Goal: Information Seeking & Learning: Learn about a topic

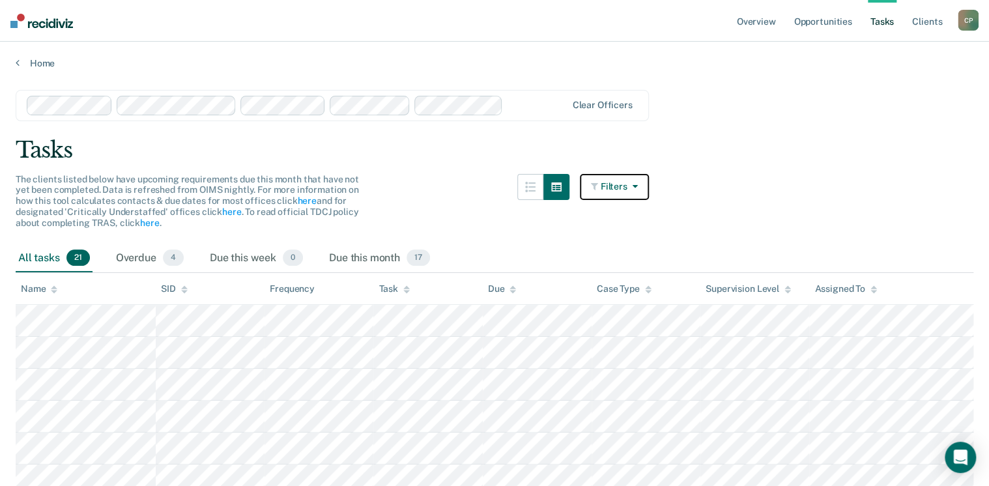
click at [638, 183] on icon "button" at bounding box center [632, 186] width 10 height 9
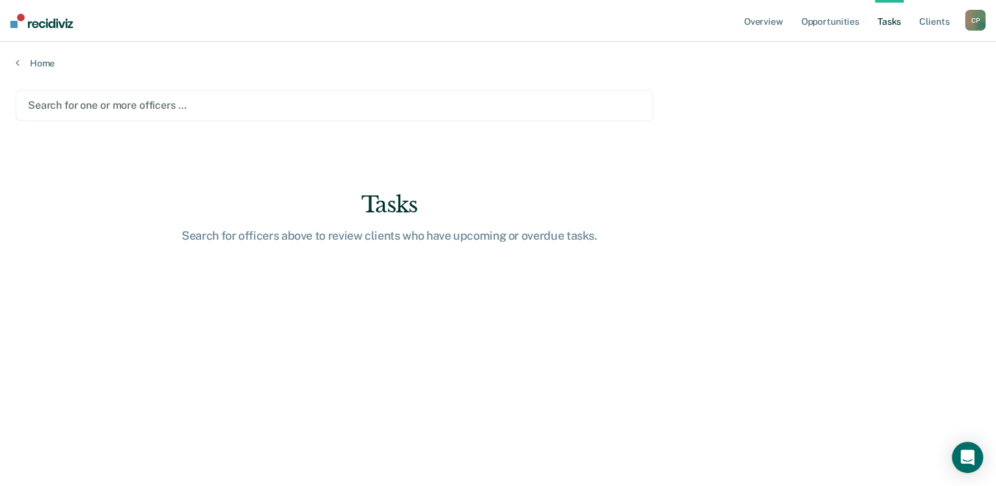
click at [156, 102] on div at bounding box center [334, 105] width 613 height 15
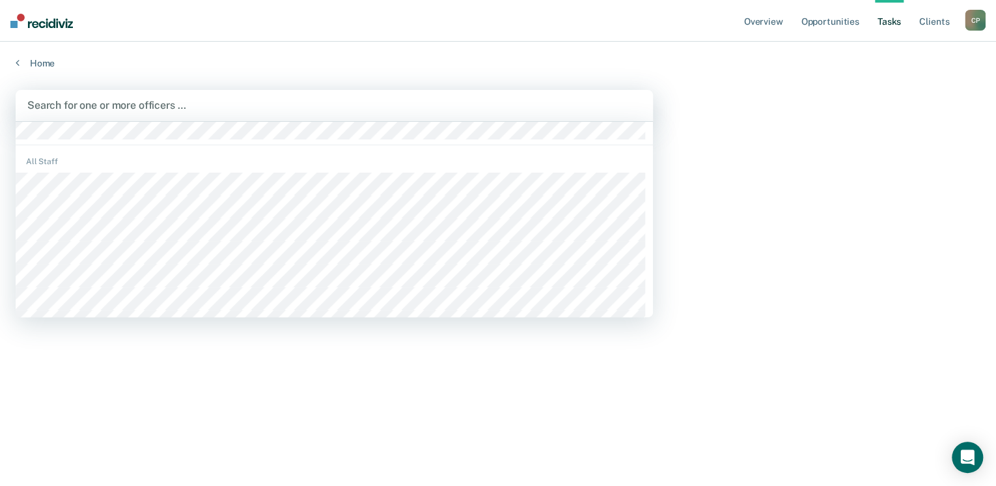
scroll to position [104, 0]
click at [138, 182] on div "All Staff" at bounding box center [335, 182] width 638 height 12
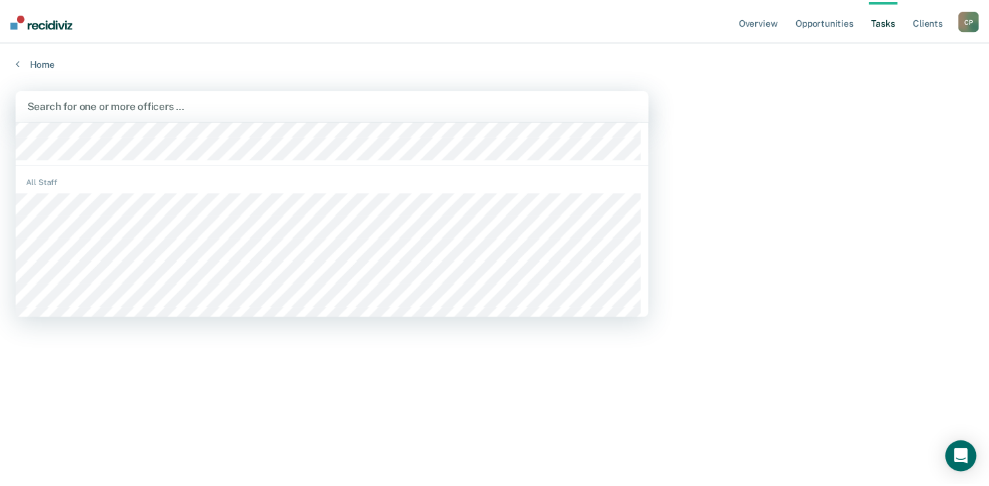
scroll to position [365, 0]
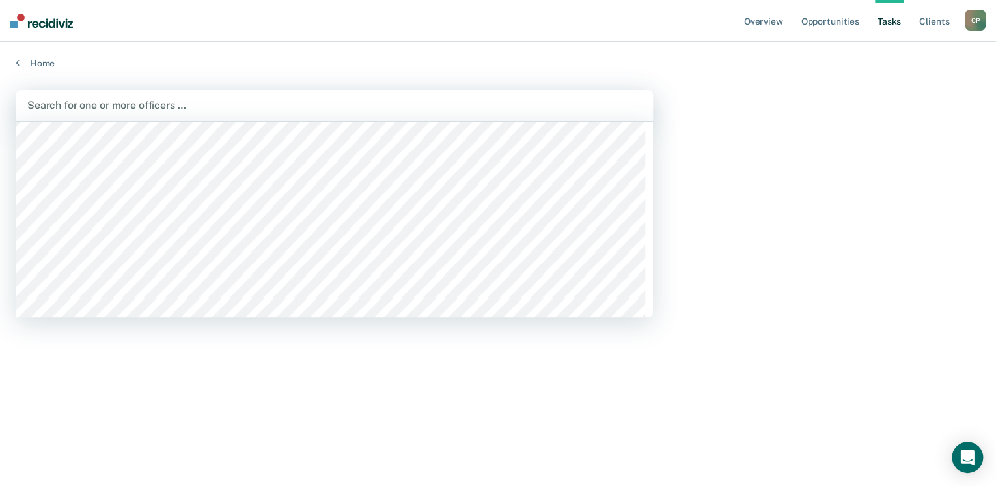
click at [128, 102] on div at bounding box center [334, 105] width 614 height 15
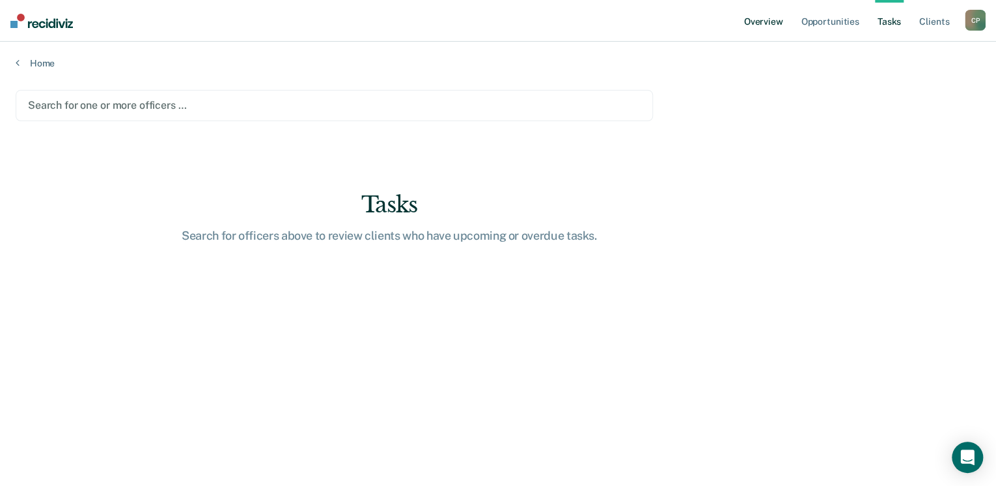
click at [761, 19] on link "Overview" at bounding box center [764, 21] width 44 height 42
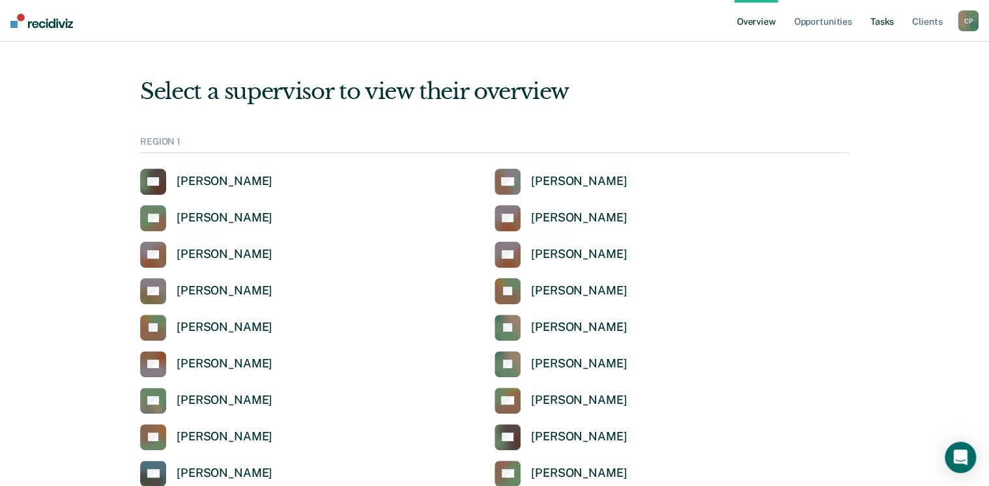
click at [882, 24] on link "Tasks" at bounding box center [882, 21] width 29 height 42
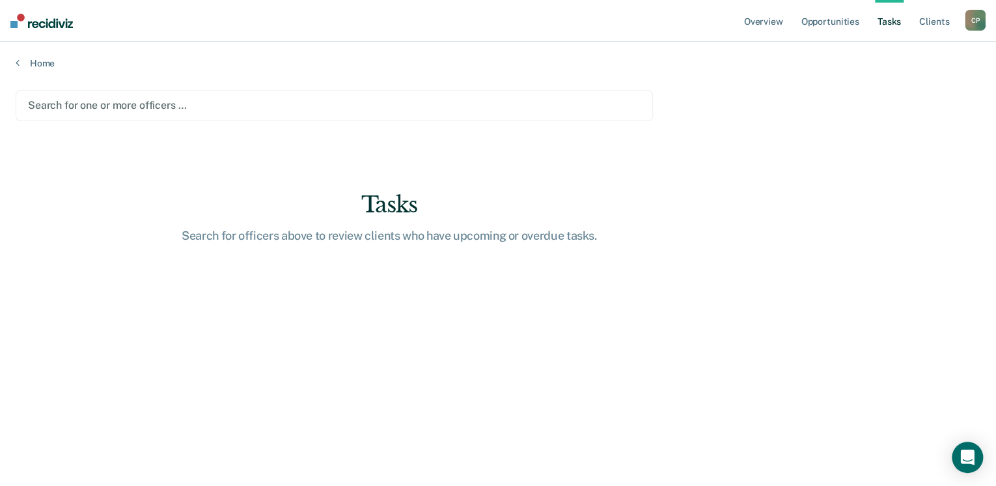
click at [318, 111] on div "Search for one or more officers …" at bounding box center [335, 105] width 638 height 31
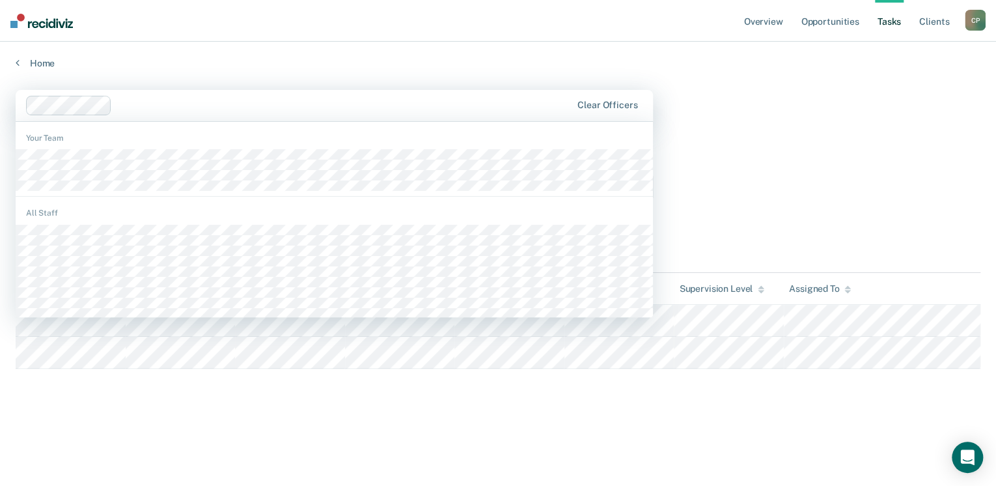
click at [211, 108] on div at bounding box center [344, 105] width 454 height 15
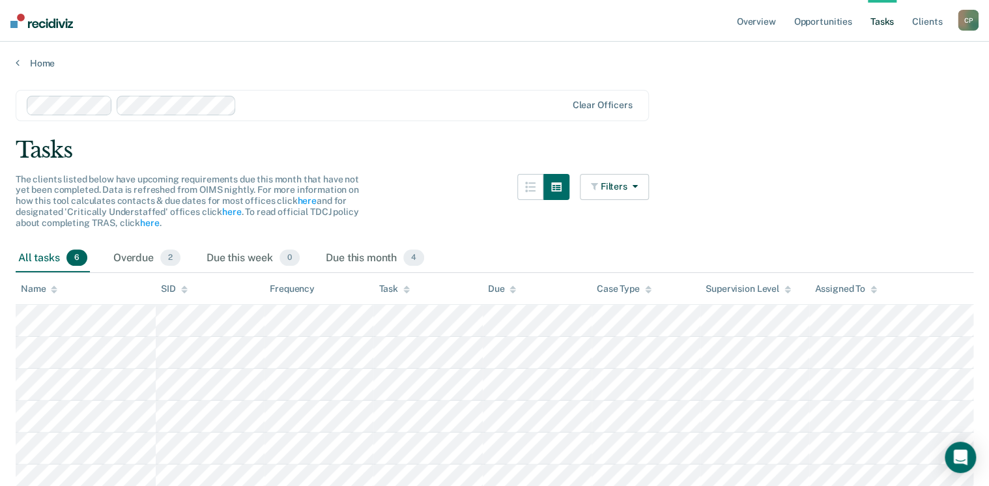
click at [251, 109] on div at bounding box center [404, 105] width 324 height 15
click at [339, 107] on div at bounding box center [448, 105] width 235 height 15
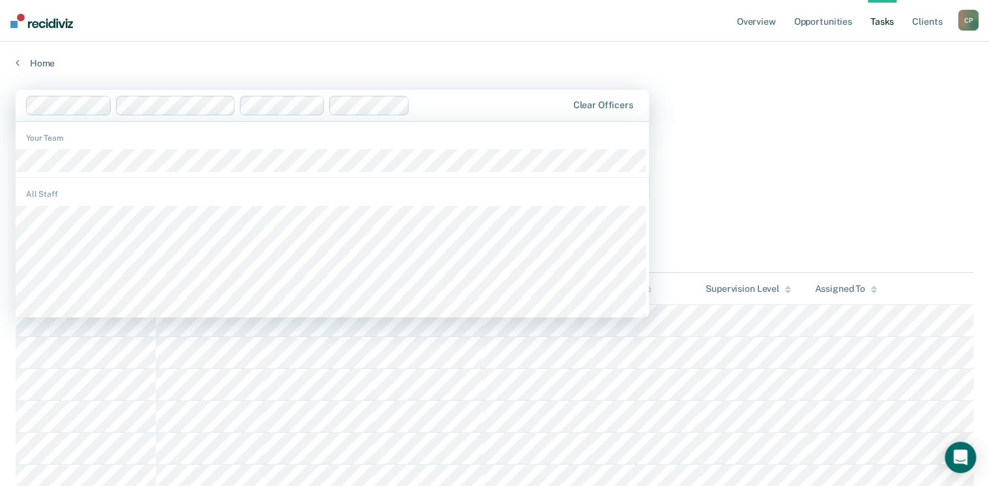
click at [414, 108] on div at bounding box center [296, 106] width 541 height 20
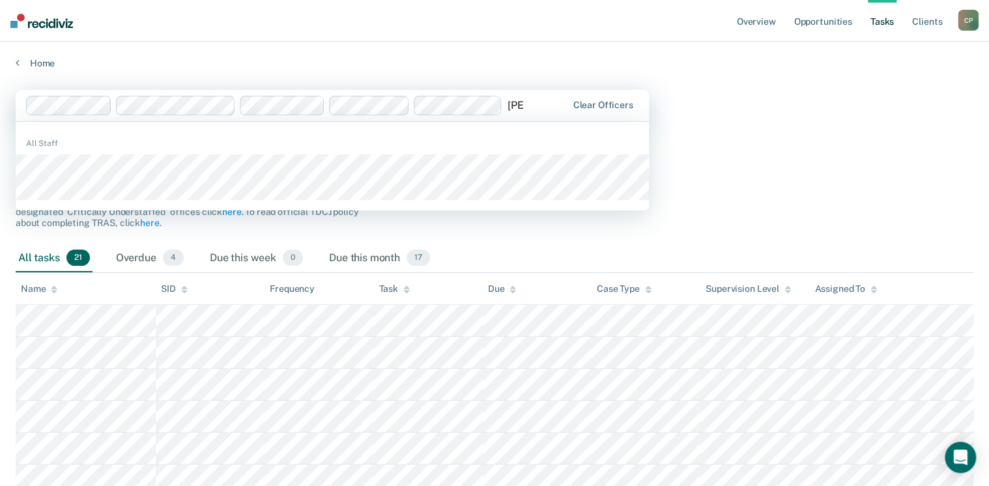
type input "ji"
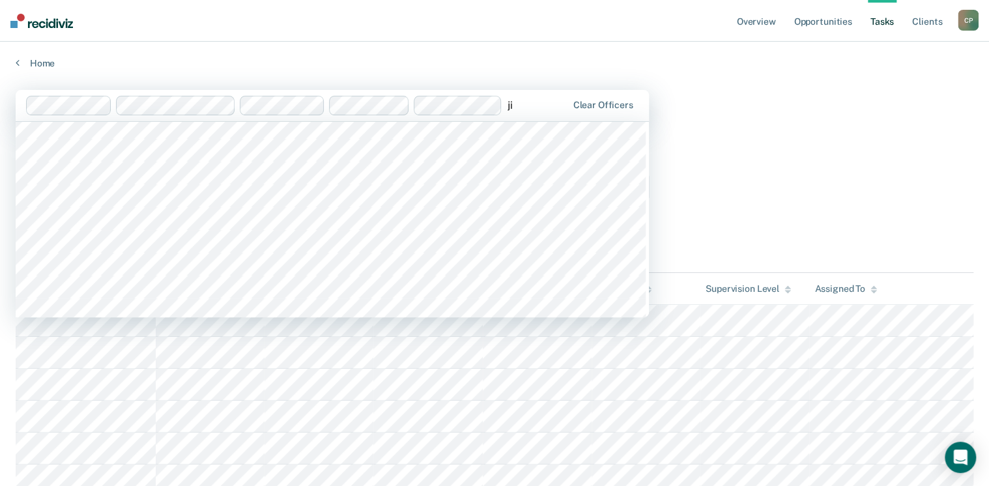
scroll to position [104, 0]
click at [514, 104] on input "ji" at bounding box center [511, 105] width 8 height 12
click at [556, 98] on div at bounding box center [536, 105] width 59 height 15
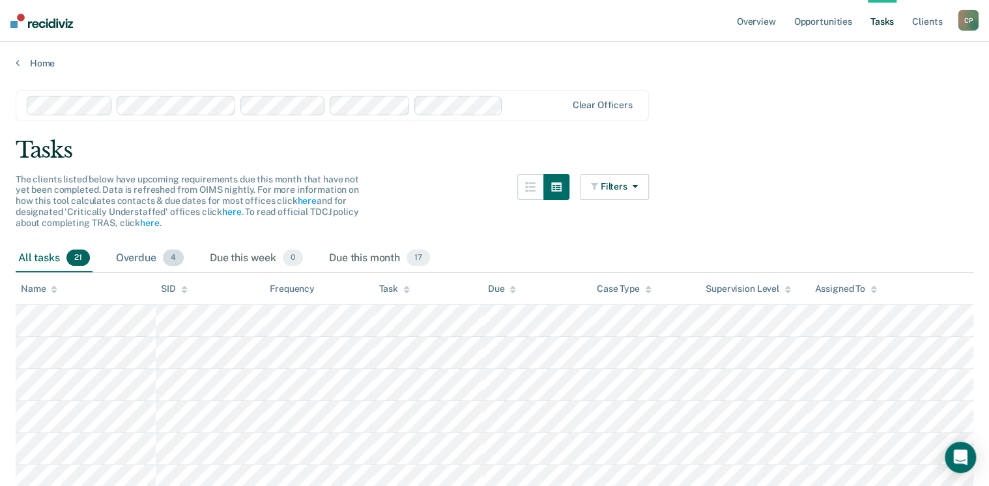
click at [148, 253] on div "Overdue 4" at bounding box center [149, 258] width 73 height 29
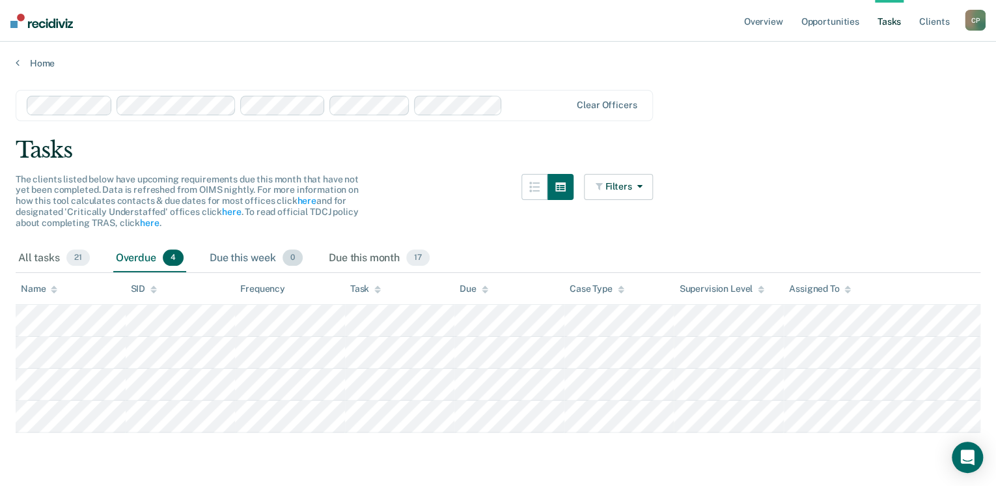
click at [221, 251] on div "Due this week 0" at bounding box center [256, 258] width 98 height 29
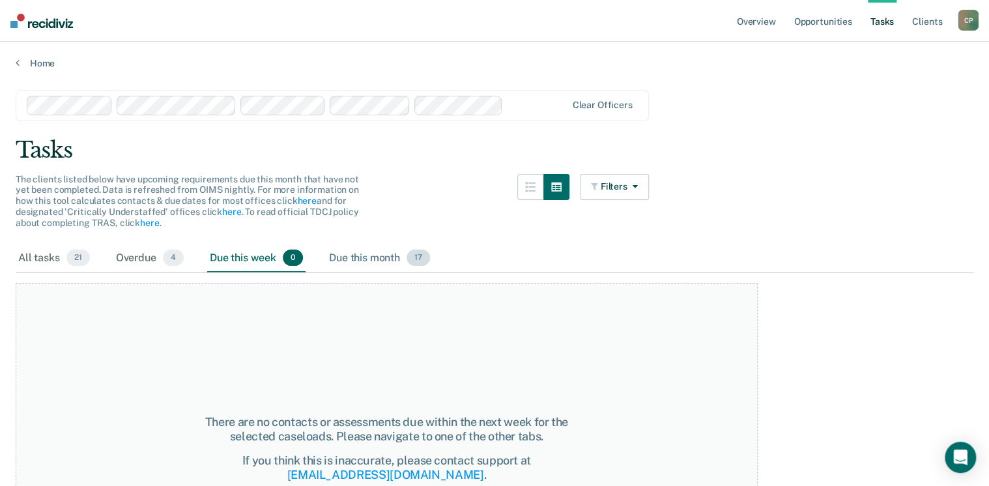
click at [349, 252] on div "Due this month 17" at bounding box center [379, 258] width 106 height 29
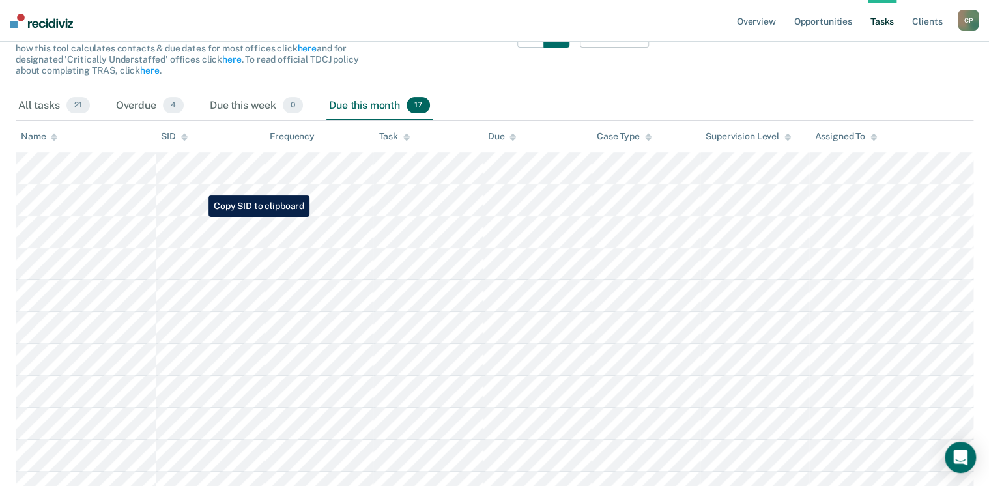
scroll to position [0, 0]
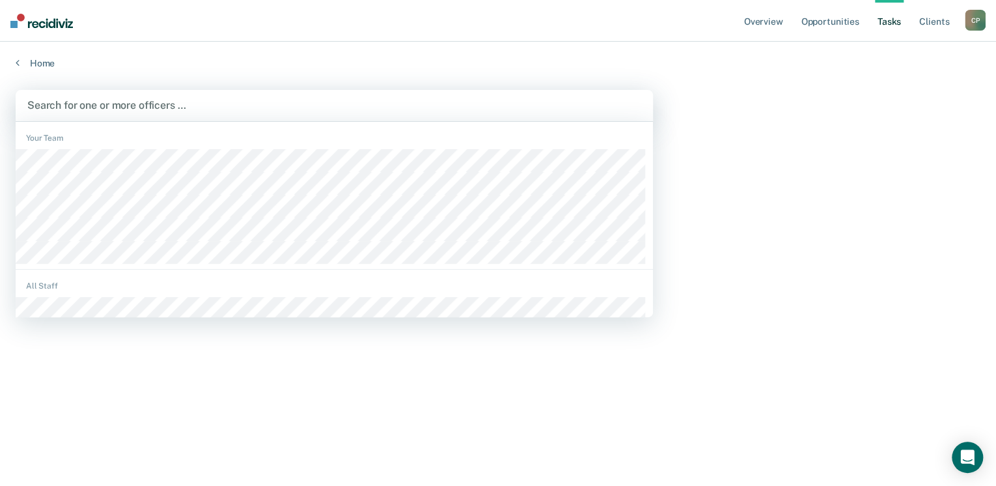
click at [122, 105] on div at bounding box center [334, 105] width 614 height 15
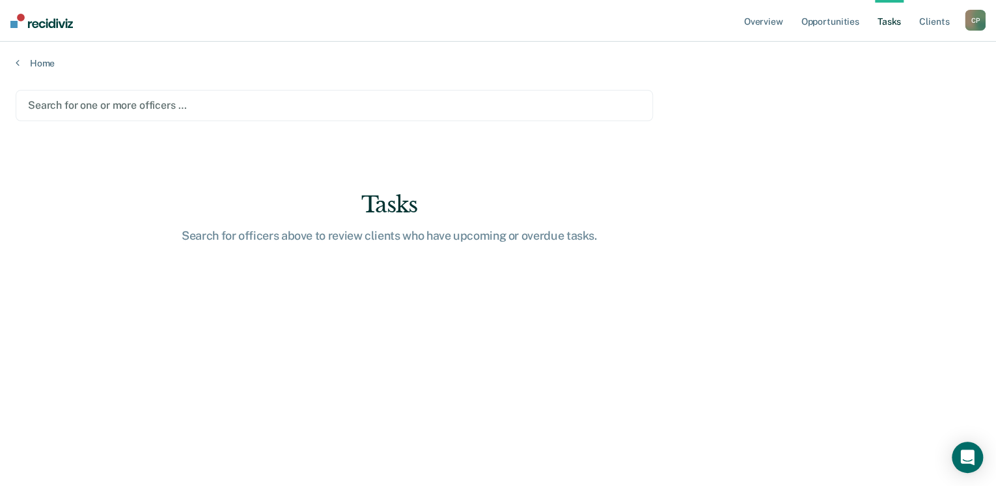
click at [216, 111] on div at bounding box center [334, 105] width 613 height 15
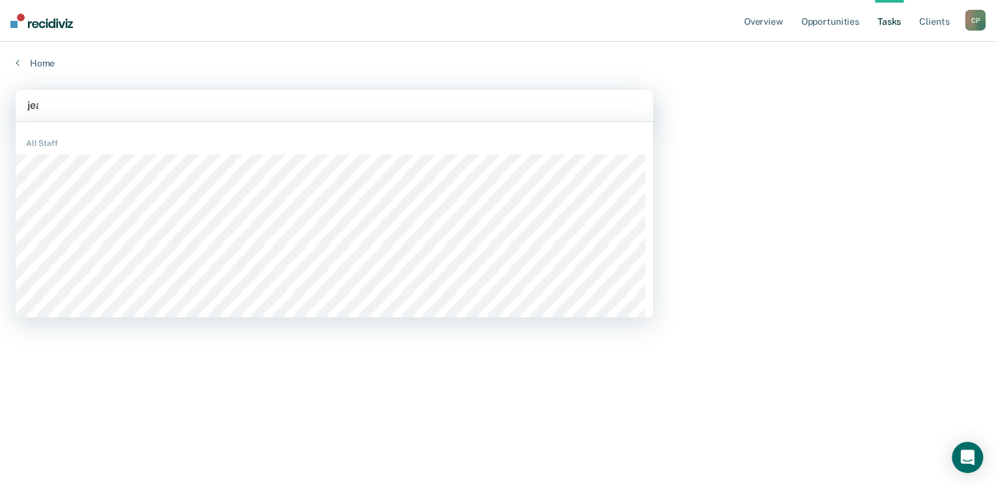
type input "jean"
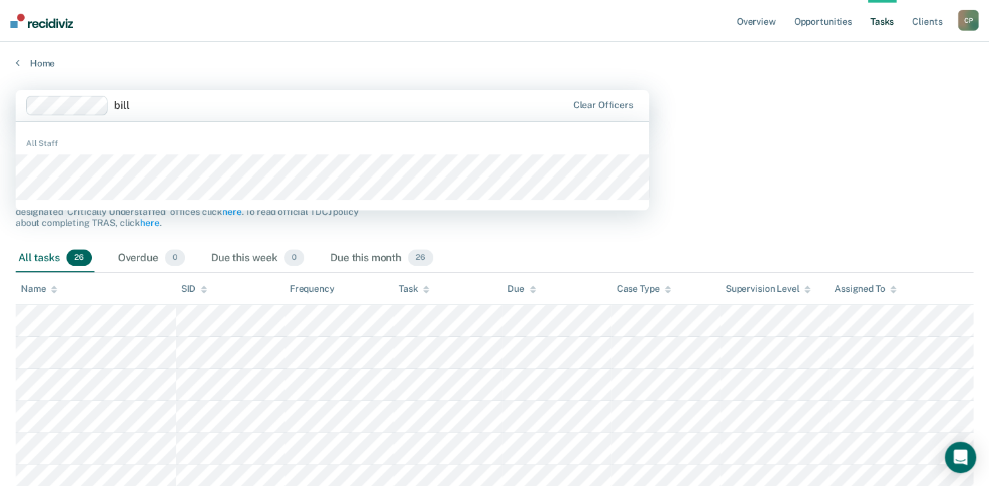
type input "billy"
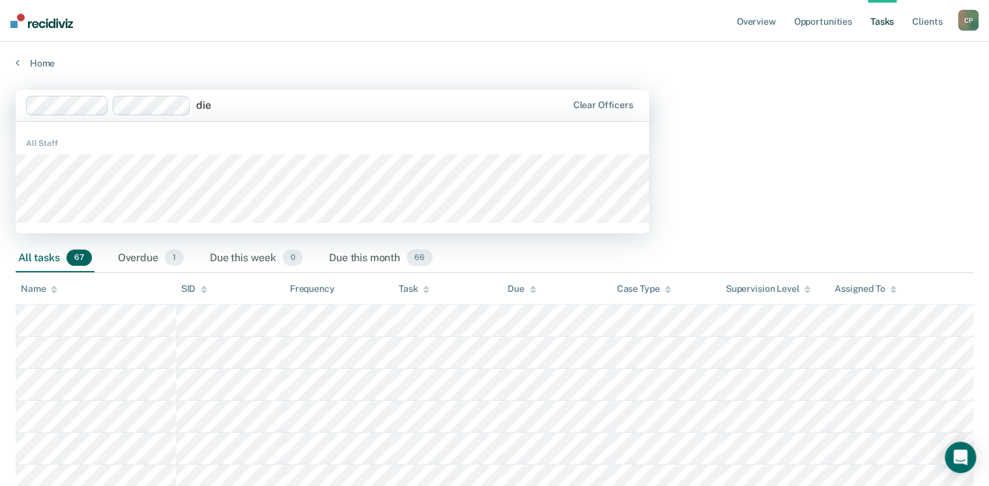
type input "died"
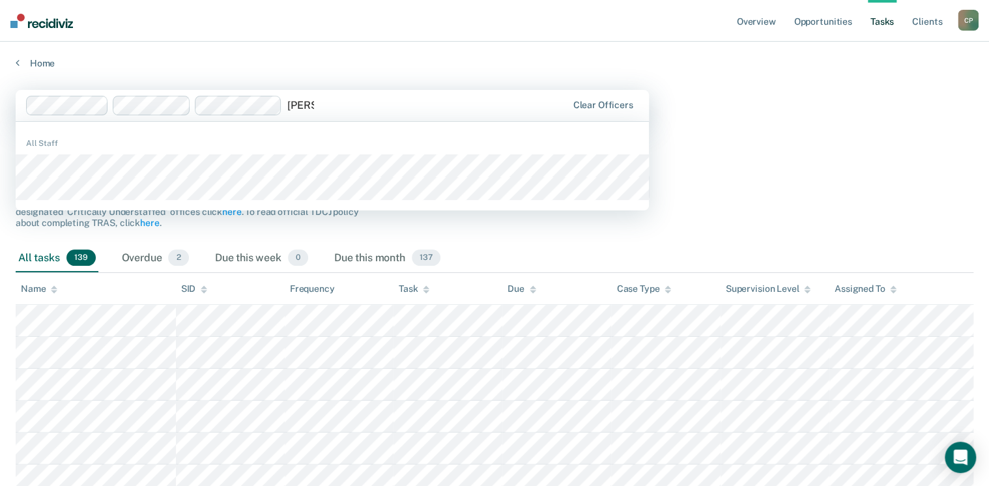
type input "sherry"
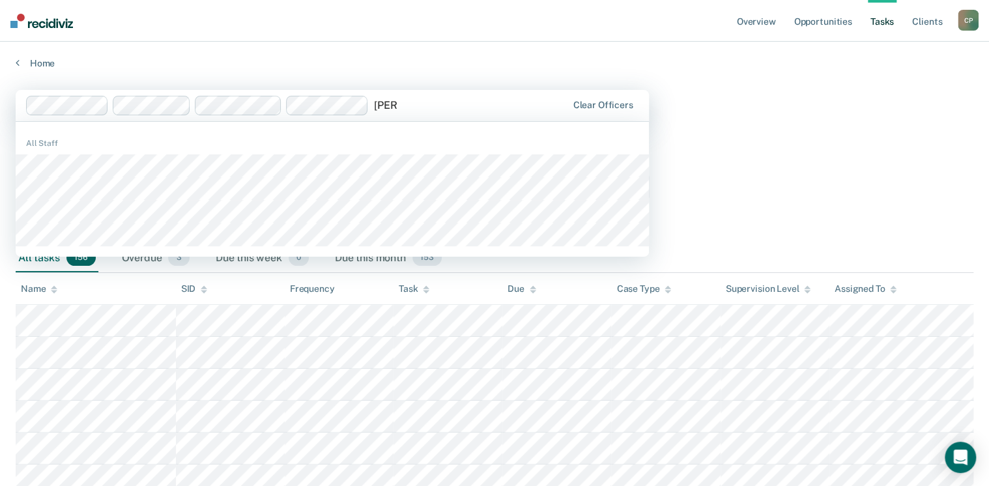
type input "scotty"
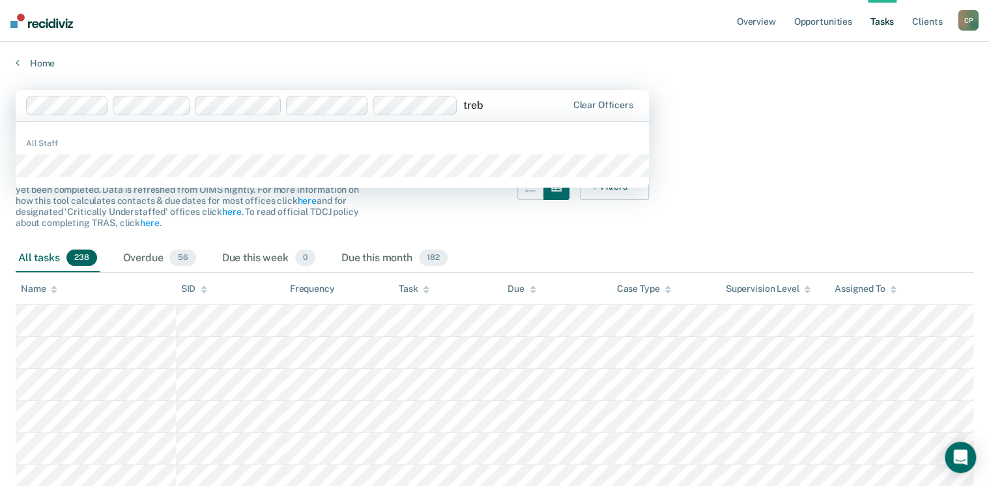
type input "treby"
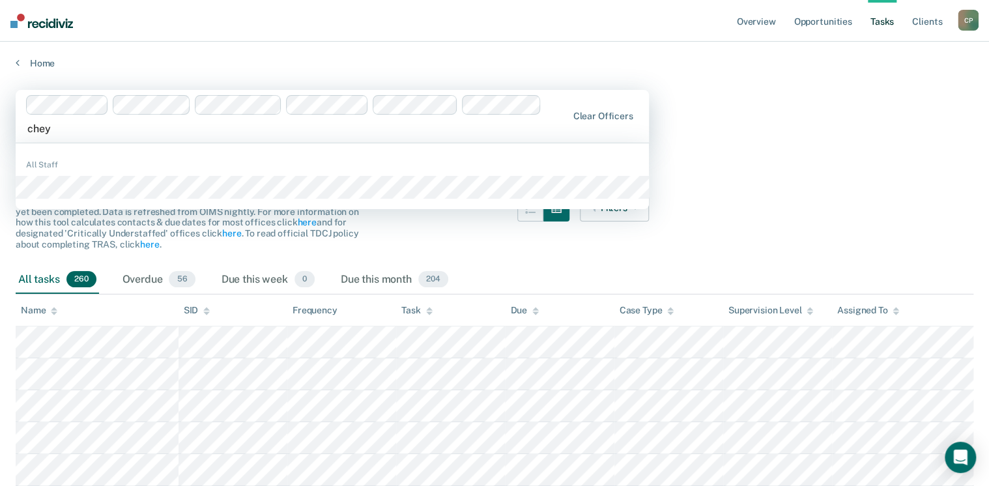
type input "cheye"
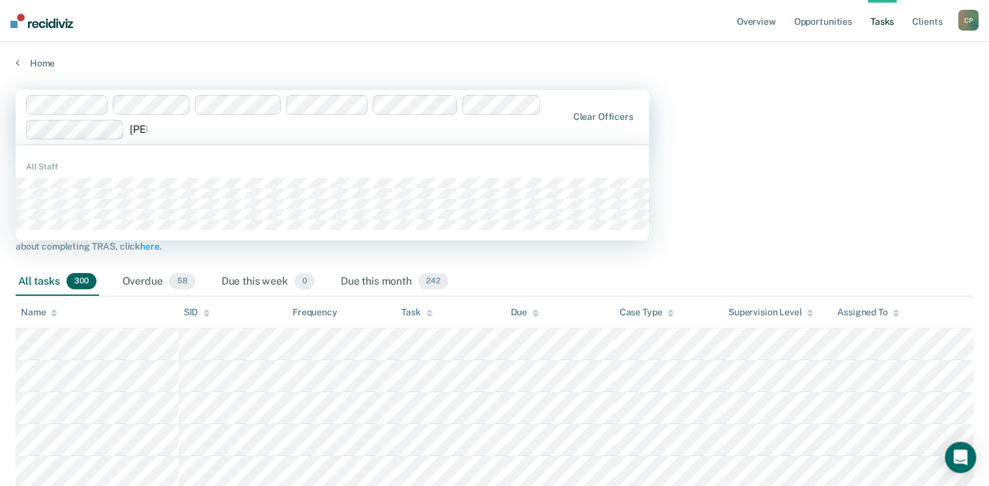
type input "dalton"
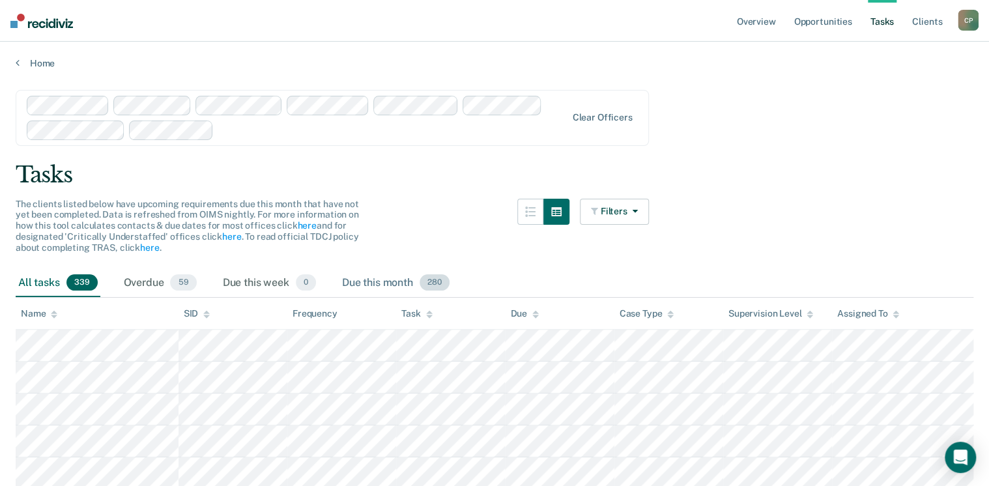
click at [427, 280] on span "280" at bounding box center [434, 282] width 30 height 17
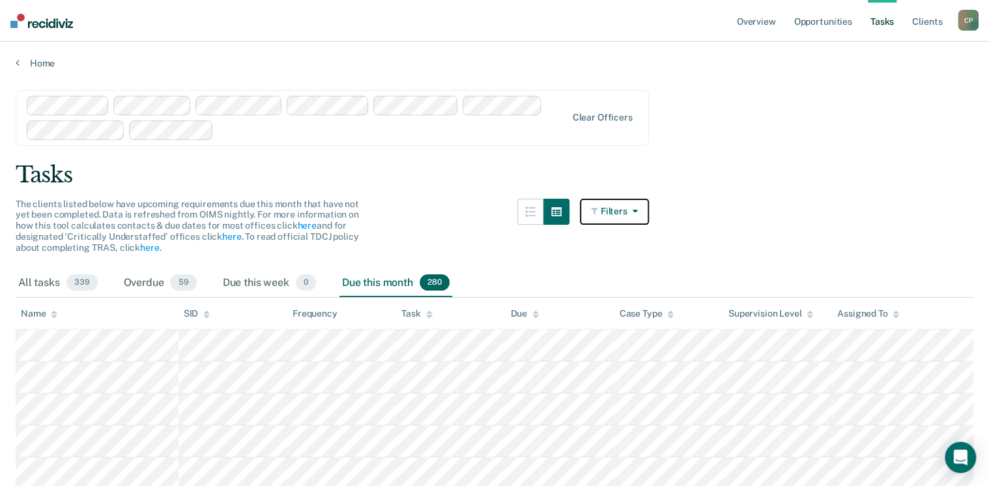
click at [631, 208] on icon "button" at bounding box center [632, 210] width 10 height 9
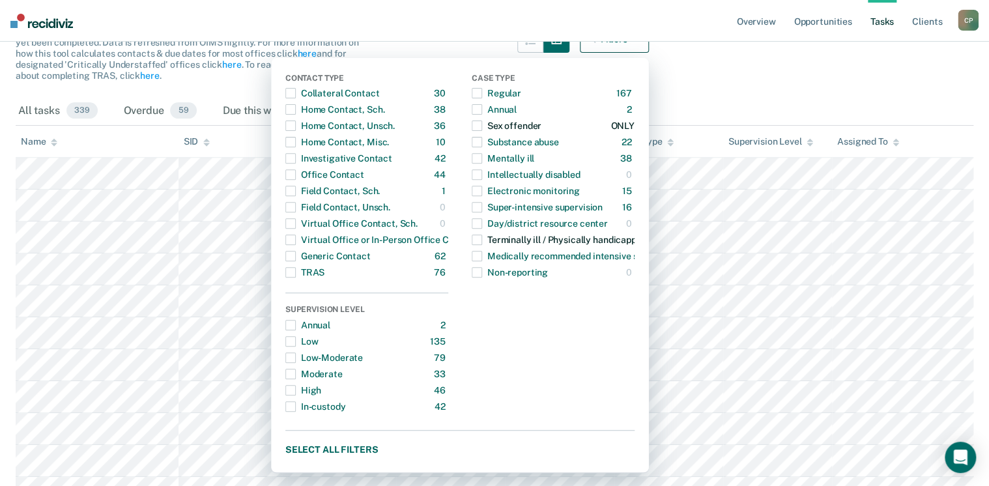
scroll to position [156, 0]
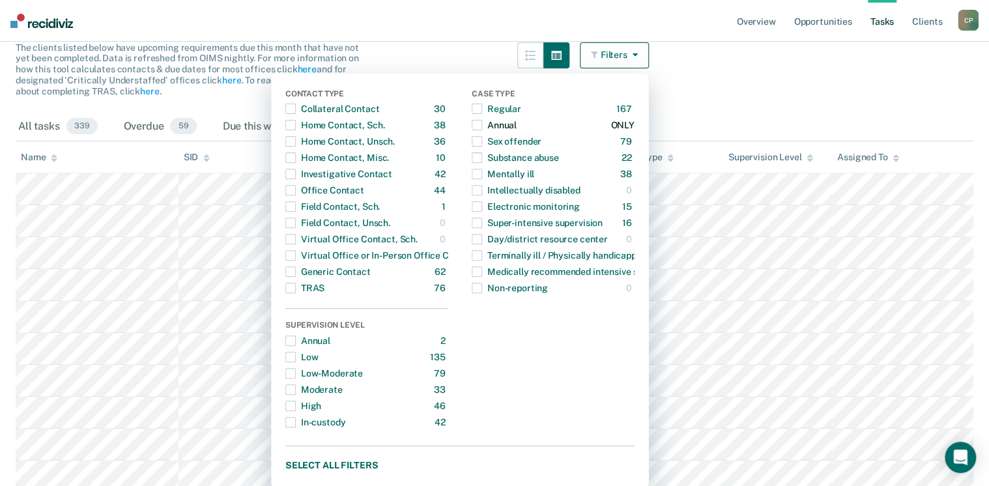
click at [487, 122] on div "Annual" at bounding box center [494, 125] width 45 height 21
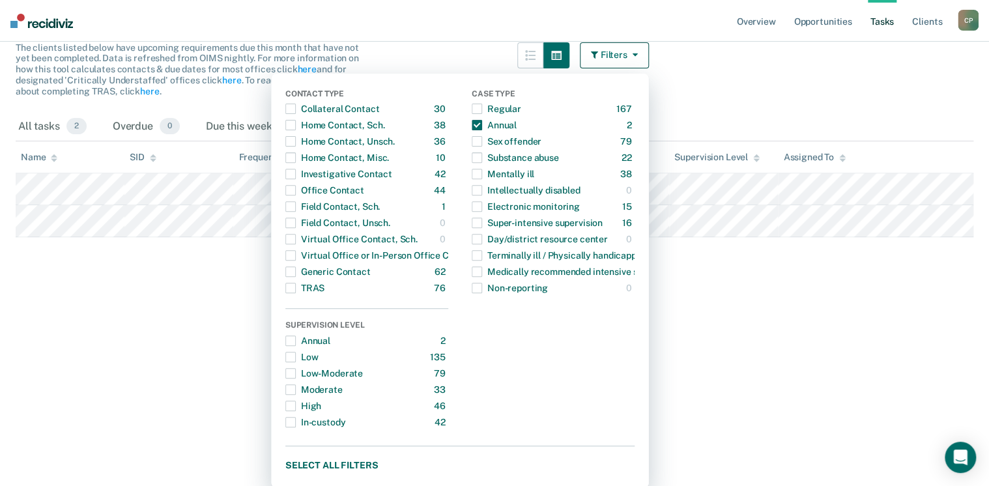
click at [162, 330] on html "Looks like you’re using Internet Explorer 11. For faster loading and a better e…" at bounding box center [494, 87] width 989 height 486
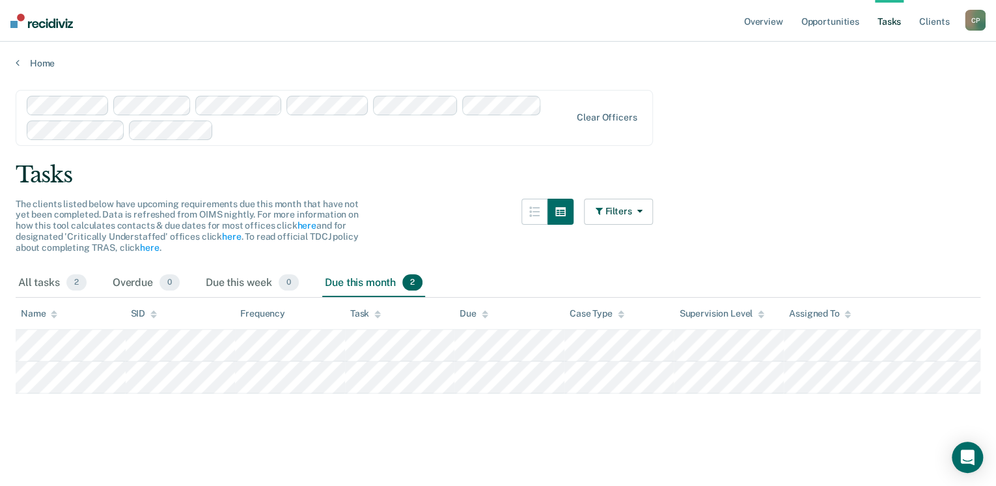
click at [408, 279] on span "2" at bounding box center [412, 282] width 20 height 17
click at [634, 206] on icon "button" at bounding box center [637, 210] width 10 height 9
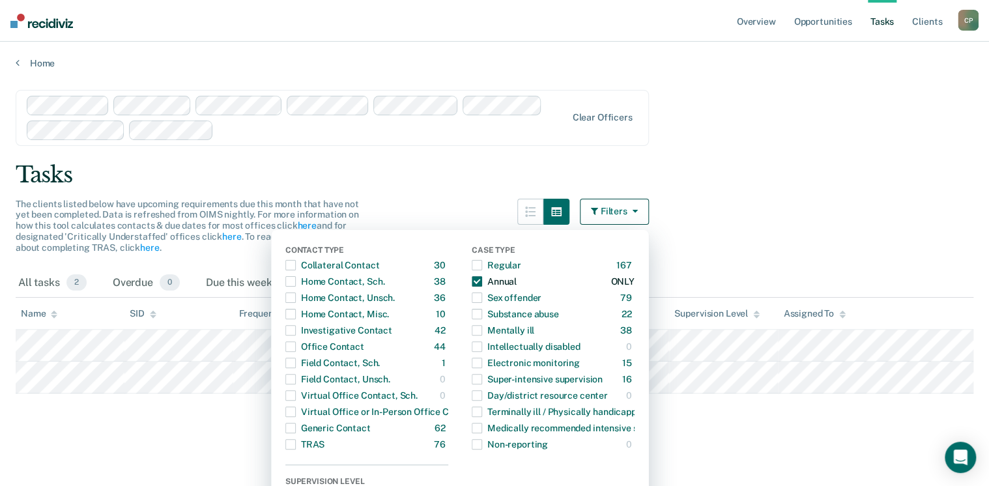
click at [482, 281] on span "button" at bounding box center [477, 281] width 10 height 10
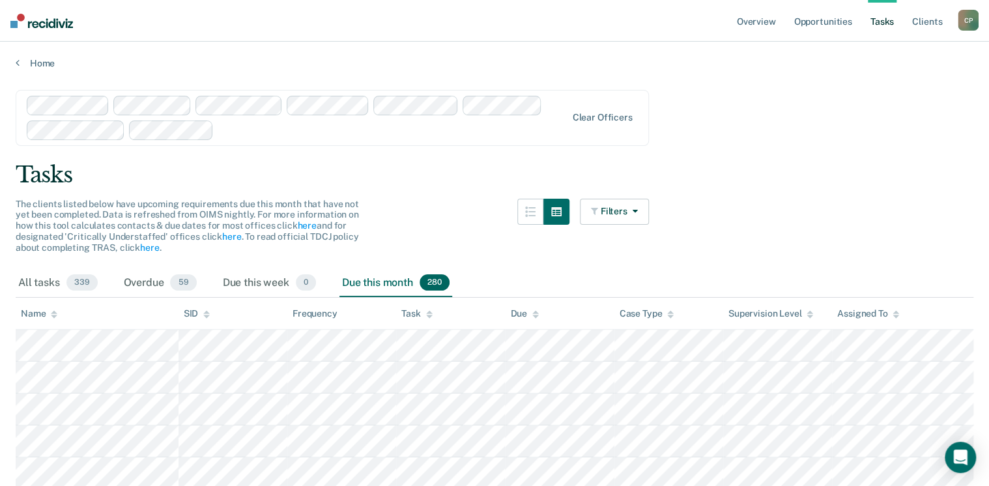
click at [427, 311] on icon at bounding box center [429, 314] width 7 height 8
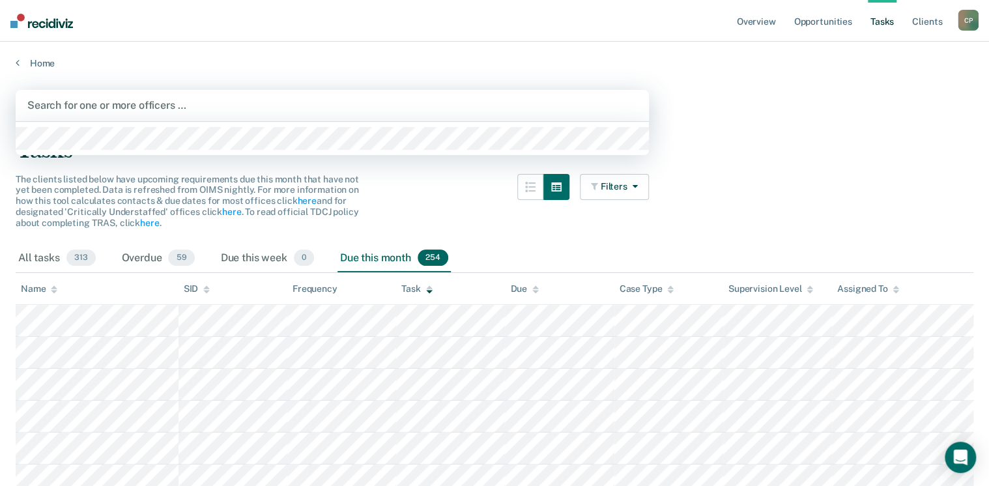
click at [94, 106] on div at bounding box center [332, 105] width 610 height 15
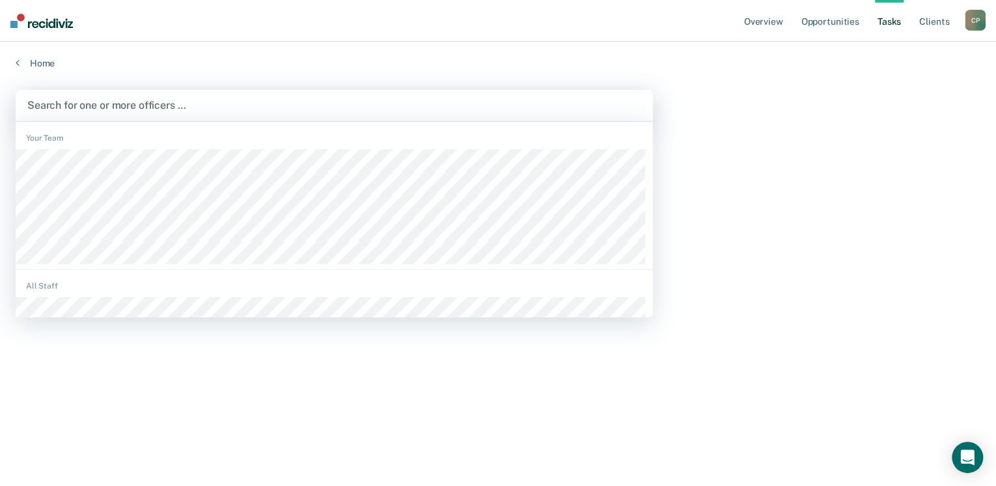
click at [135, 107] on div at bounding box center [334, 105] width 614 height 15
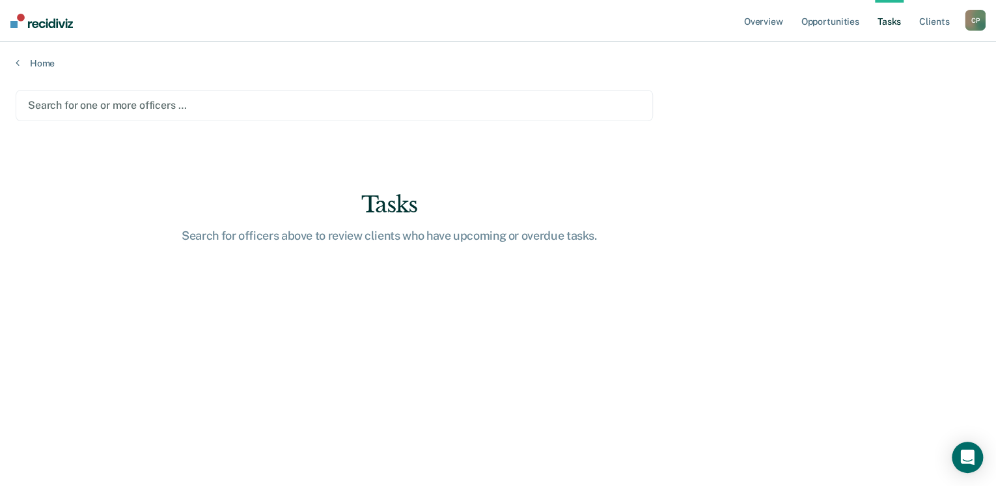
click at [143, 99] on div at bounding box center [334, 105] width 613 height 15
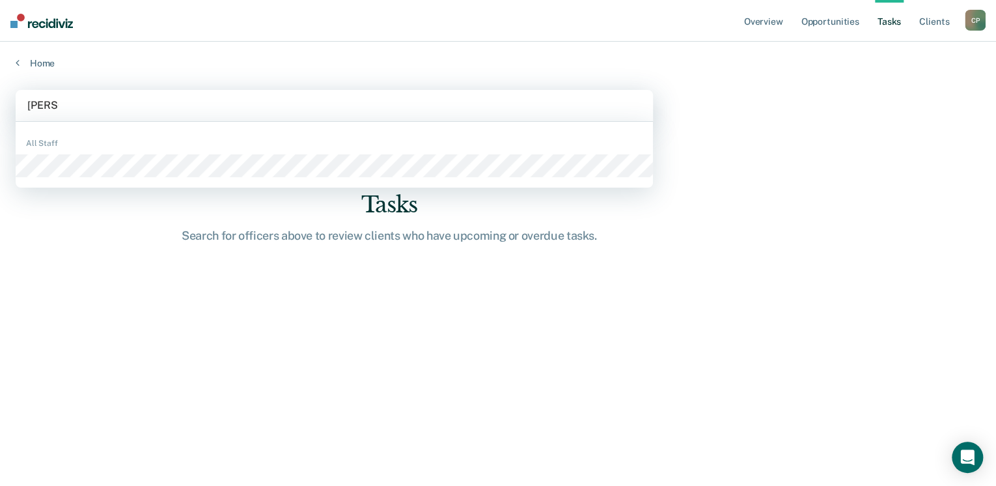
type input "shelley"
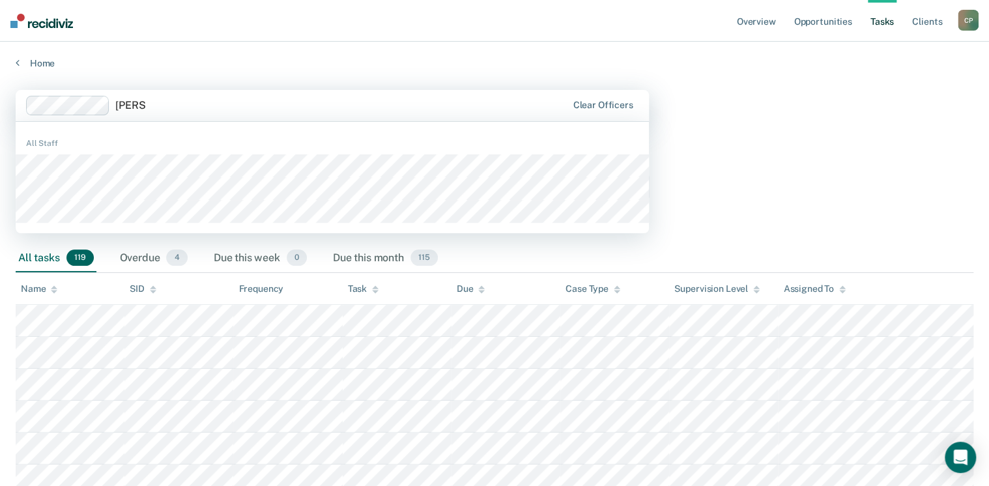
type input "cynthia"
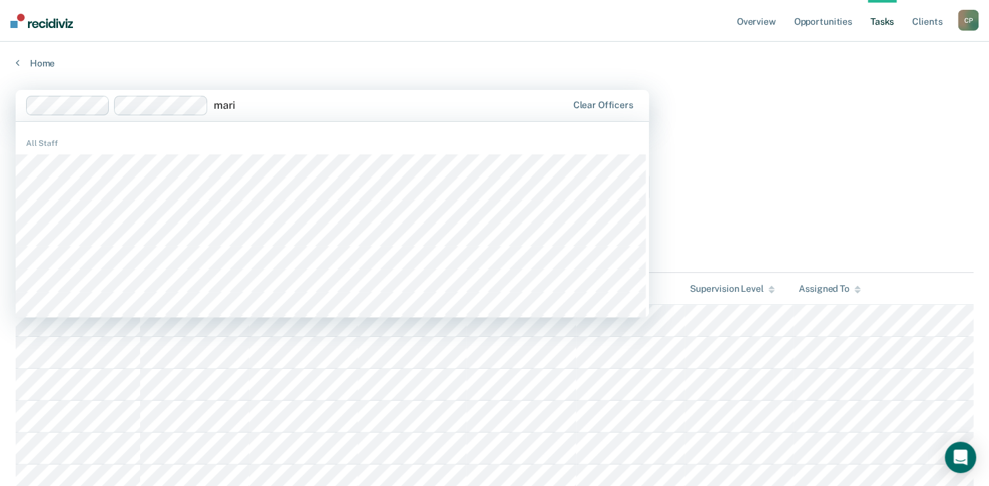
type input "marie"
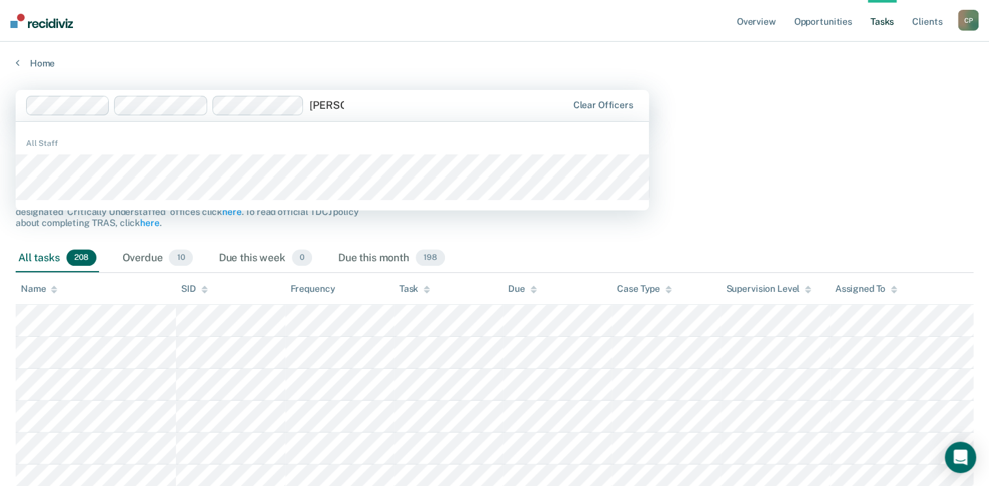
type input "valerie"
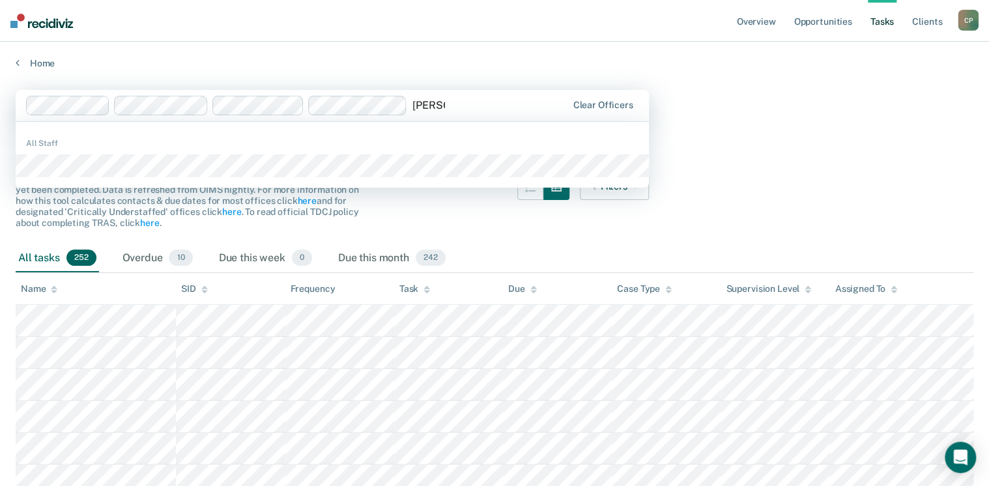
type input "tammie"
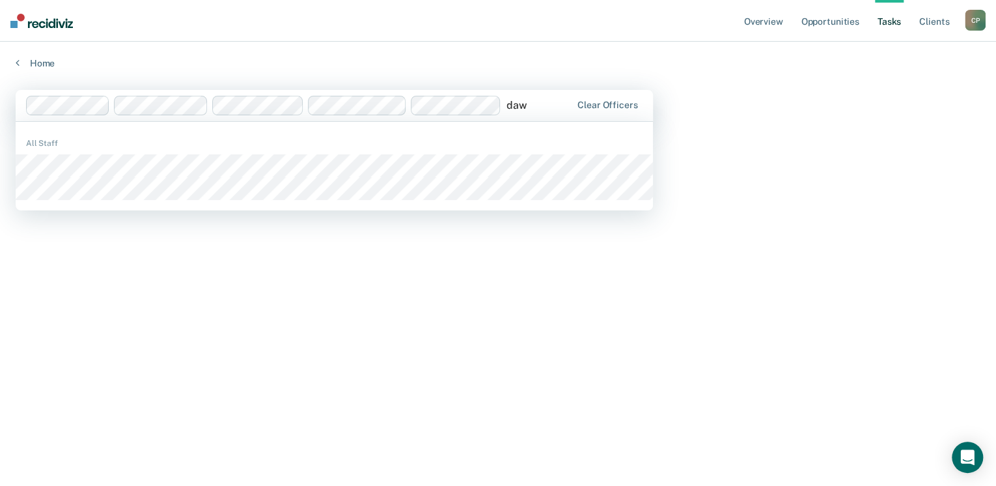
type input "dawn"
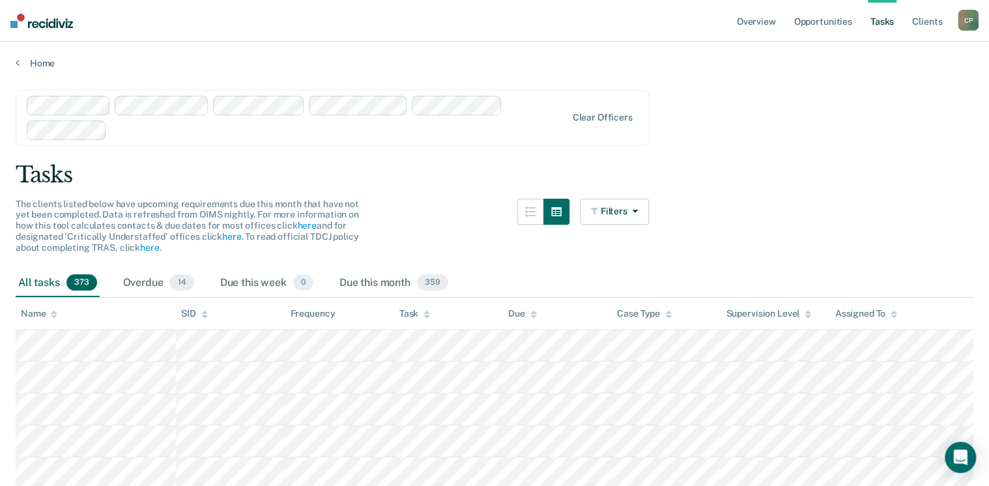
scroll to position [208, 0]
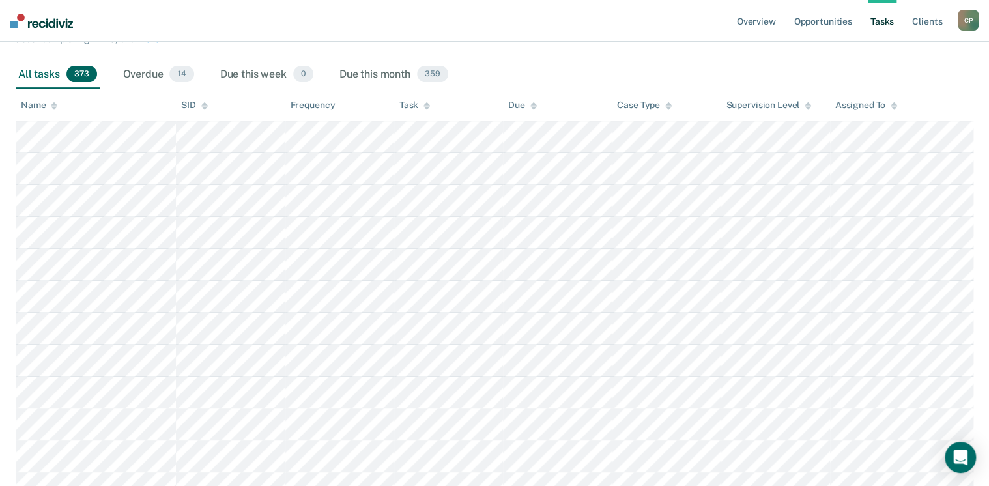
click at [428, 106] on icon at bounding box center [426, 107] width 7 height 3
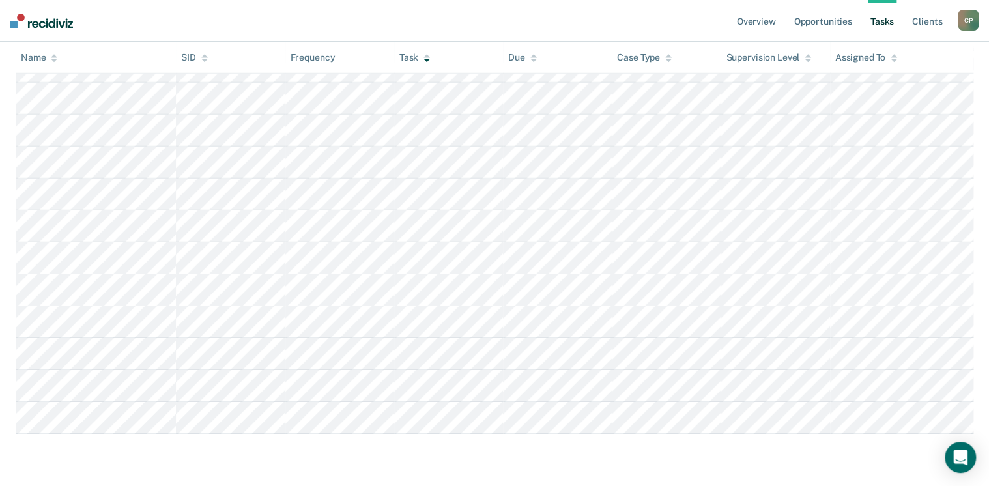
scroll to position [12363, 0]
click at [44, 16] on img at bounding box center [41, 21] width 63 height 14
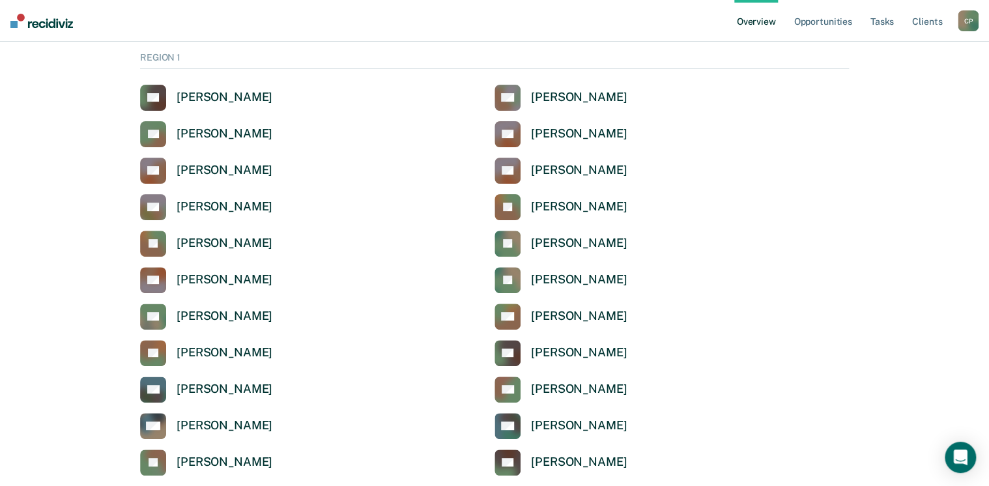
scroll to position [261, 0]
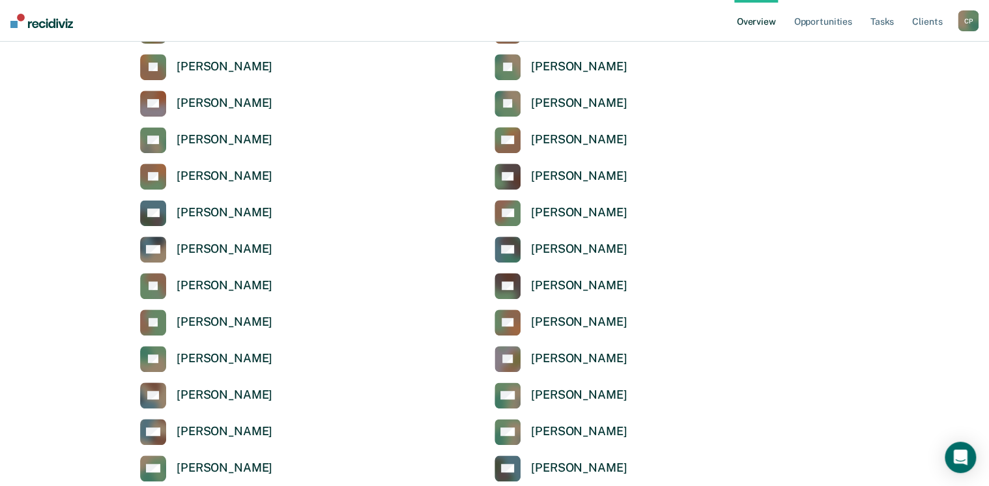
click at [770, 23] on link "Overview" at bounding box center [756, 21] width 44 height 42
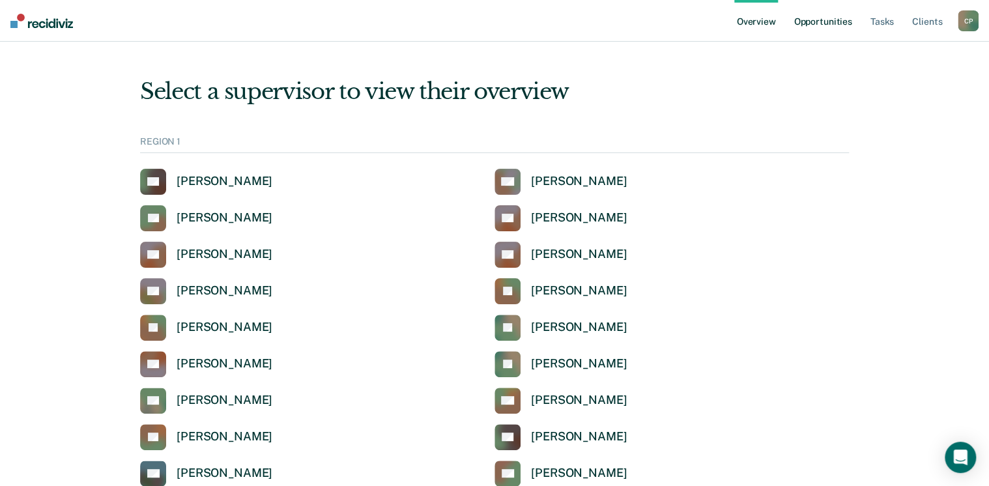
click at [832, 24] on link "Opportunities" at bounding box center [822, 21] width 63 height 42
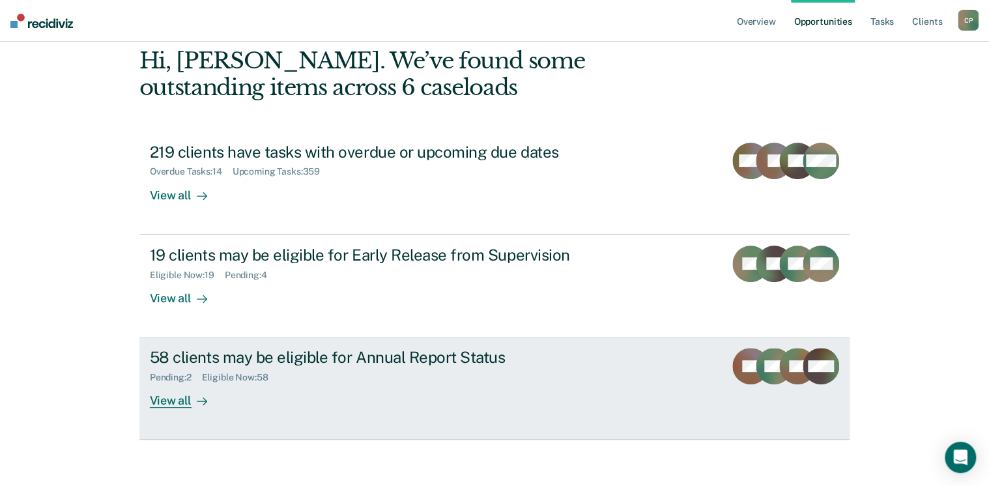
scroll to position [68, 0]
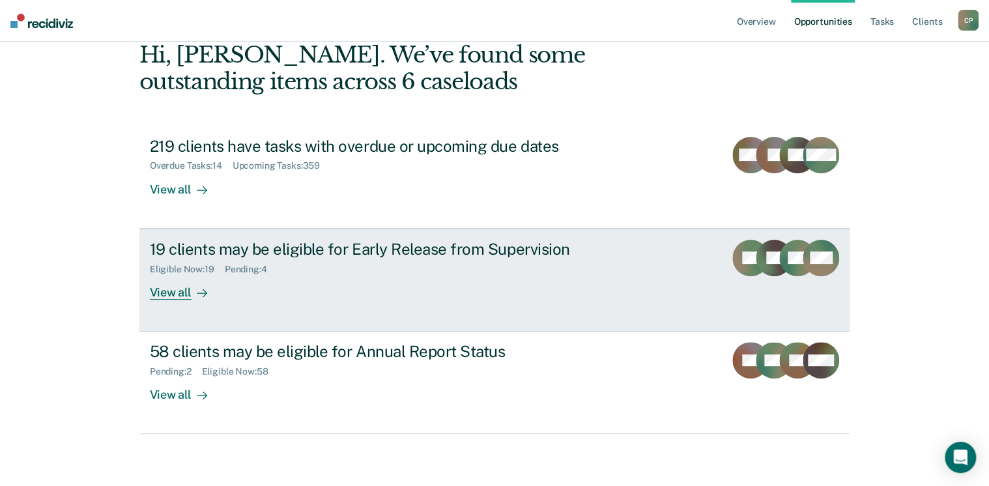
click at [173, 289] on div "View all" at bounding box center [186, 286] width 73 height 25
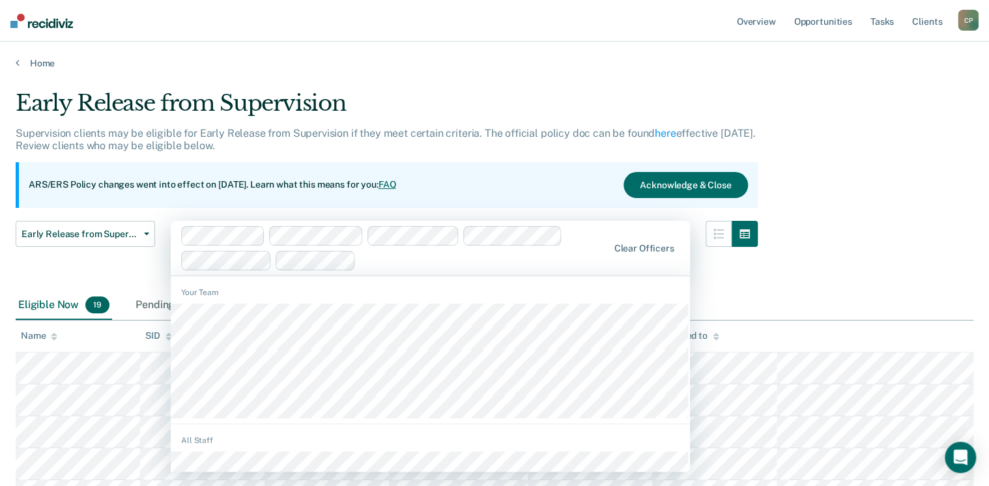
click at [378, 267] on div at bounding box center [484, 260] width 246 height 15
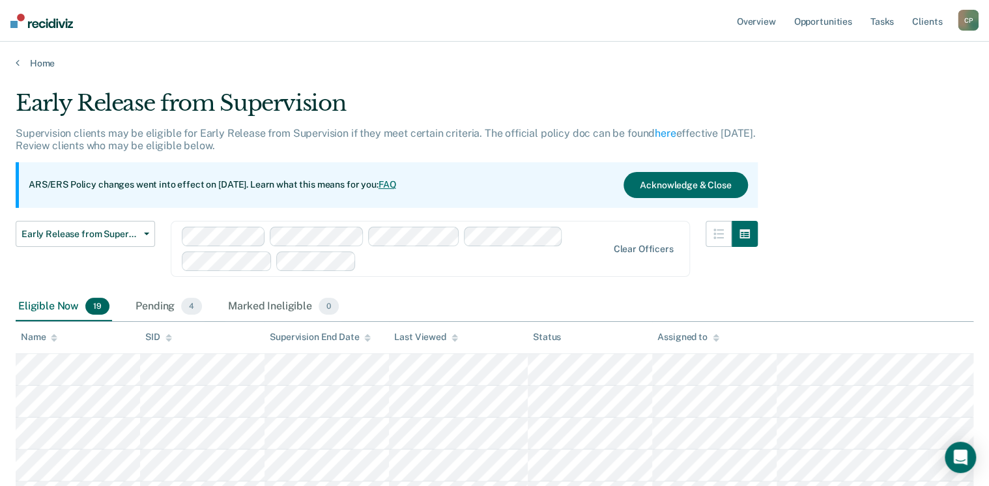
click at [397, 185] on link "FAQ" at bounding box center [387, 184] width 18 height 10
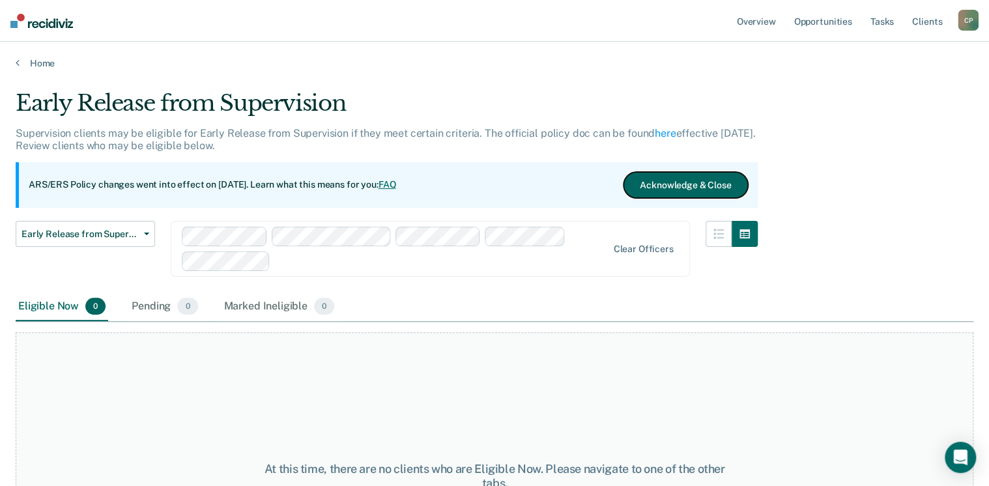
click at [672, 185] on button "Acknowledge & Close" at bounding box center [685, 185] width 124 height 26
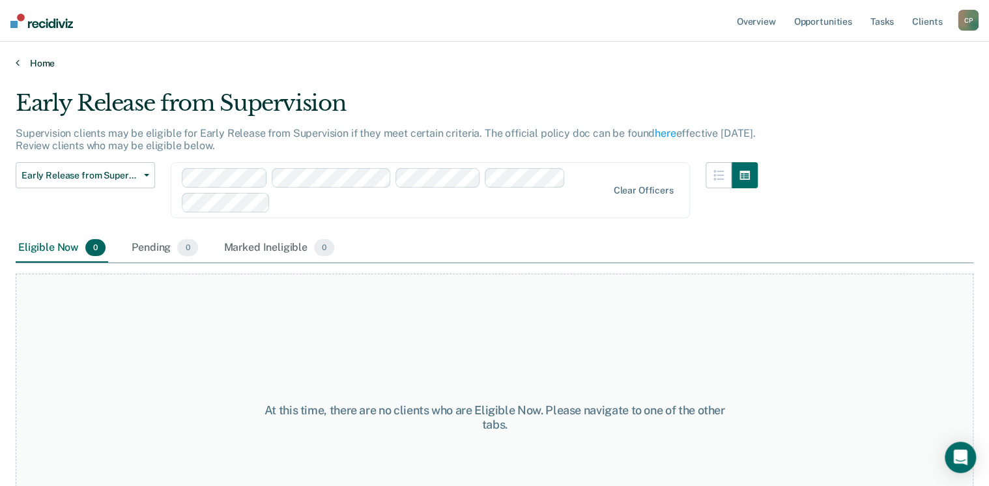
click at [36, 60] on link "Home" at bounding box center [494, 63] width 957 height 12
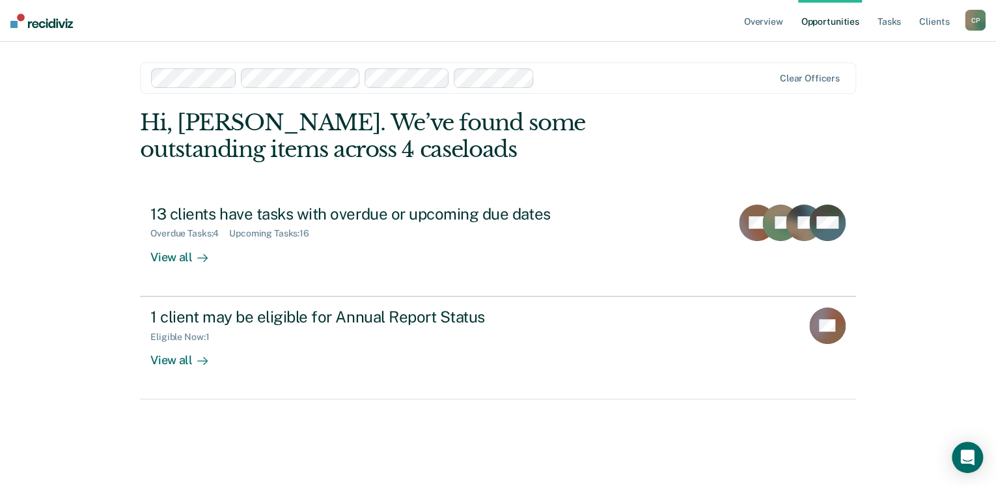
click at [550, 69] on div at bounding box center [462, 78] width 623 height 20
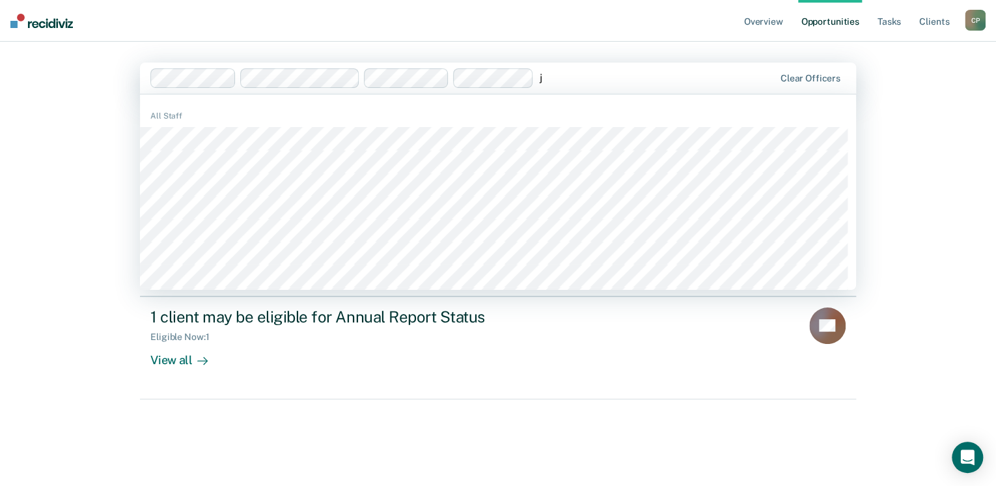
type input "je"
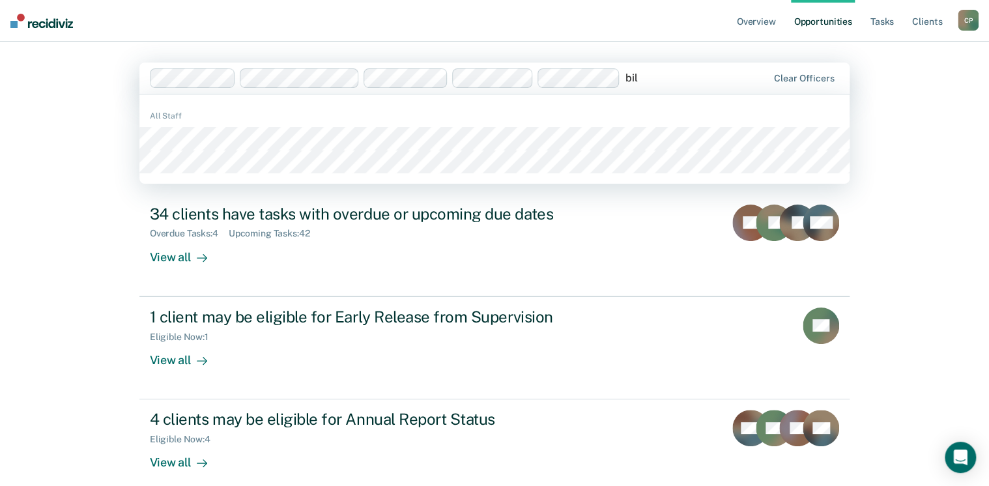
type input "bill"
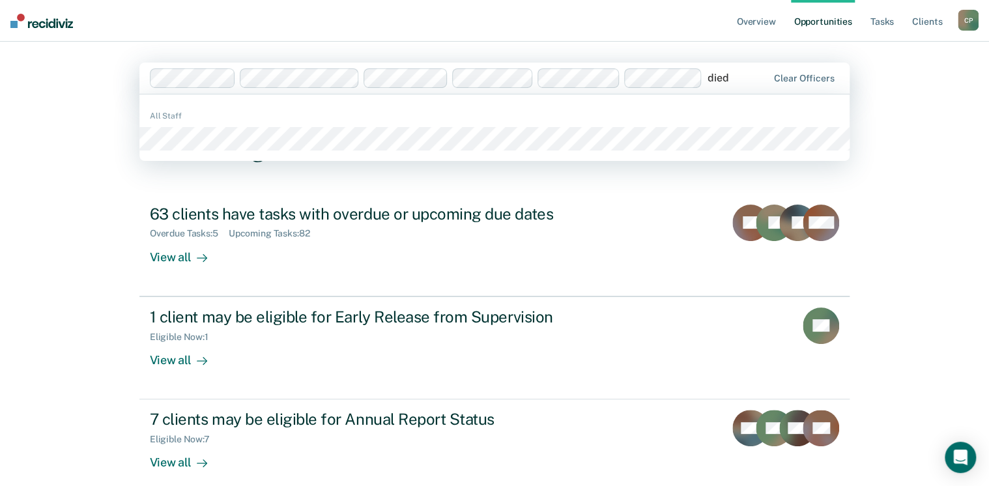
type input "diedr"
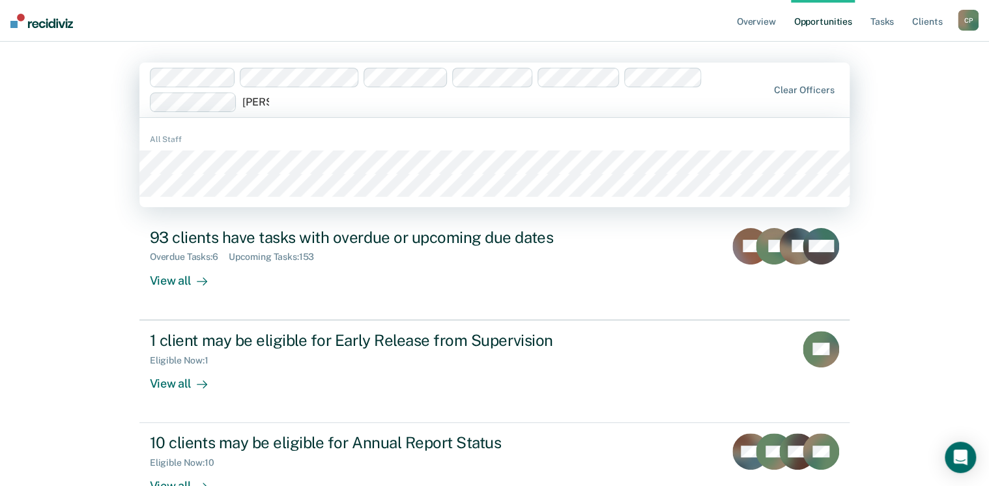
type input "sherry"
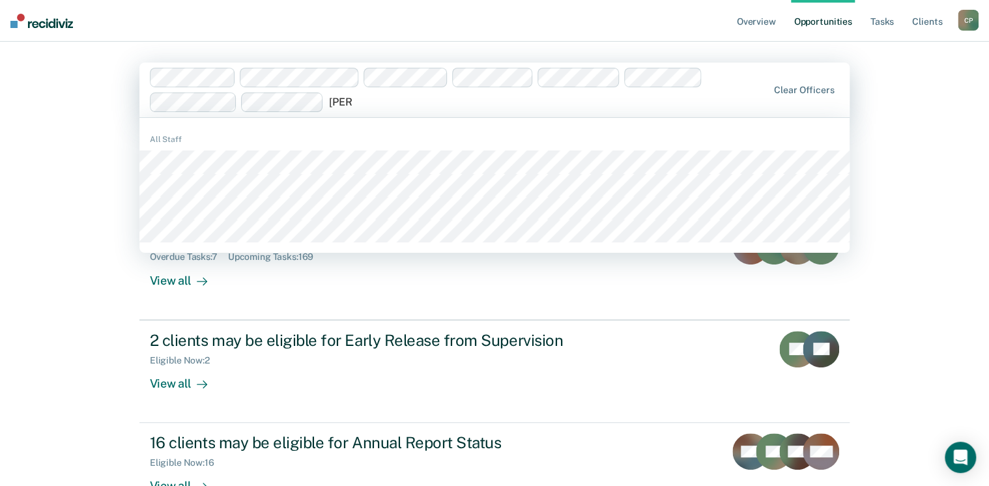
type input "scotty"
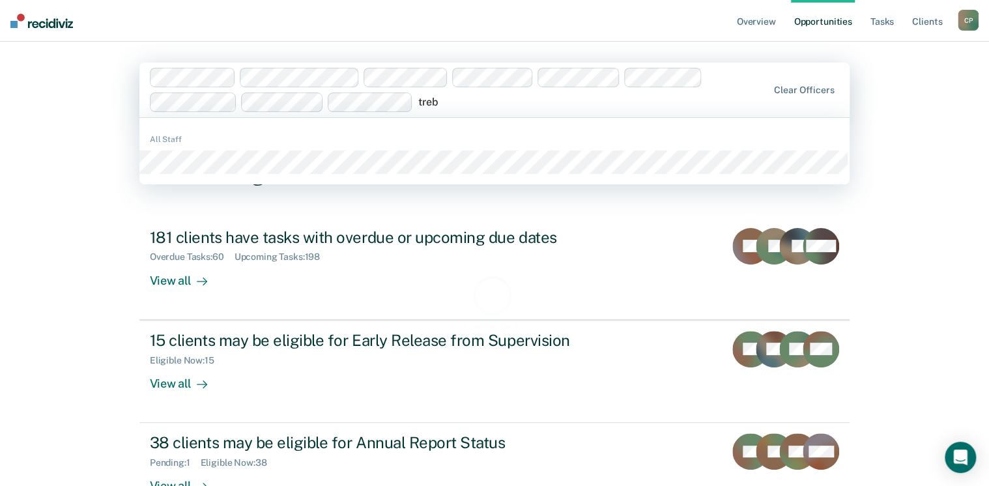
type input "treby"
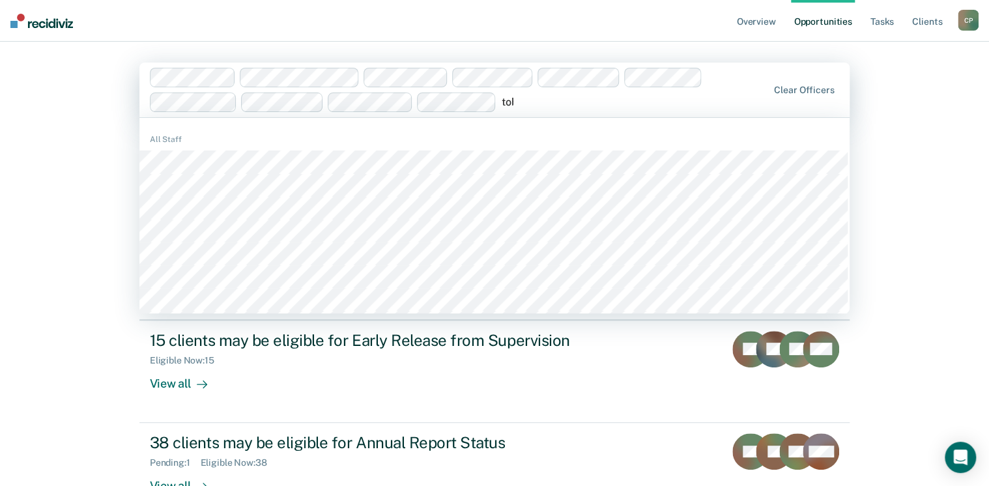
type input "tobi"
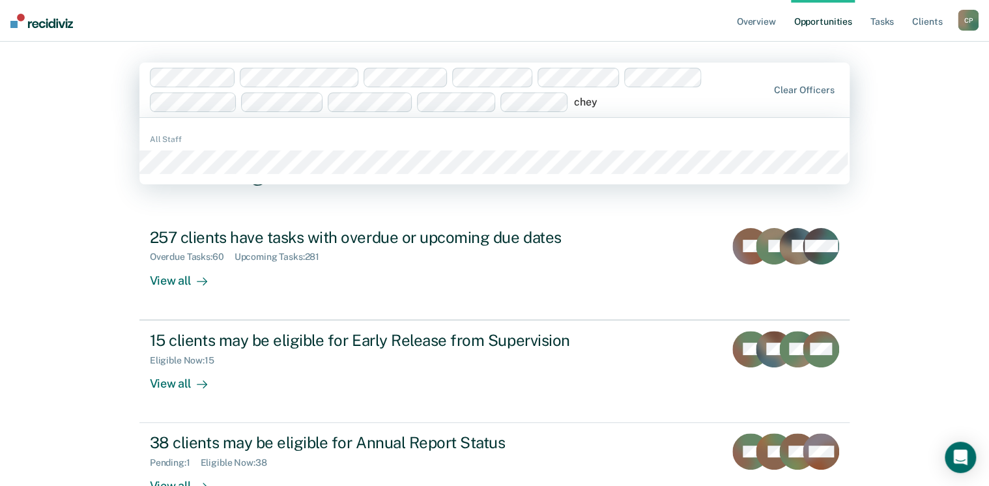
type input "cheye"
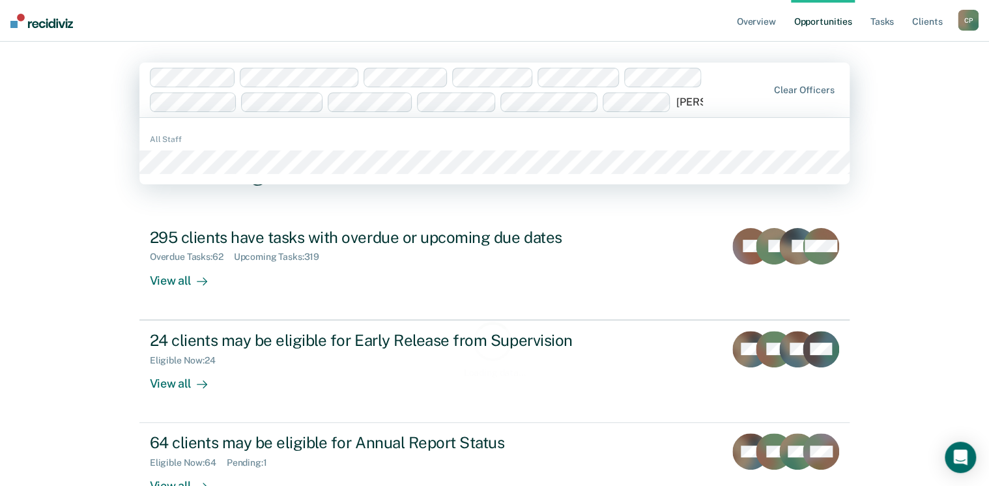
type input "dalton"
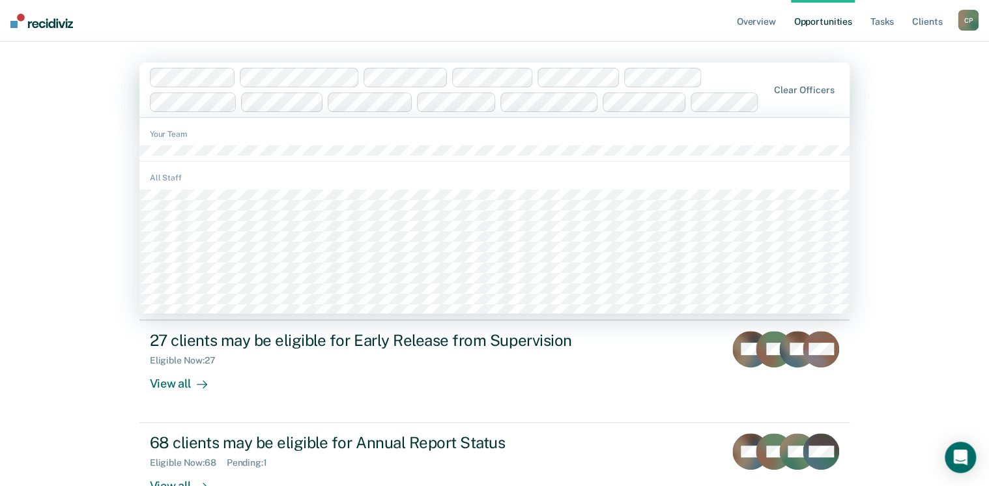
click at [767, 107] on div at bounding box center [765, 101] width 3 height 15
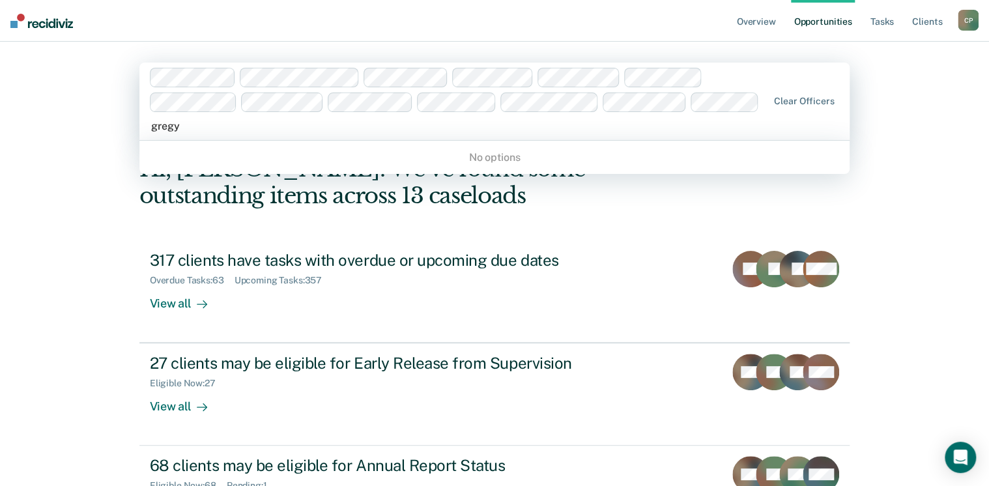
type input "greg"
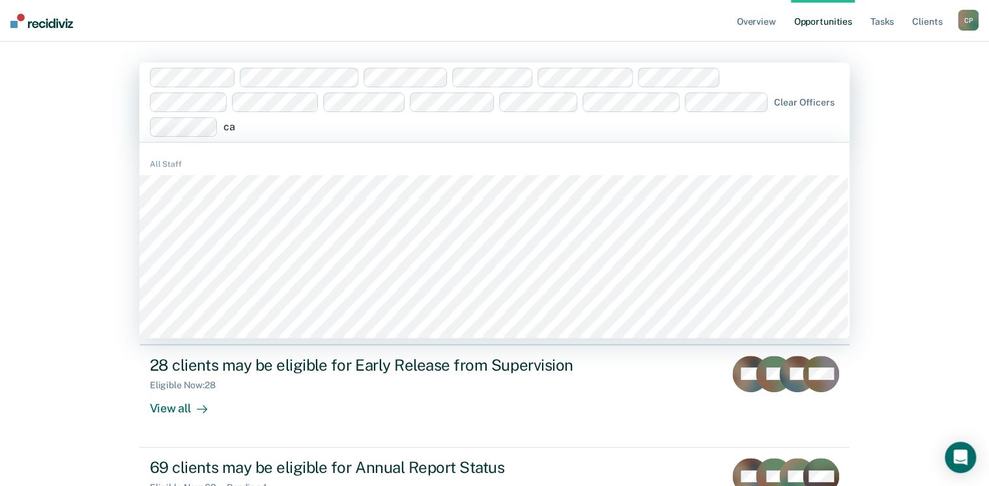
type input "c"
type input "sue"
type input "michael"
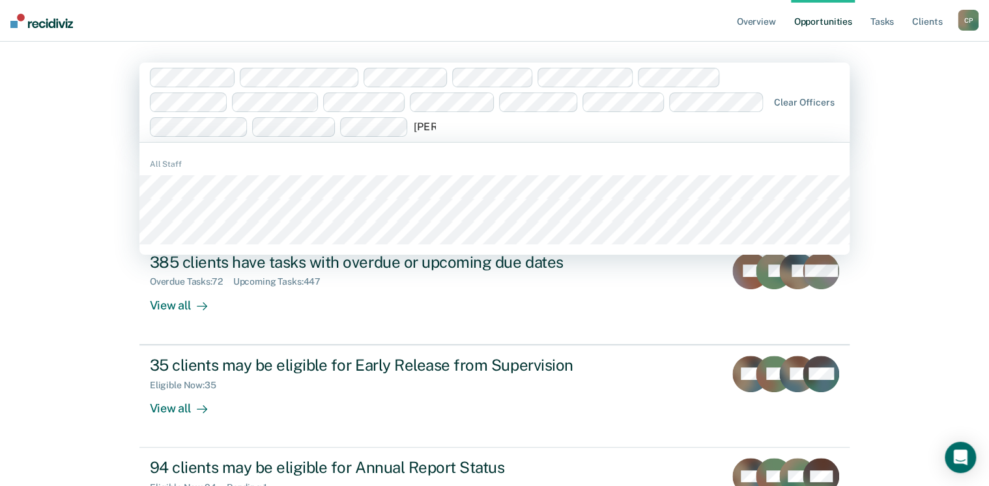
type input "sheila"
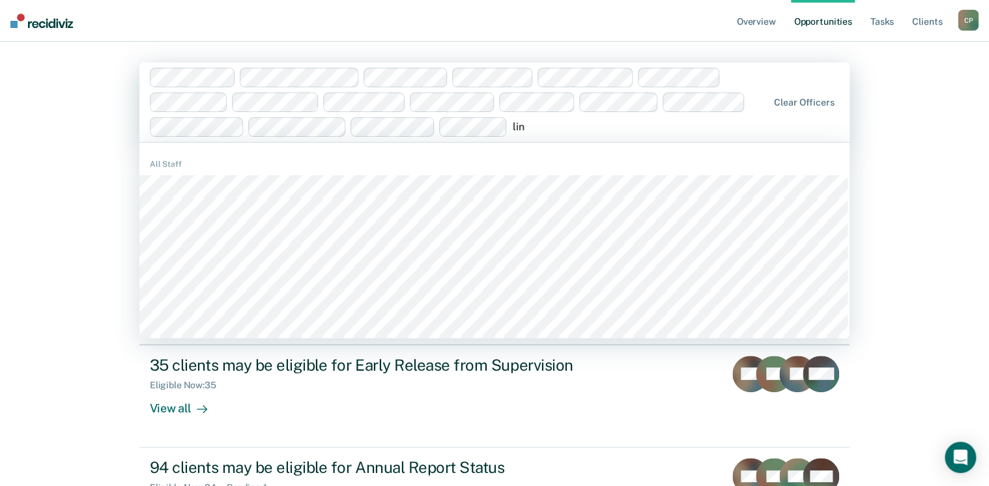
type input "lind"
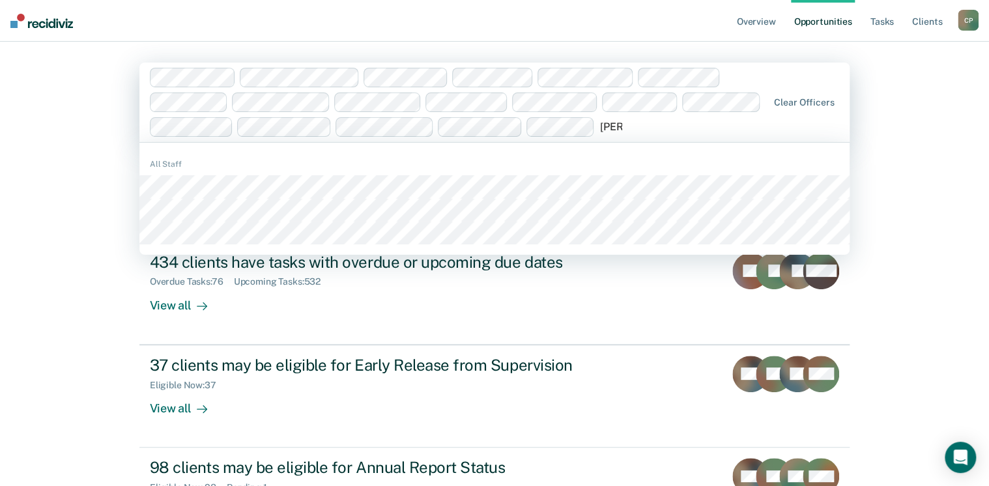
type input "jamie"
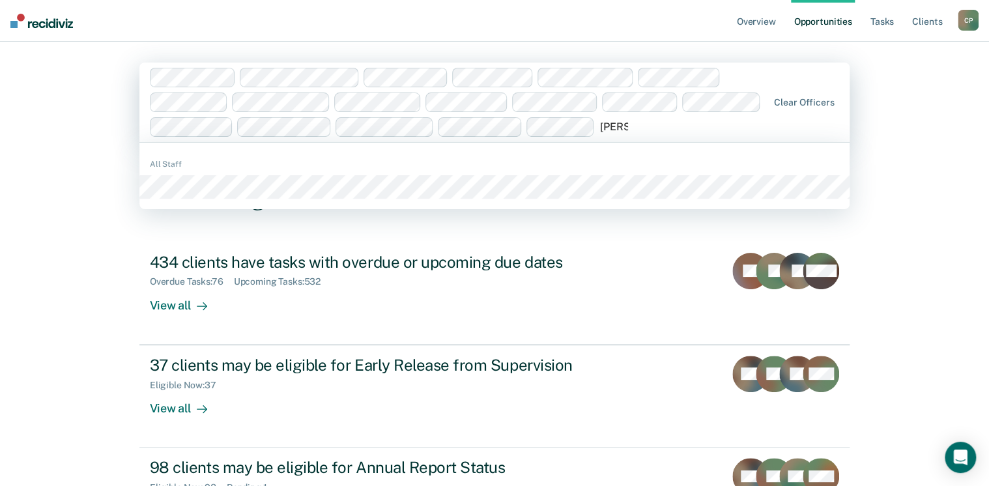
click at [237, 199] on div "All Staff" at bounding box center [494, 176] width 711 height 56
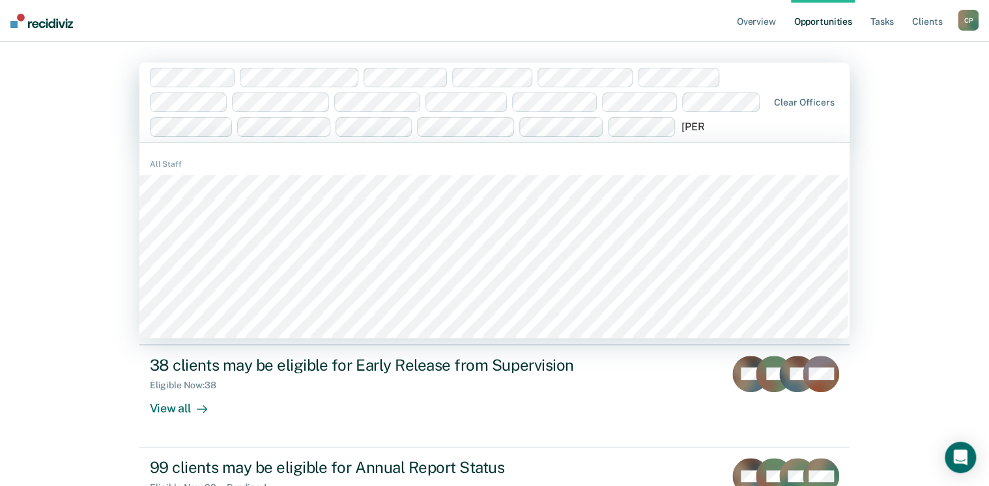
type input "william"
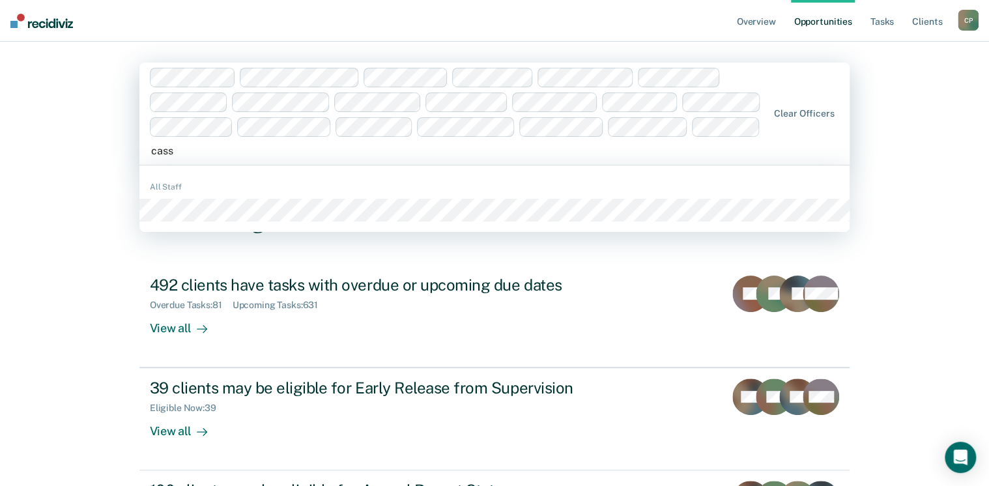
type input "cassi"
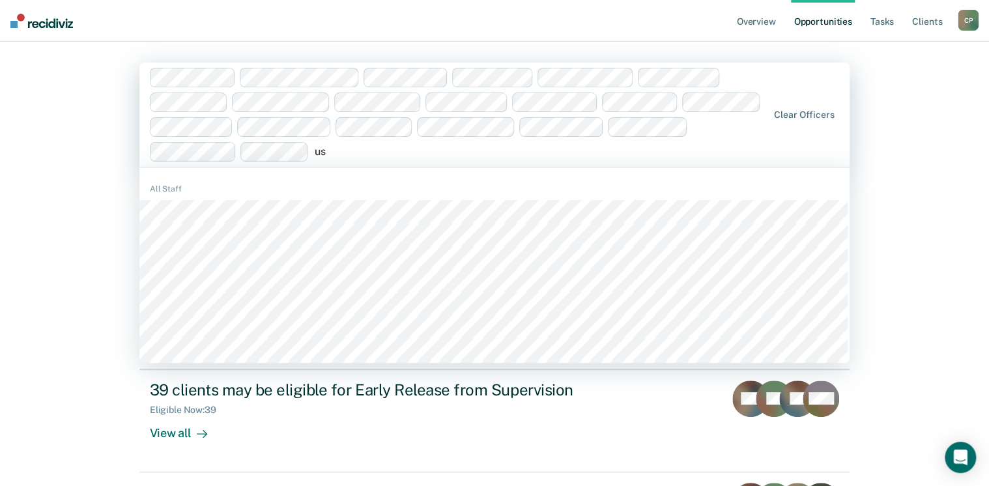
type input "u"
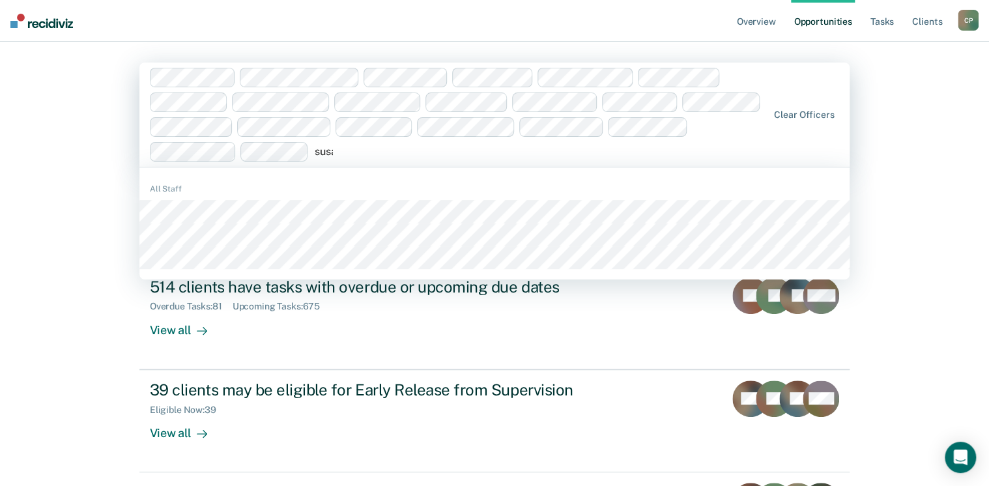
type input "susan"
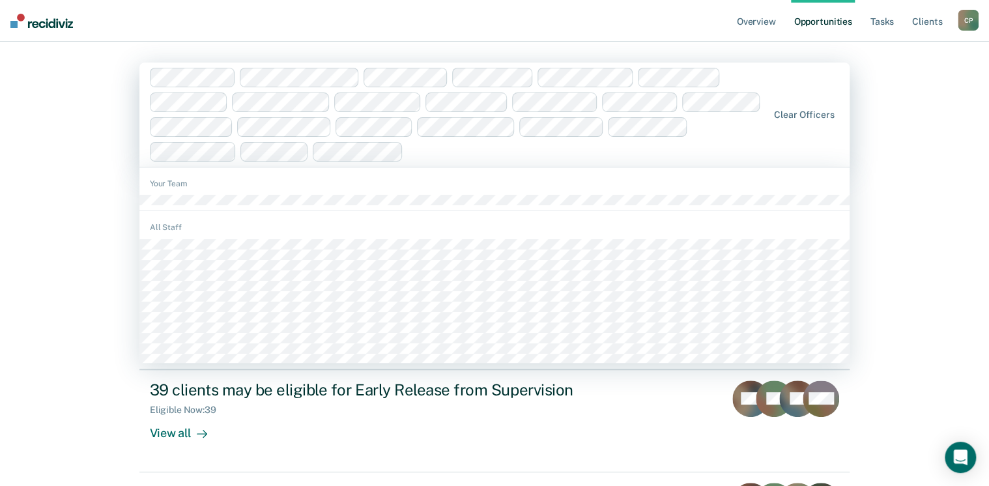
click at [439, 162] on div at bounding box center [459, 115] width 619 height 94
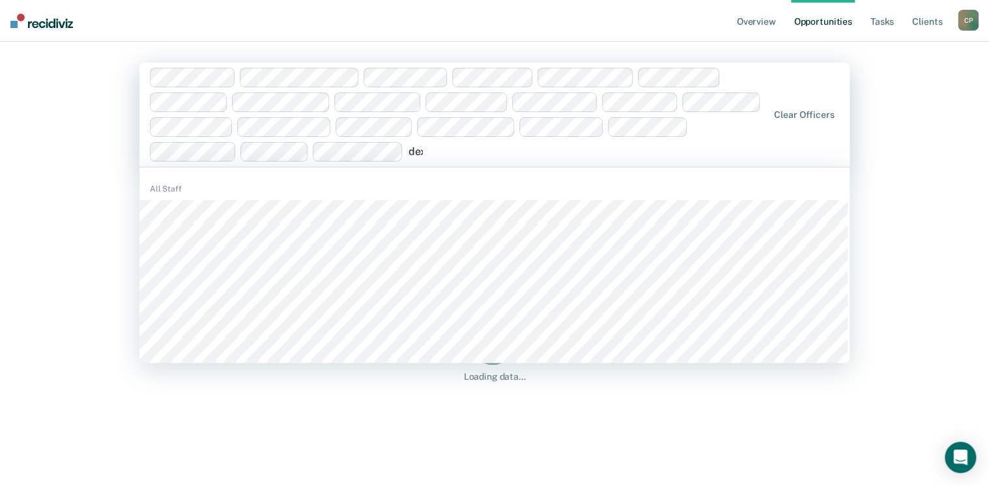
type input "dexter"
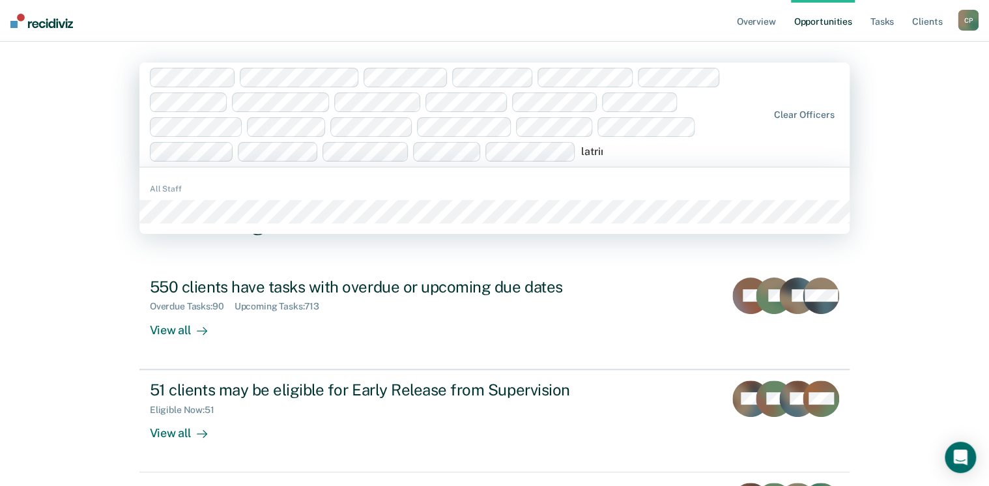
type input "latrina"
type input "leiyana"
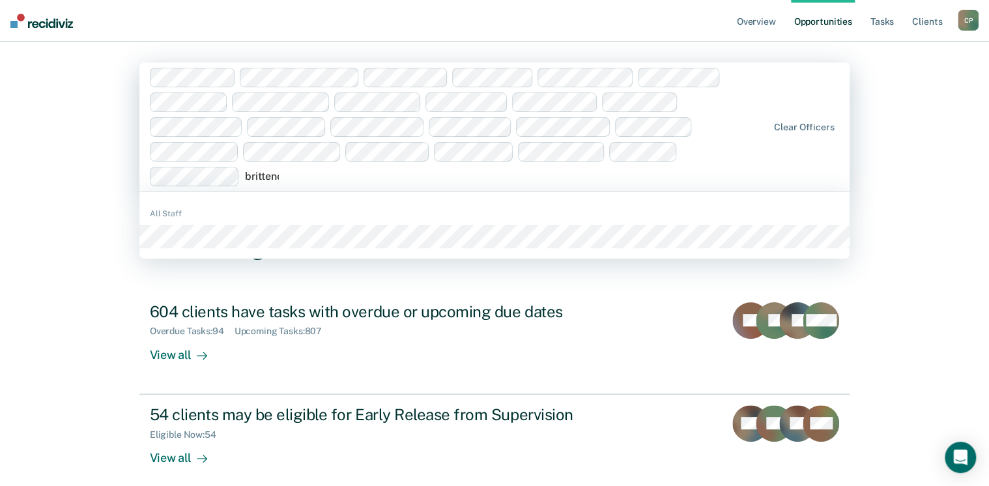
type input "britteney"
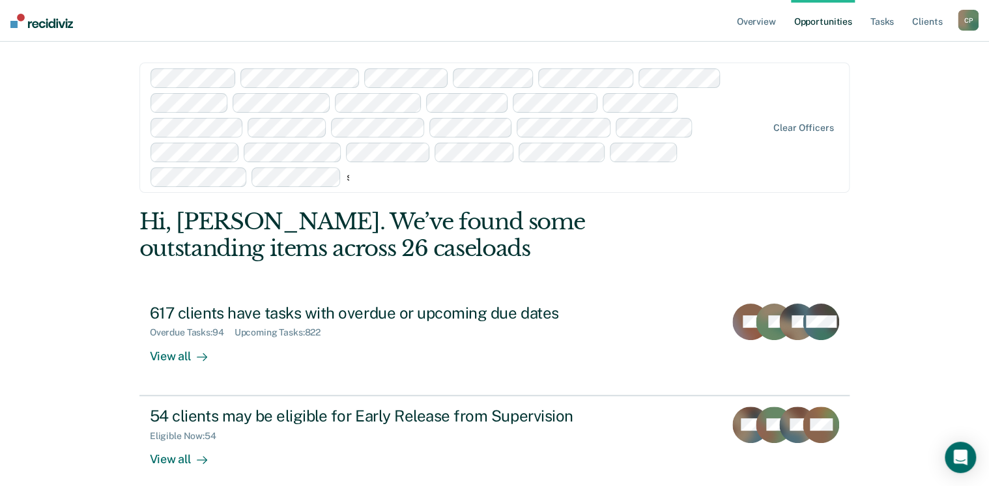
type input "shana"
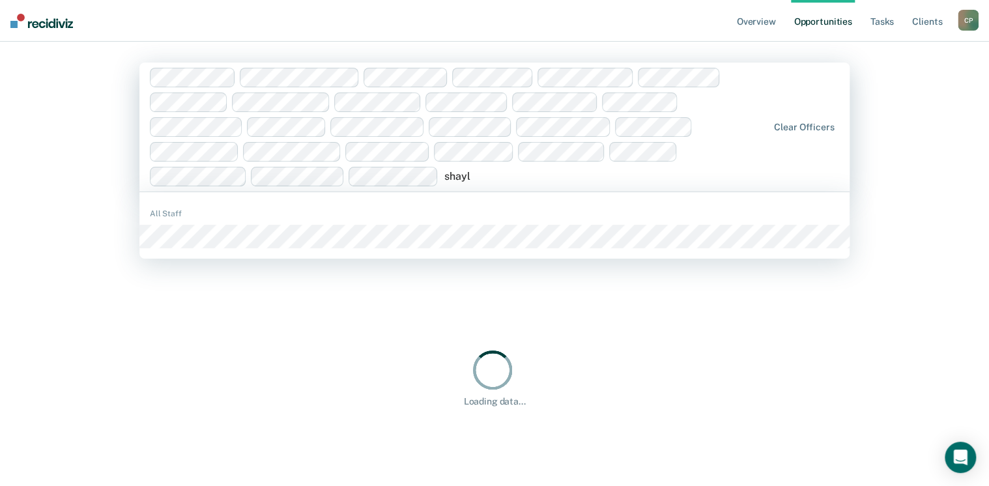
type input "shayla"
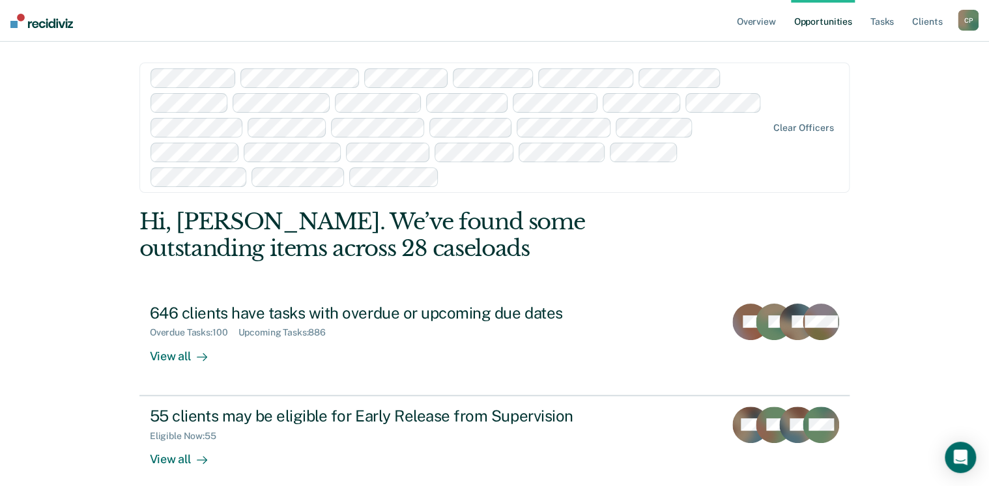
click at [444, 171] on input "text" at bounding box center [445, 177] width 3 height 12
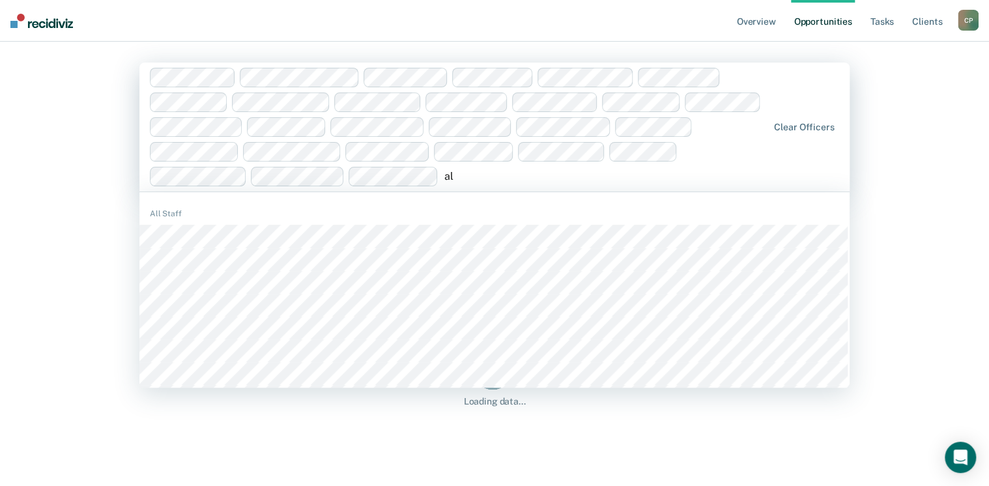
type input "a"
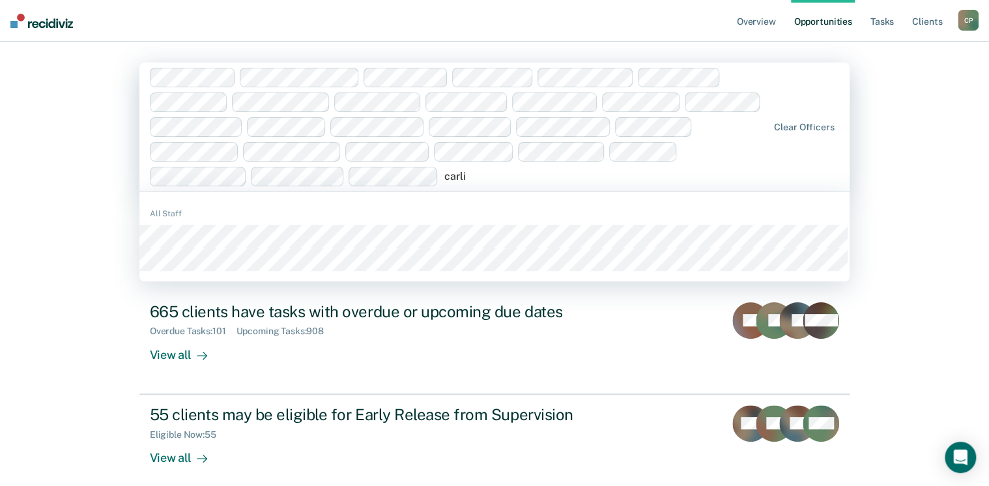
type input "carlia"
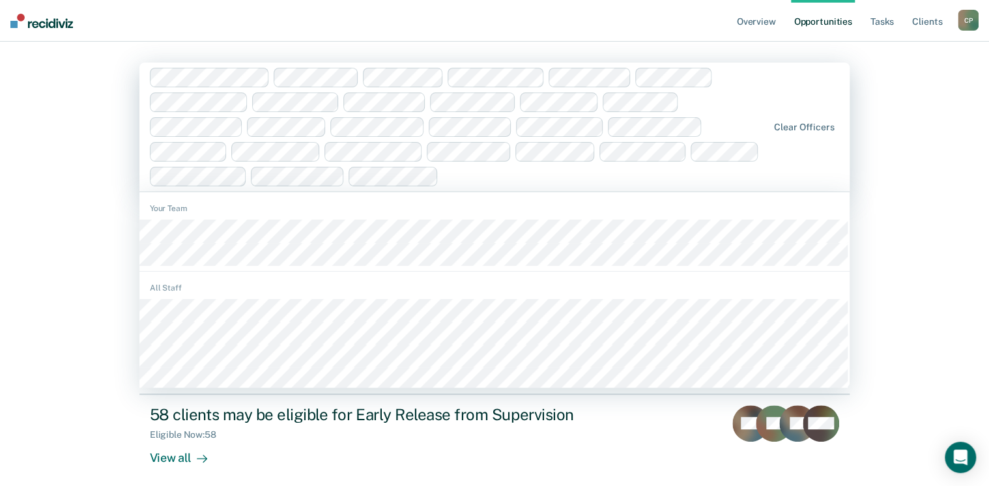
click at [461, 178] on div at bounding box center [606, 176] width 324 height 15
type input "michelle"
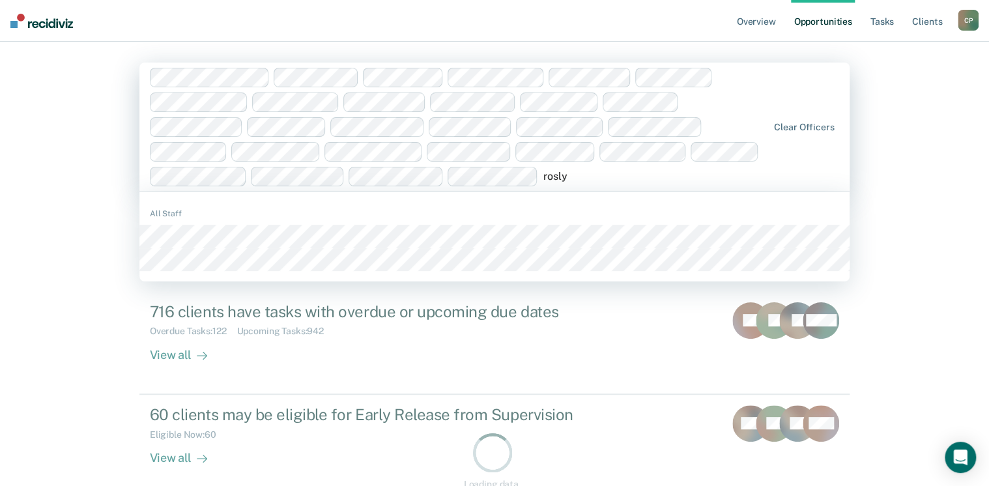
type input "roslyn"
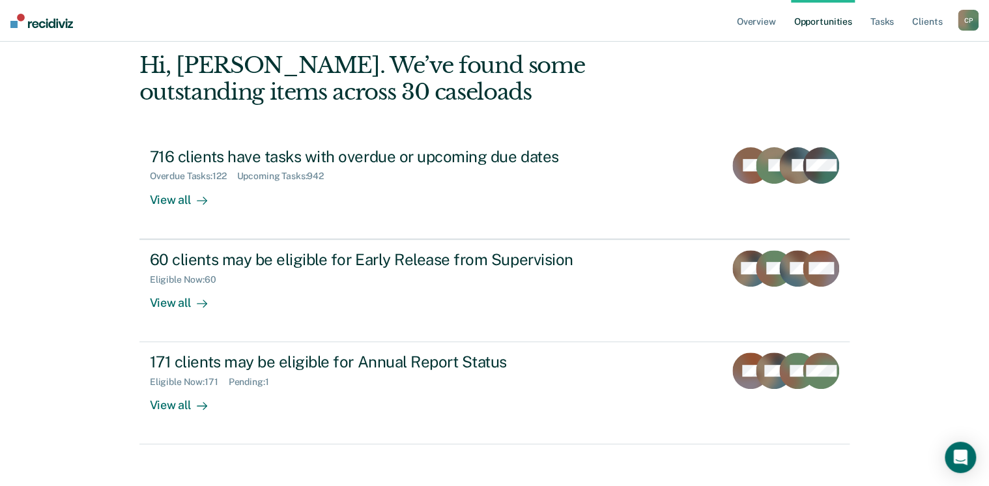
scroll to position [63, 0]
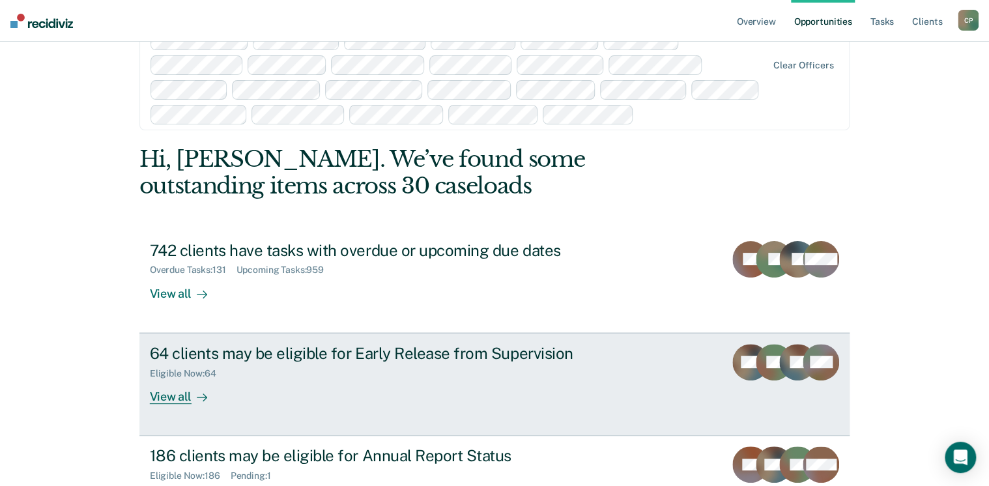
drag, startPoint x: 164, startPoint y: 393, endPoint x: 96, endPoint y: 277, distance: 134.3
click at [164, 393] on div "View all" at bounding box center [186, 390] width 73 height 25
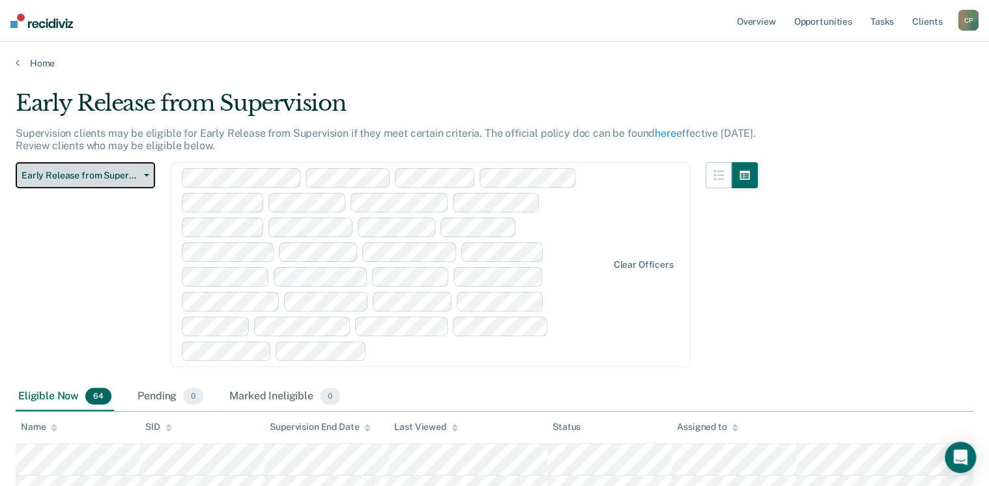
click at [146, 175] on icon "button" at bounding box center [146, 175] width 5 height 3
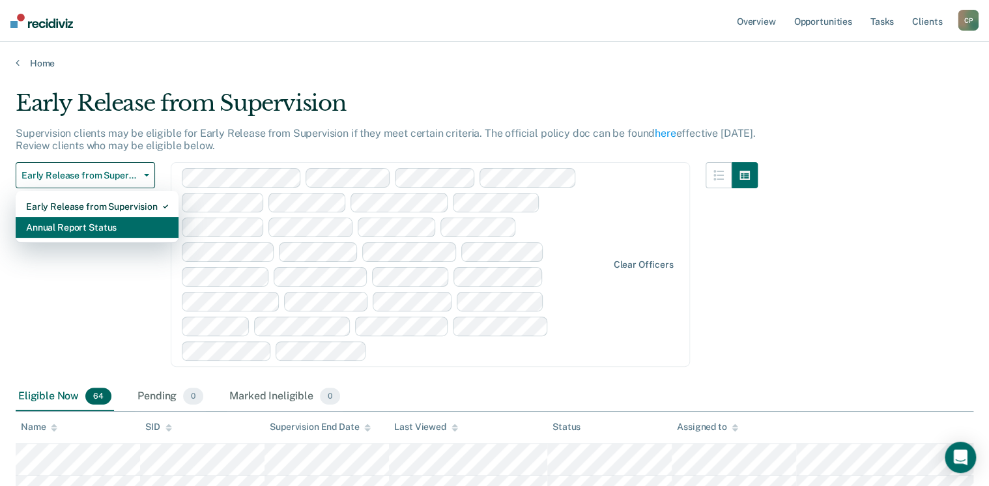
click at [101, 219] on div "Annual Report Status" at bounding box center [97, 227] width 142 height 21
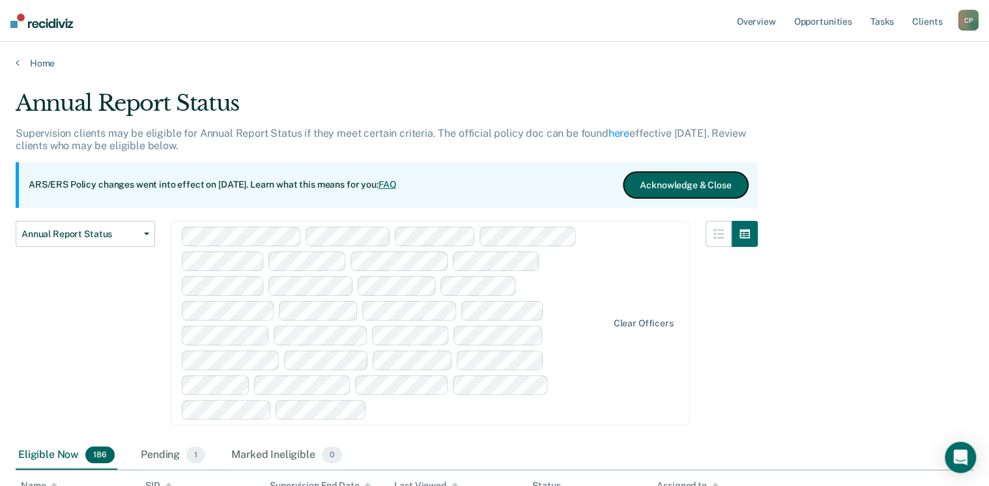
click at [724, 188] on button "Acknowledge & Close" at bounding box center [685, 185] width 124 height 26
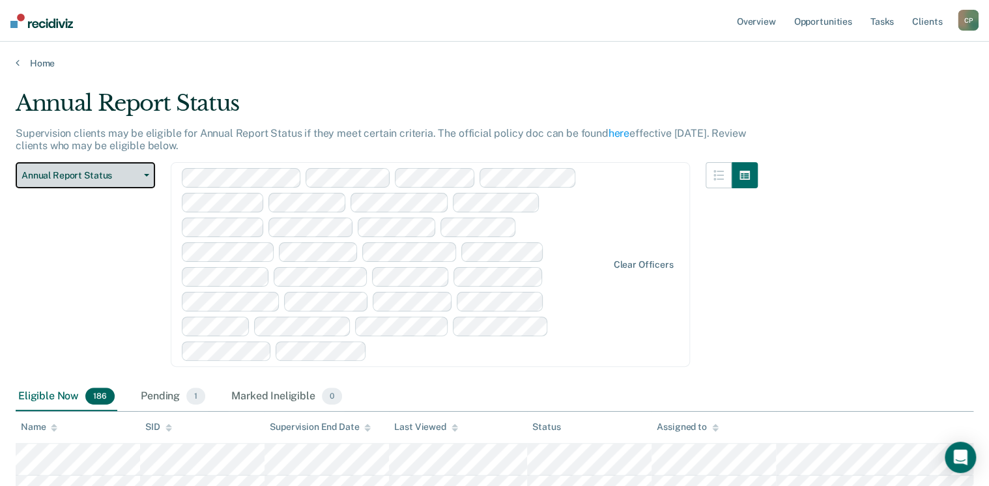
click at [142, 182] on button "Annual Report Status" at bounding box center [85, 175] width 139 height 26
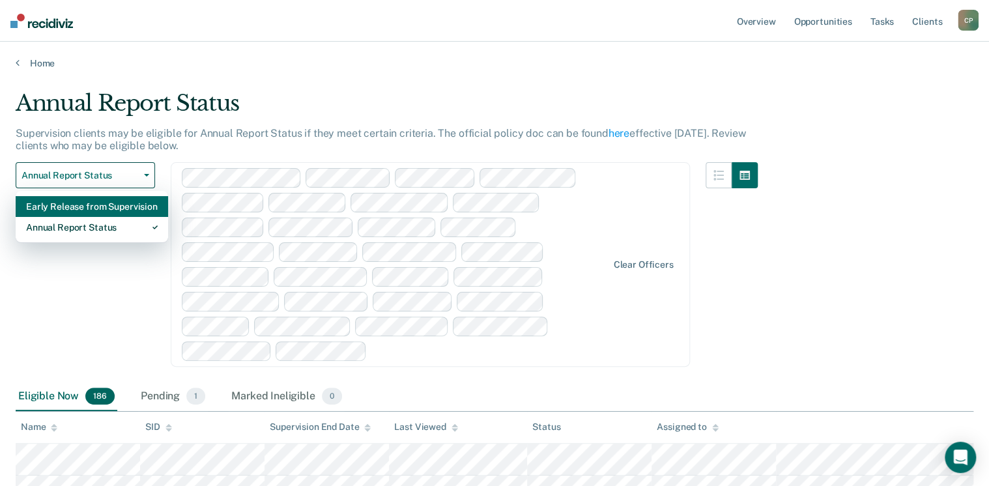
click at [122, 207] on div "Early Release from Supervision" at bounding box center [92, 206] width 132 height 21
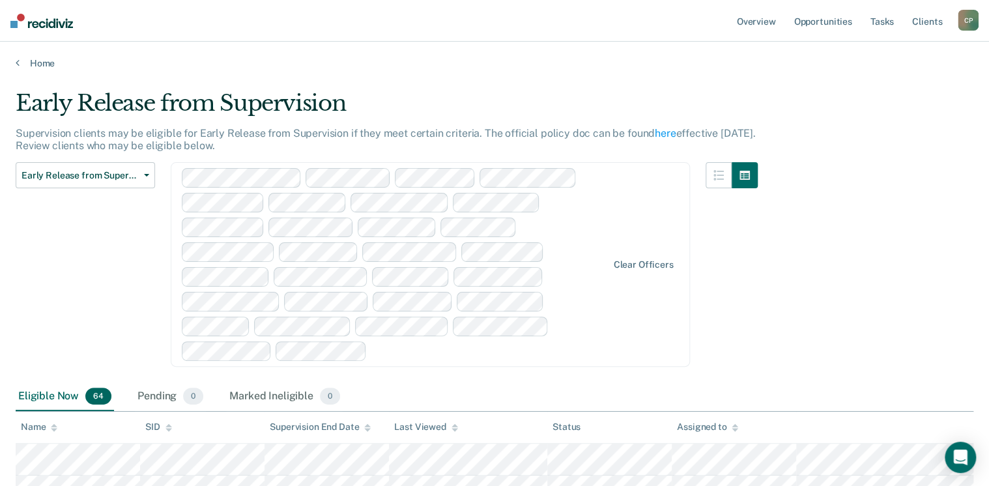
click at [132, 259] on div "Early Release from Supervision Early Release from Supervision Annual Report Sta…" at bounding box center [85, 272] width 139 height 220
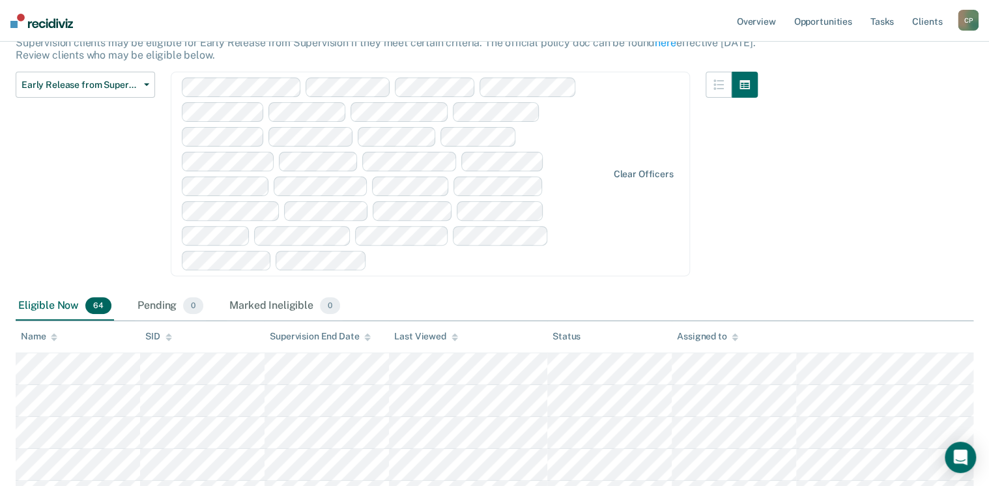
scroll to position [261, 0]
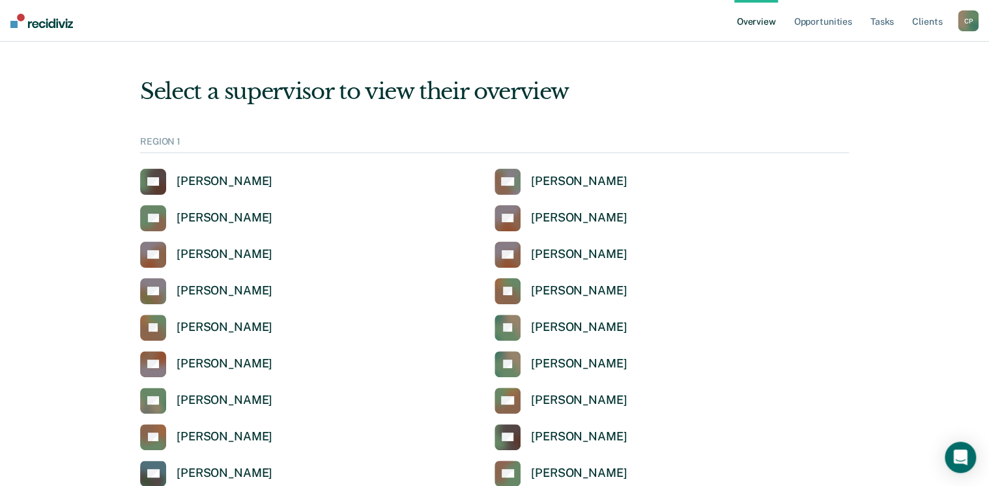
click at [775, 21] on link "Overview" at bounding box center [756, 21] width 44 height 42
click at [881, 23] on link "Tasks" at bounding box center [882, 21] width 29 height 42
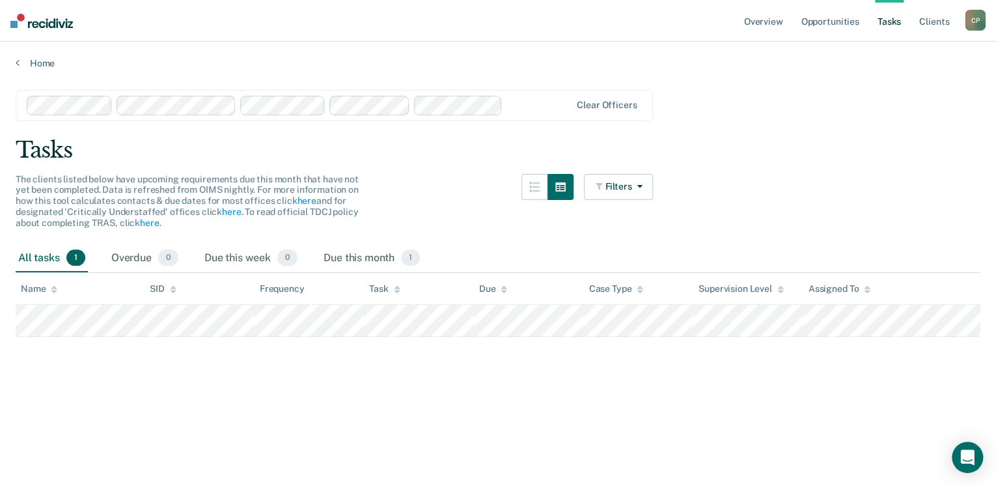
click at [516, 102] on div at bounding box center [539, 105] width 63 height 15
click at [713, 124] on main "Clear officers Tasks The clients listed below have upcoming requirements due th…" at bounding box center [498, 275] width 996 height 413
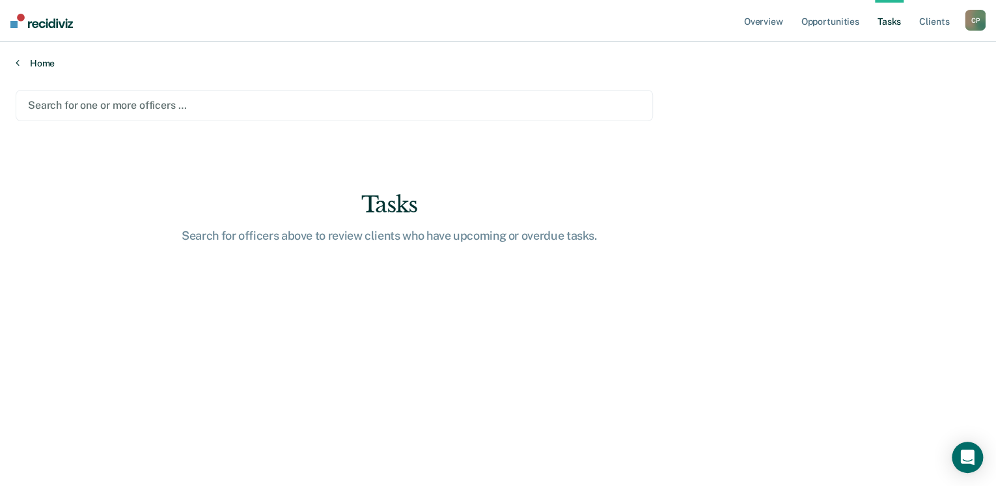
click at [43, 64] on link "Home" at bounding box center [498, 63] width 965 height 12
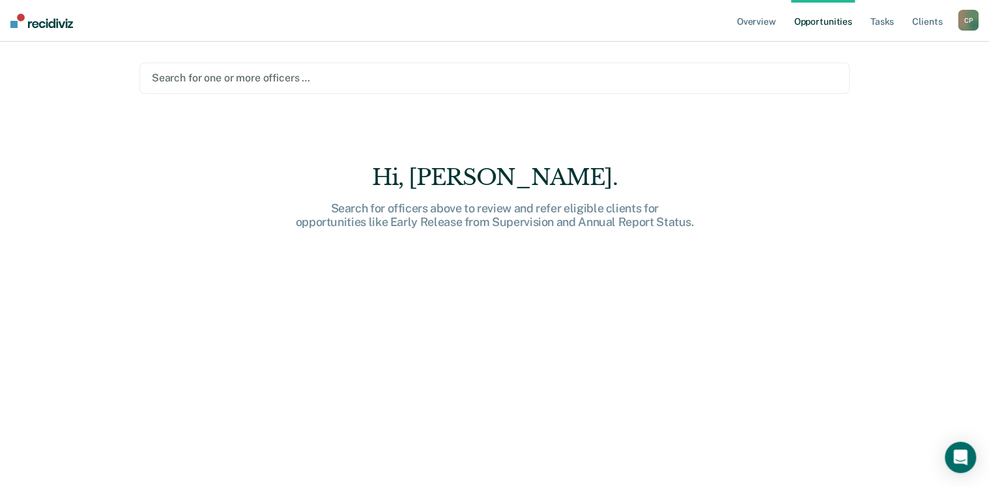
click at [46, 28] on nav "Overview Opportunities Tasks Client s Chad Paulson C P Profile How it works Log…" at bounding box center [494, 21] width 989 height 42
click at [46, 23] on img at bounding box center [41, 21] width 63 height 14
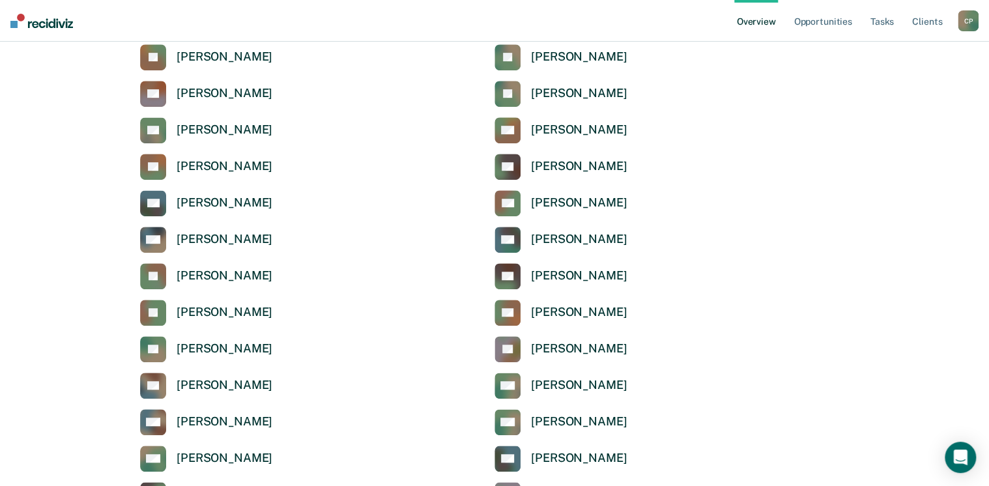
scroll to position [26, 0]
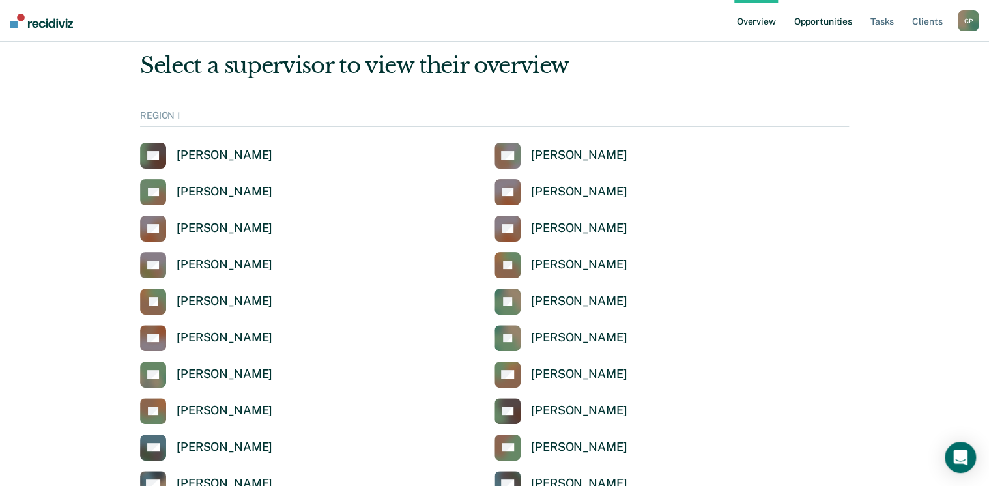
click at [815, 24] on link "Opportunities" at bounding box center [822, 21] width 63 height 42
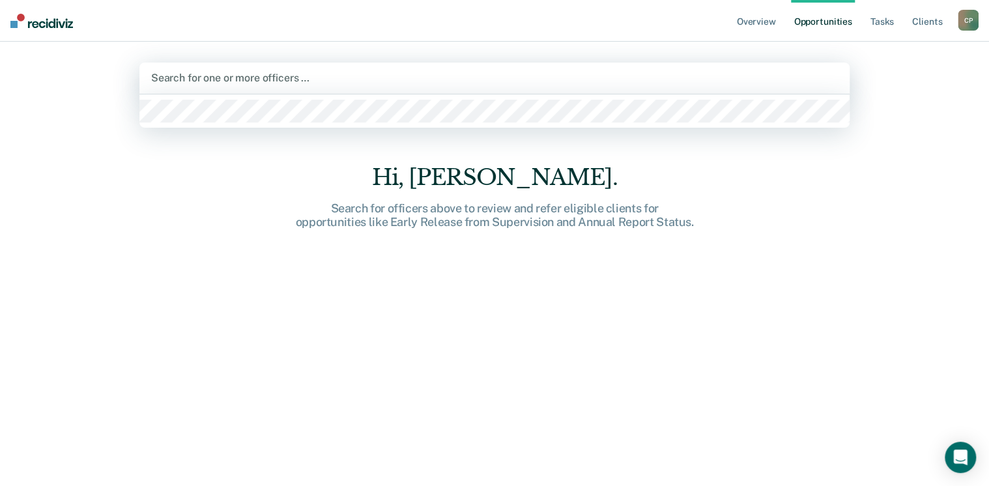
click at [495, 72] on div at bounding box center [494, 77] width 687 height 15
click at [223, 77] on div at bounding box center [494, 77] width 687 height 15
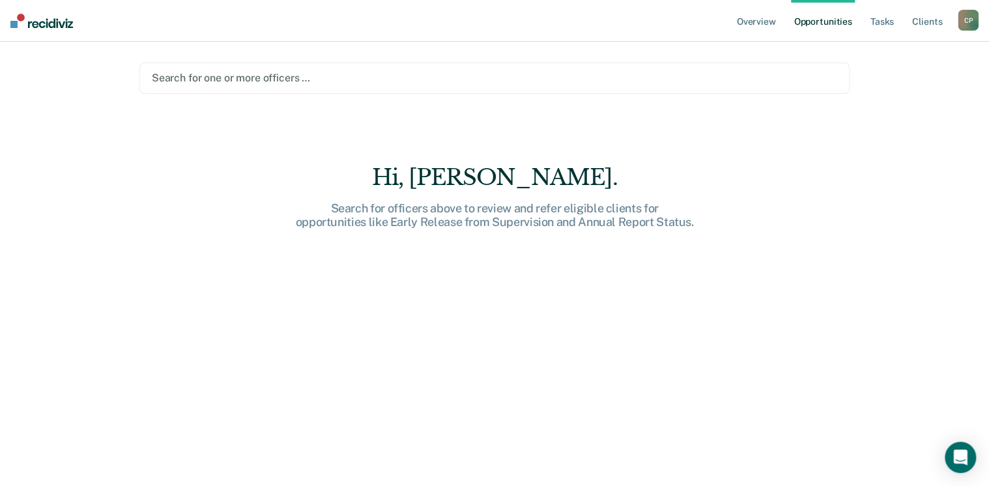
click at [120, 83] on div "Overview Opportunities Tasks Client s Chad Paulson C P Profile How it works Log…" at bounding box center [494, 243] width 989 height 486
click at [883, 21] on link "Tasks" at bounding box center [882, 21] width 29 height 42
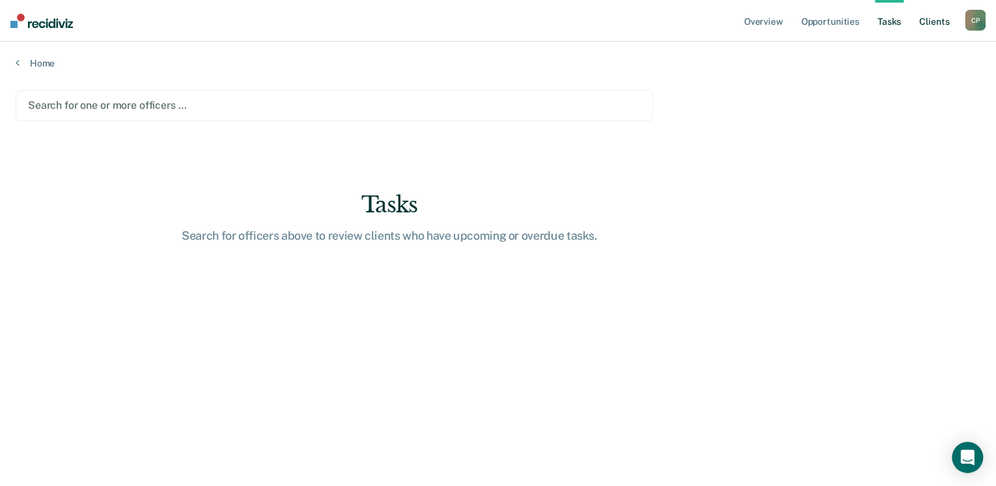
click at [944, 25] on link "Client s" at bounding box center [934, 21] width 35 height 42
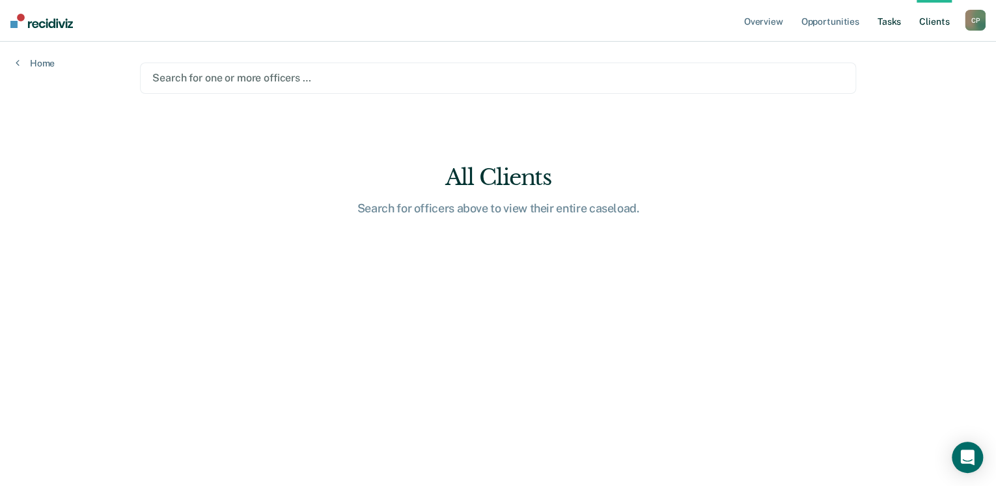
click at [893, 22] on link "Tasks" at bounding box center [889, 21] width 29 height 42
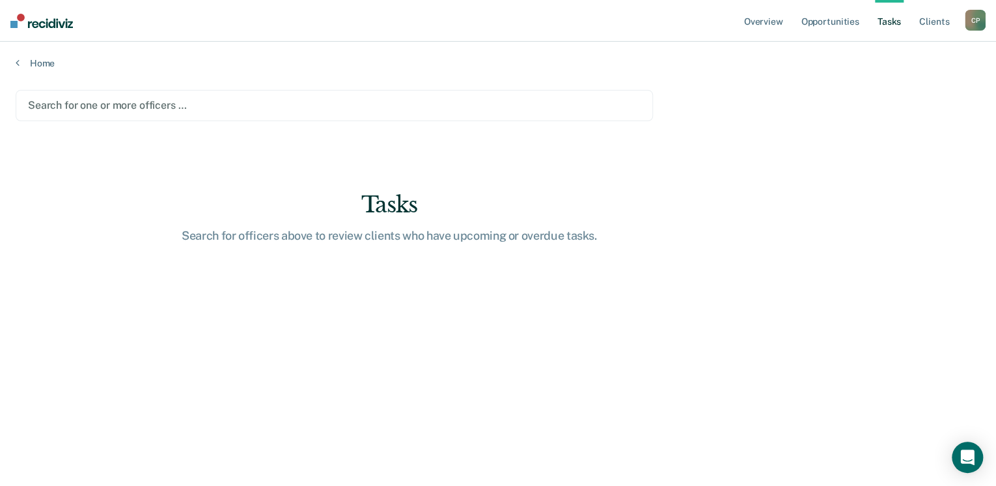
click at [130, 103] on div at bounding box center [334, 105] width 613 height 15
click at [972, 20] on div "C P" at bounding box center [975, 20] width 21 height 21
click at [886, 48] on link "Profile" at bounding box center [923, 53] width 105 height 11
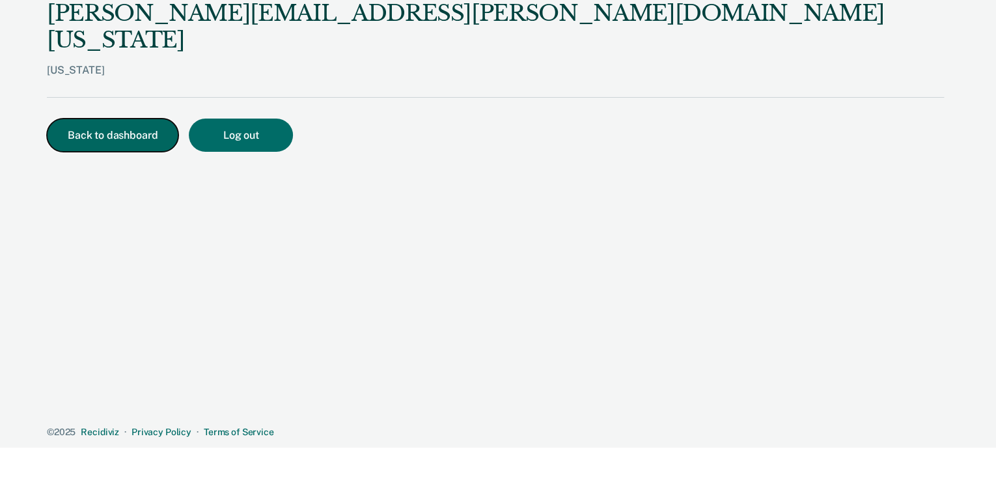
click at [104, 119] on button "Back to dashboard" at bounding box center [113, 135] width 132 height 33
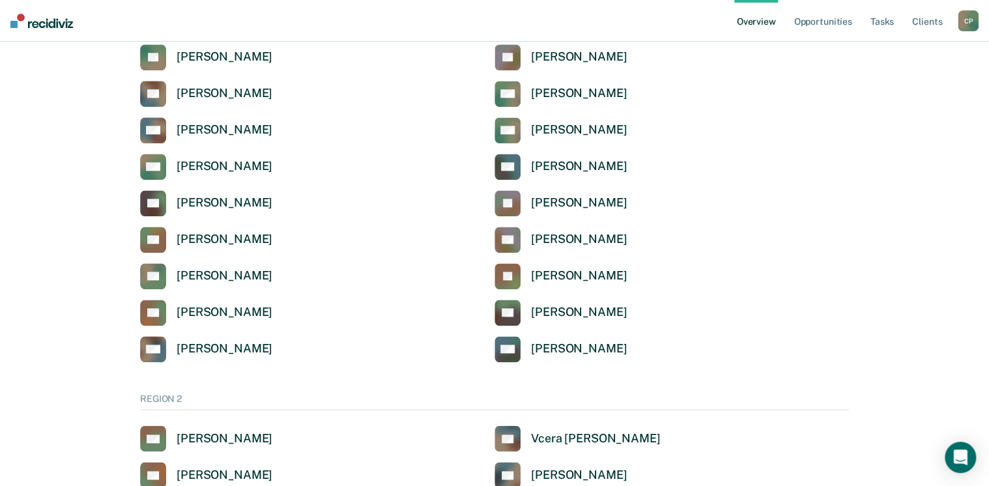
scroll to position [625, 0]
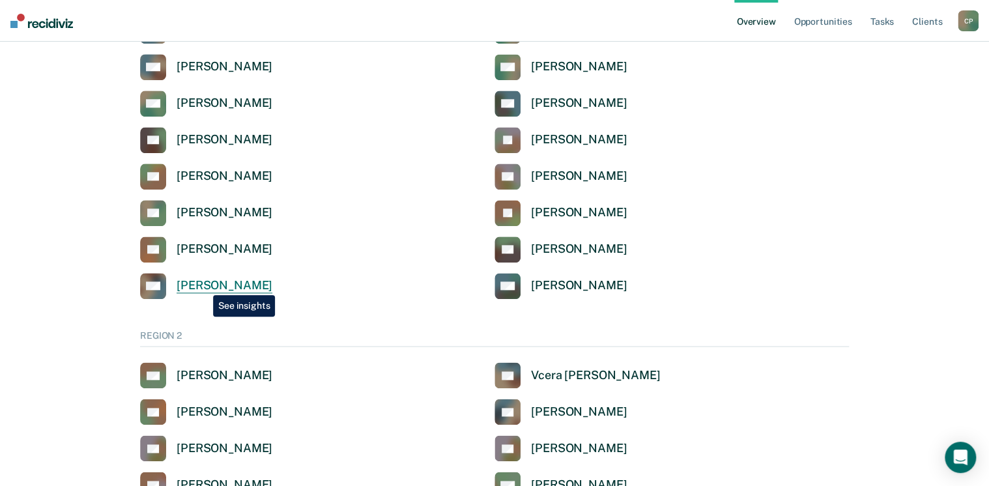
click at [203, 285] on div "Tiffany Williams" at bounding box center [224, 285] width 96 height 15
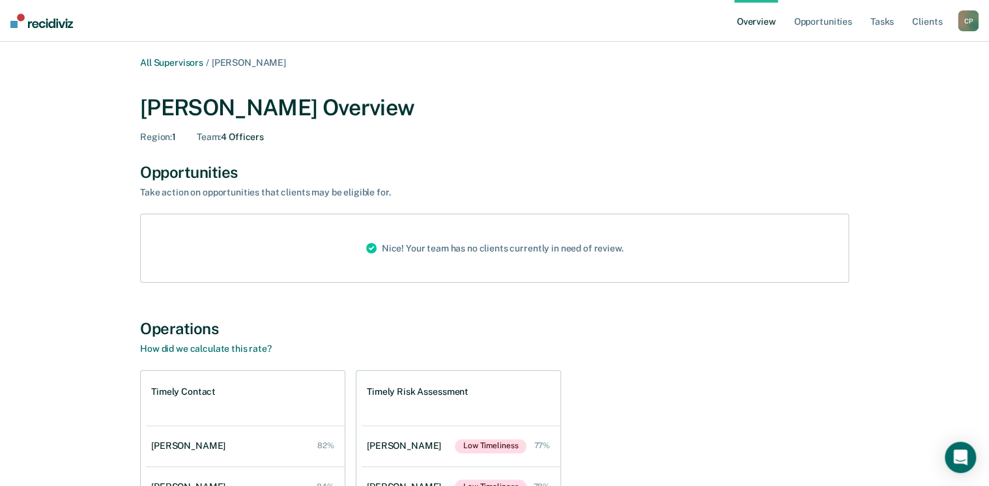
click at [341, 235] on div "Nice! Your team has no clients currently in need of review." at bounding box center [494, 248] width 709 height 69
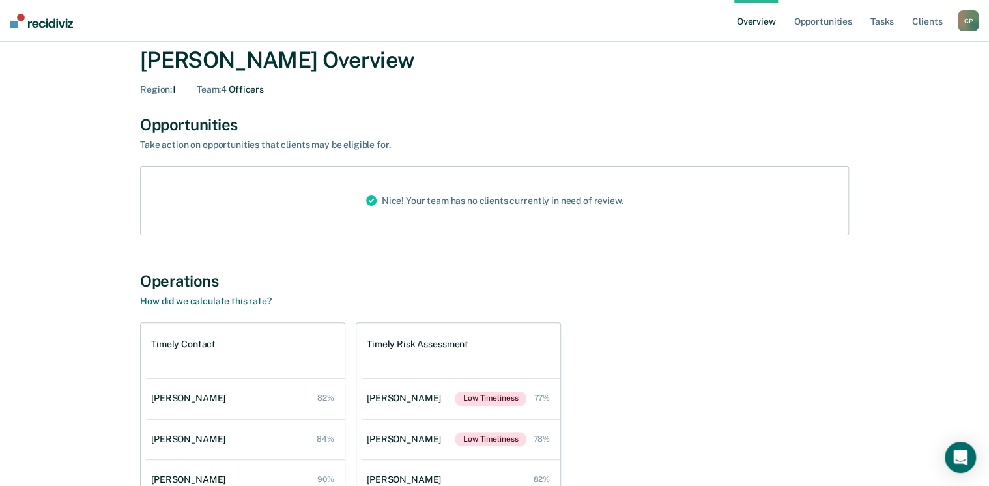
scroll to position [5, 0]
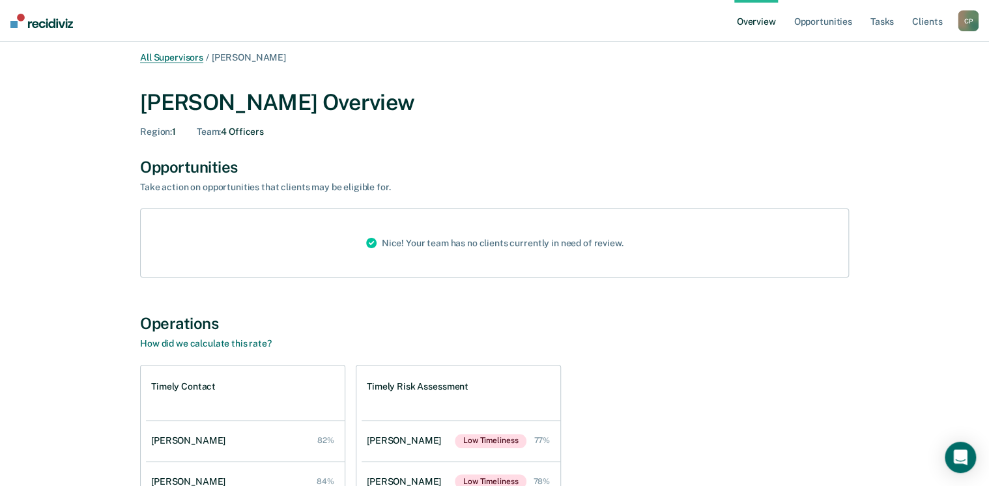
click at [167, 57] on link "All Supervisors" at bounding box center [171, 57] width 63 height 11
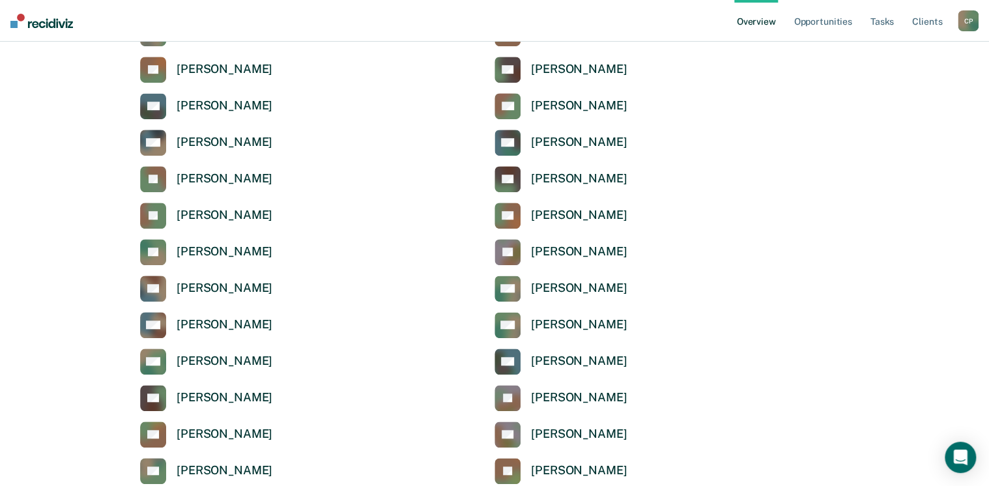
scroll to position [370, 0]
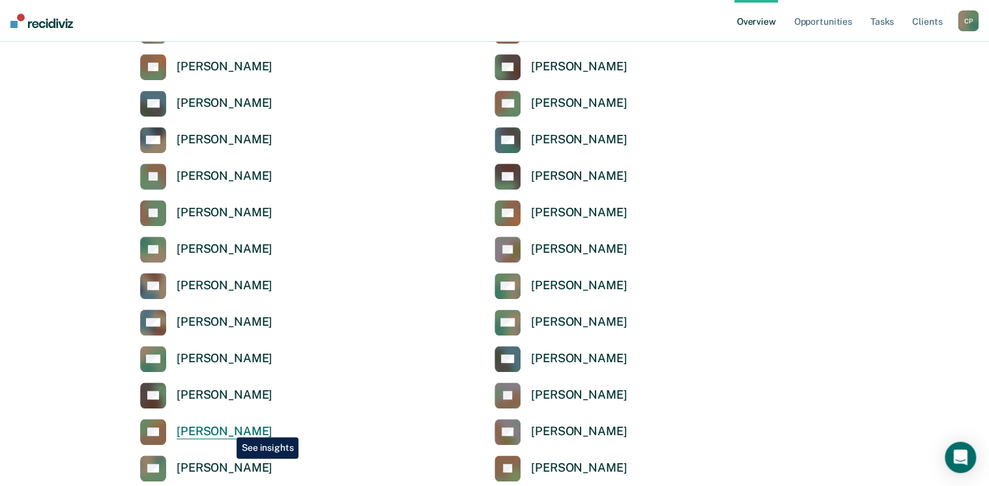
click at [227, 427] on div "Anna Ronning-Batton" at bounding box center [224, 431] width 96 height 15
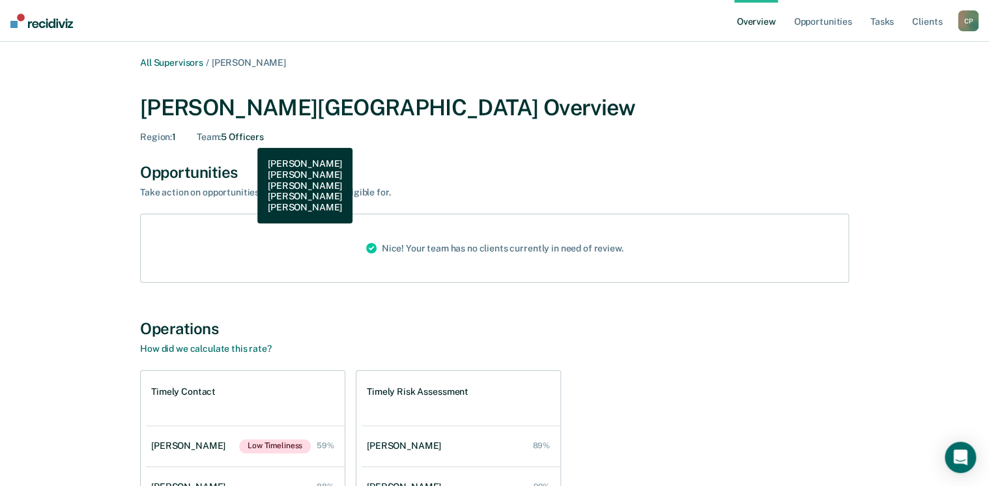
click at [247, 138] on div "Team : 5 Officers" at bounding box center [230, 137] width 67 height 11
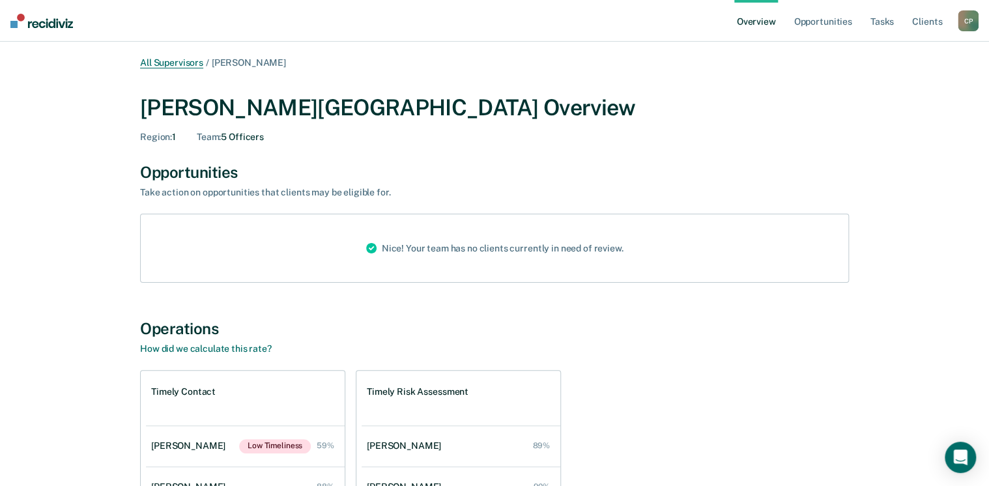
click at [197, 61] on link "All Supervisors" at bounding box center [171, 62] width 63 height 11
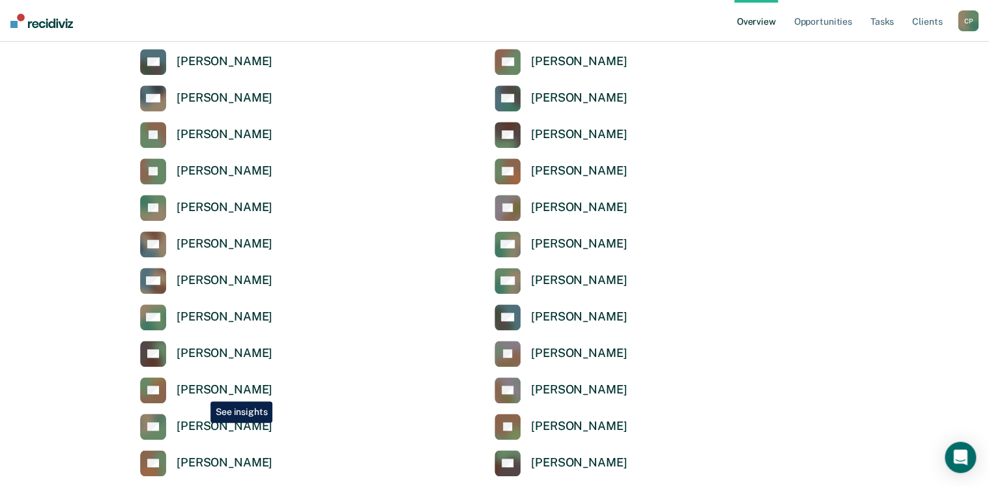
scroll to position [573, 0]
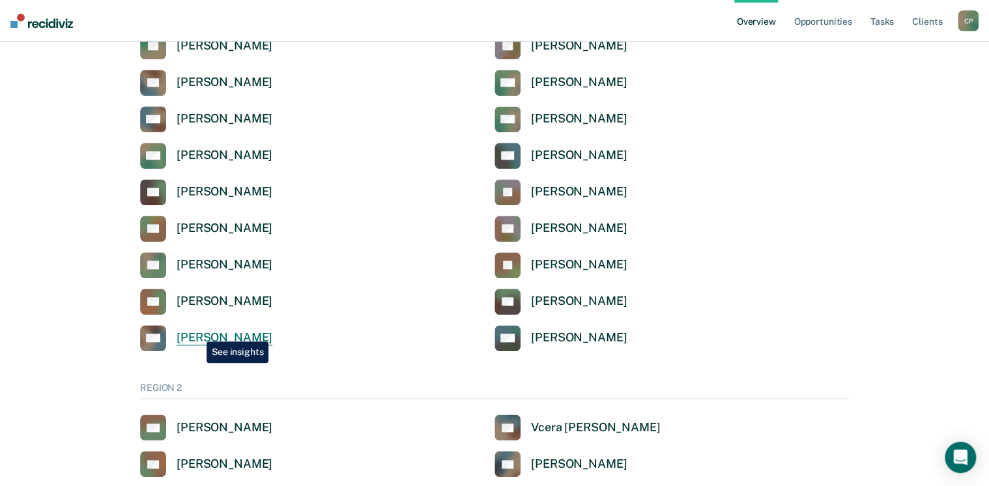
click at [197, 332] on div "Tiffany Williams" at bounding box center [224, 337] width 96 height 15
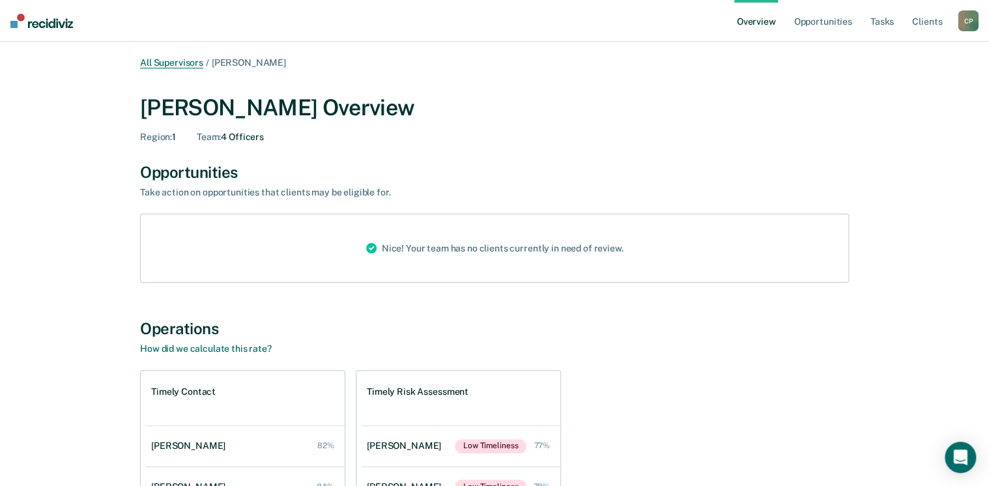
click at [190, 61] on link "All Supervisors" at bounding box center [171, 62] width 63 height 11
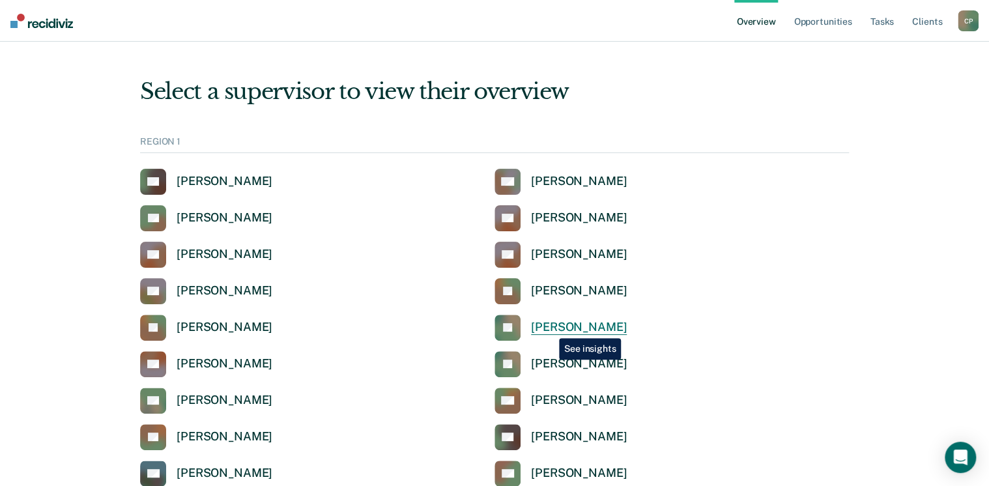
click at [549, 328] on div "Jane Dandurand" at bounding box center [579, 327] width 96 height 15
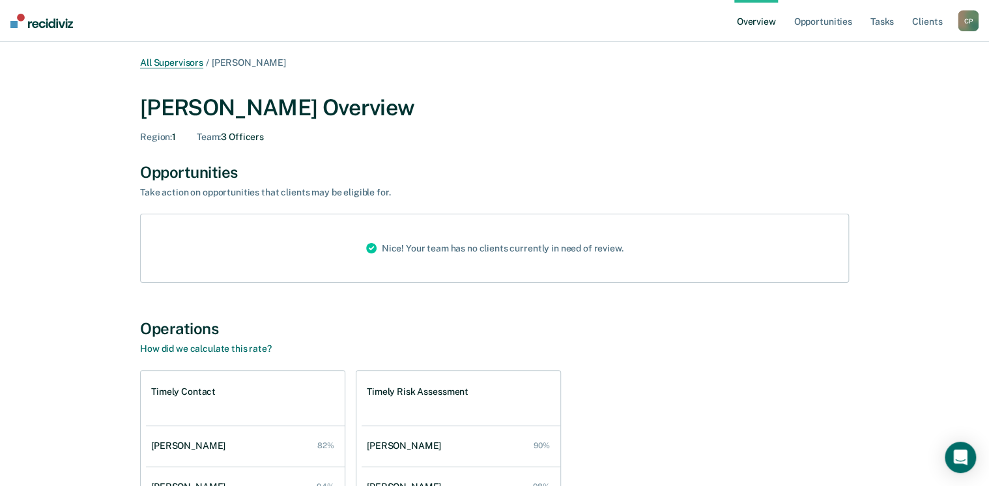
click at [178, 62] on link "All Supervisors" at bounding box center [171, 62] width 63 height 11
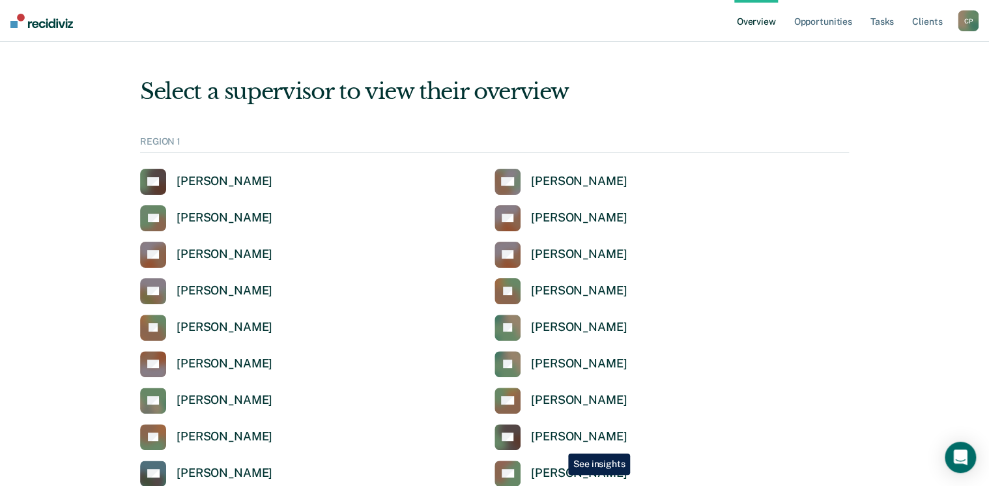
scroll to position [156, 0]
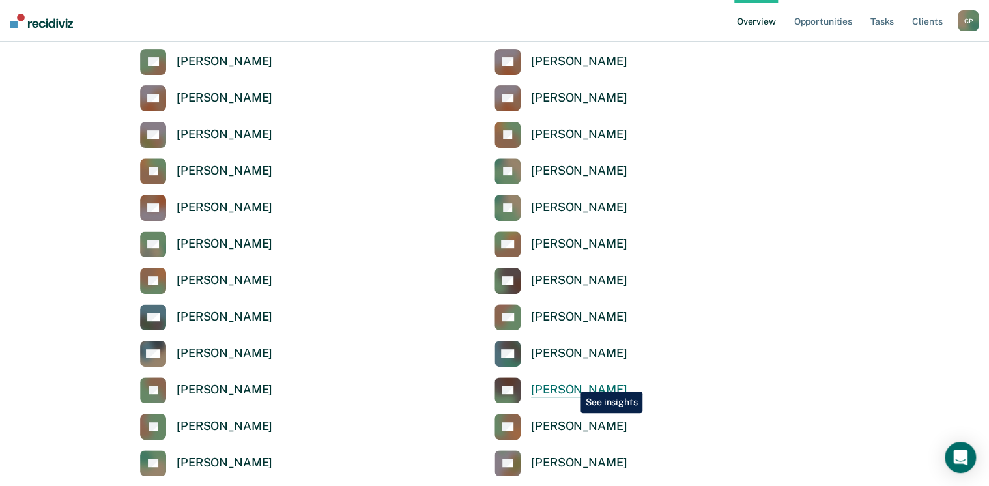
click at [571, 382] on link "MJ Miranda Jolly" at bounding box center [560, 390] width 132 height 26
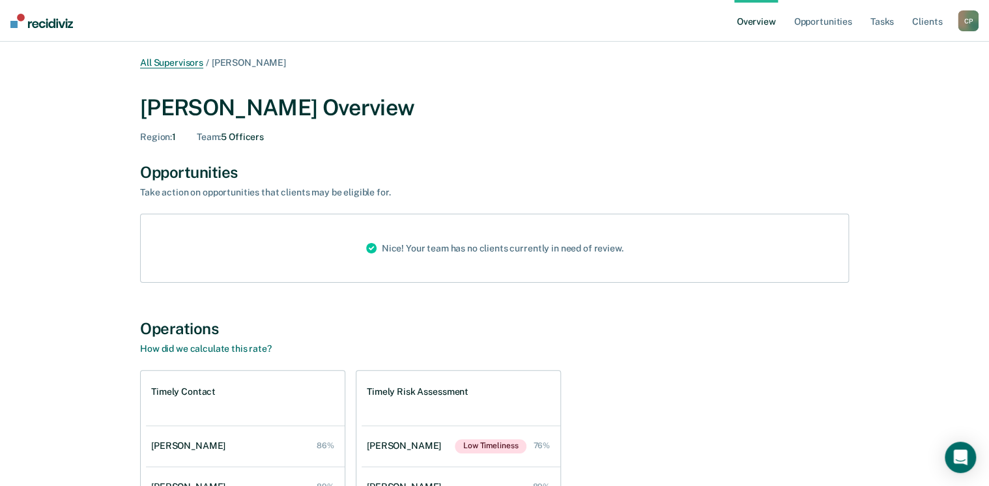
click at [186, 63] on link "All Supervisors" at bounding box center [171, 62] width 63 height 11
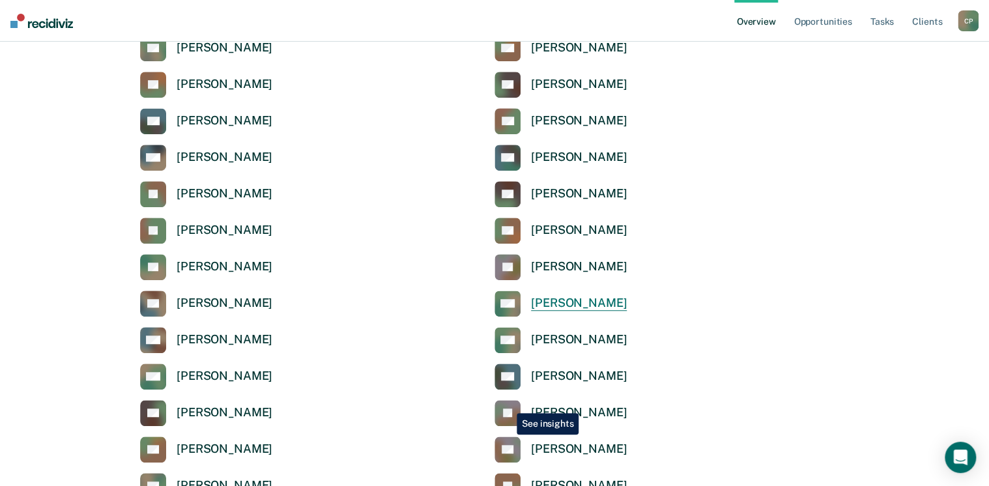
scroll to position [469, 0]
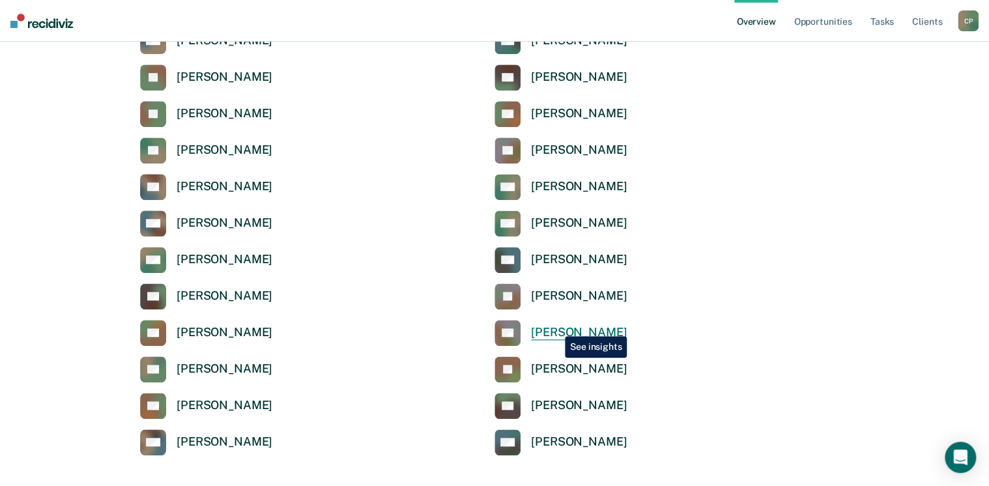
click at [555, 326] on div "Raegan Ross" at bounding box center [579, 332] width 96 height 15
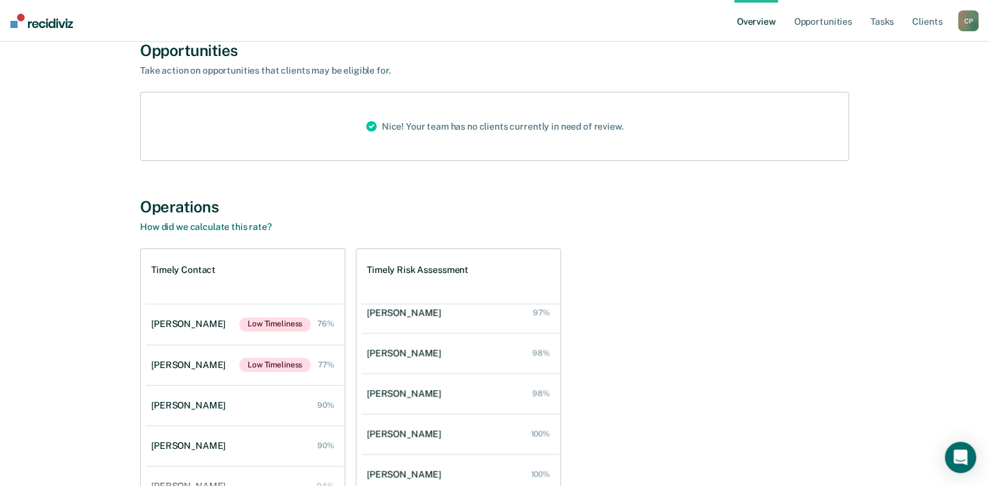
scroll to position [5, 0]
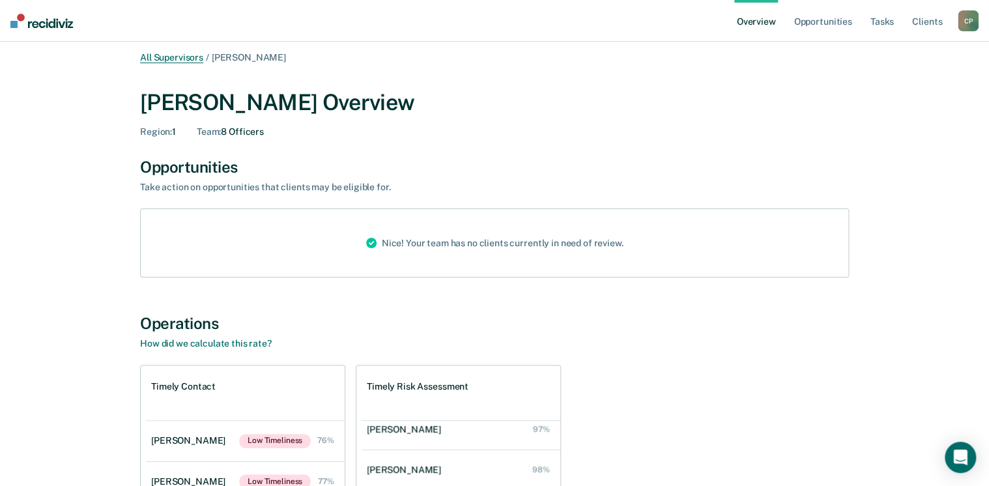
click at [180, 54] on link "All Supervisors" at bounding box center [171, 57] width 63 height 11
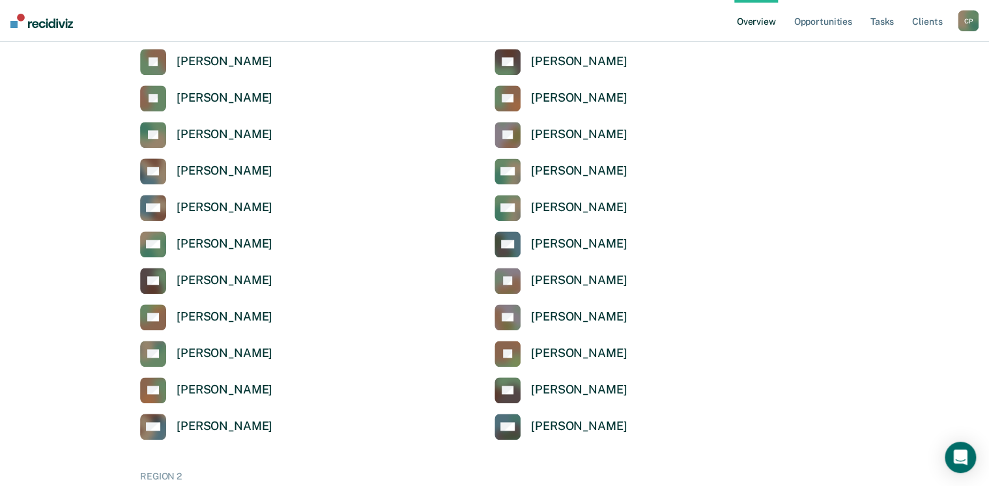
scroll to position [578, 0]
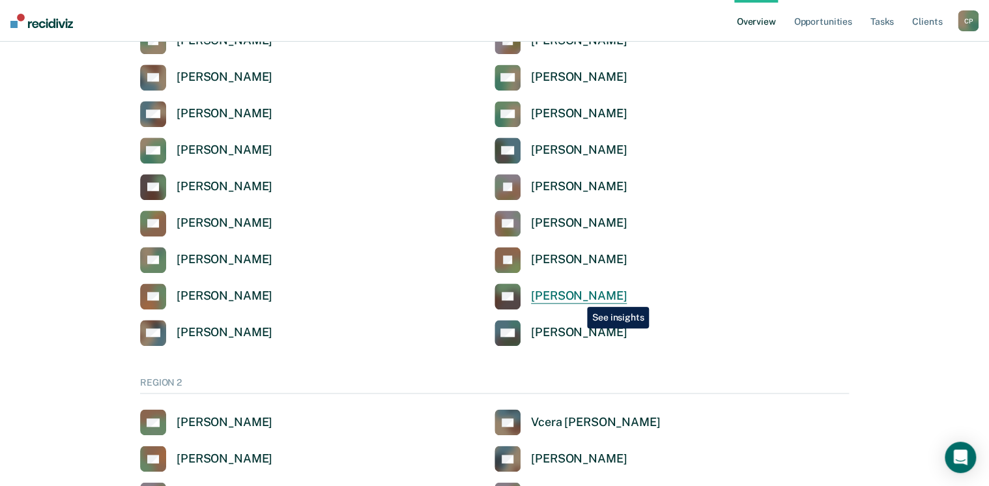
click at [577, 297] on div "Jimmy Wallace" at bounding box center [579, 296] width 96 height 15
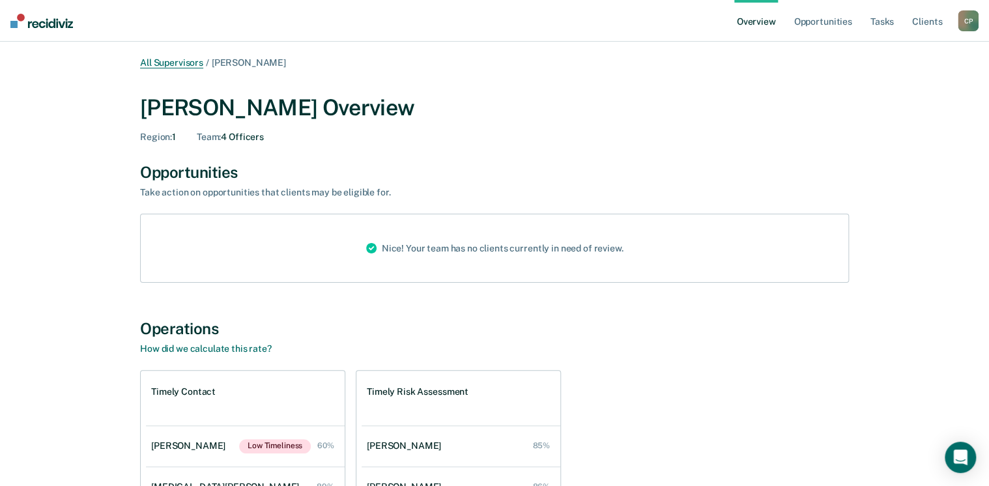
click at [182, 66] on link "All Supervisors" at bounding box center [171, 62] width 63 height 11
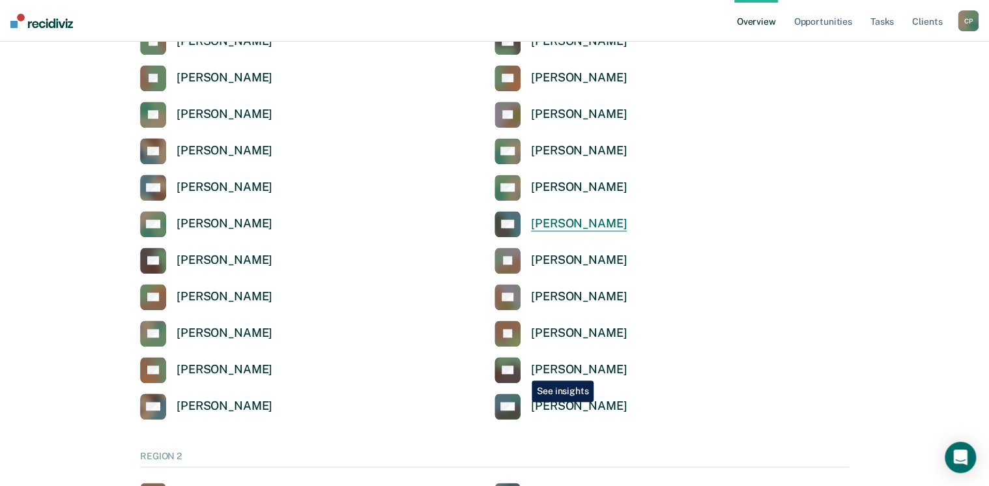
scroll to position [625, 0]
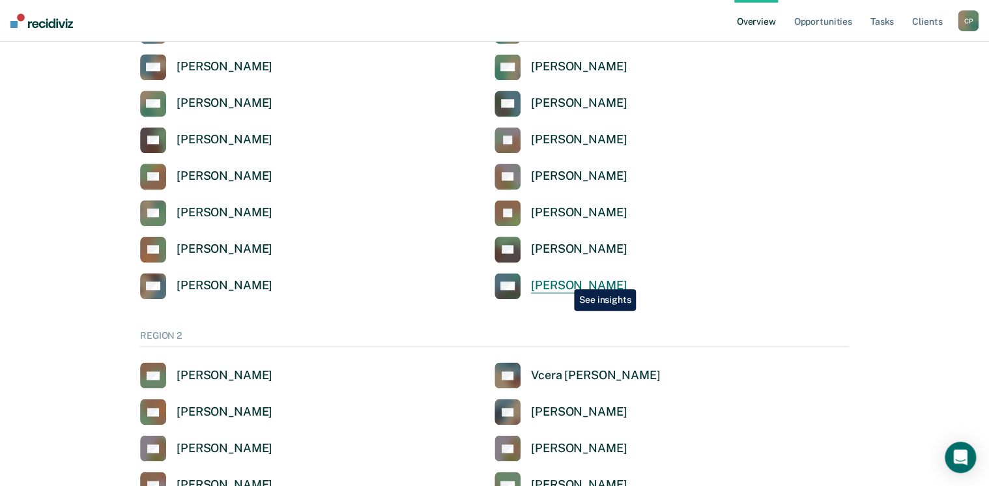
click at [564, 279] on div "Sylvia Willis" at bounding box center [579, 285] width 96 height 15
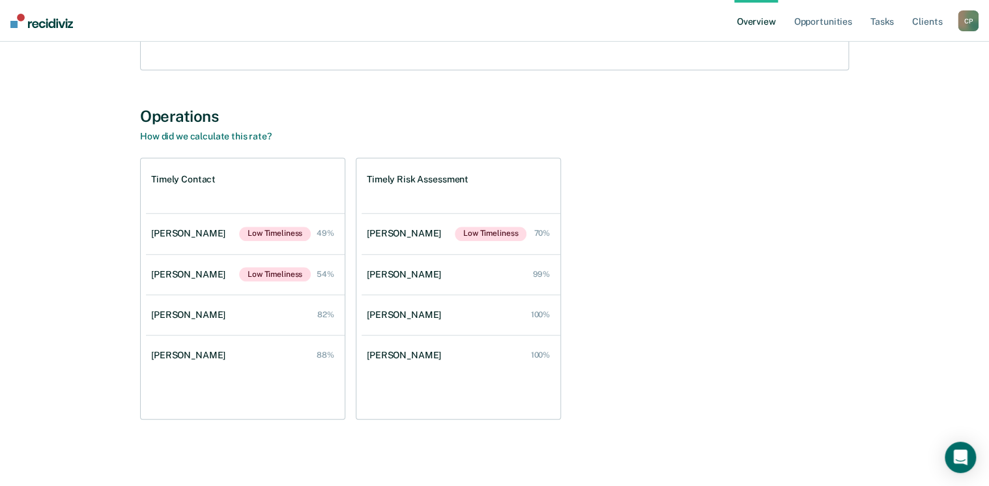
scroll to position [214, 0]
click at [49, 25] on img at bounding box center [41, 21] width 63 height 14
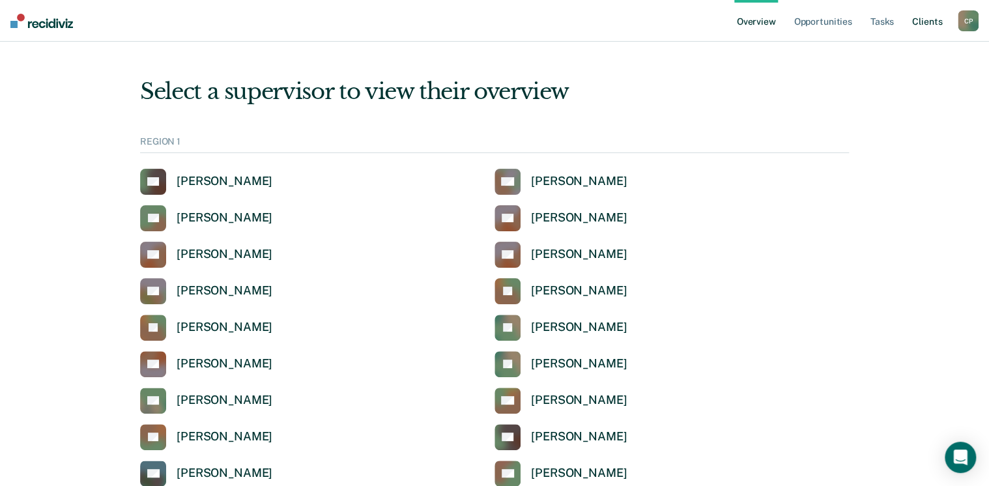
click at [931, 25] on link "Client s" at bounding box center [926, 21] width 35 height 42
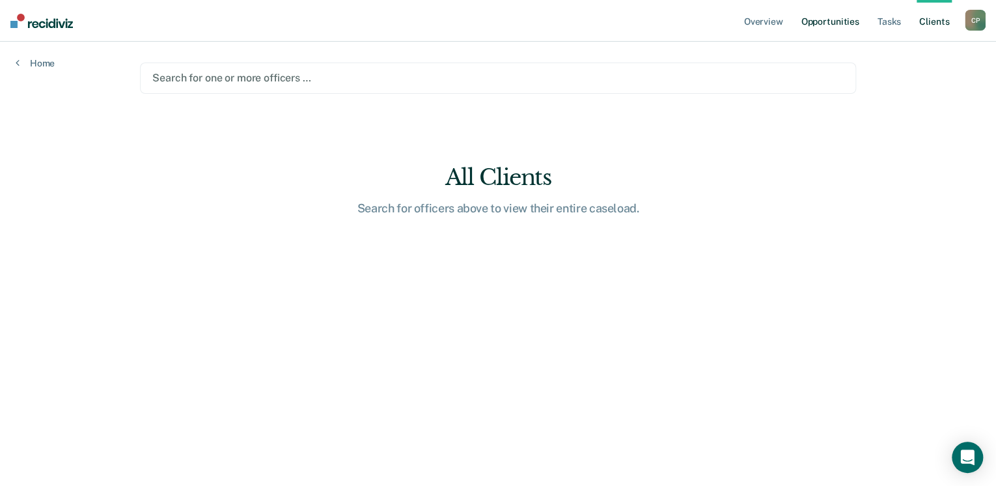
click at [832, 21] on link "Opportunities" at bounding box center [829, 21] width 63 height 42
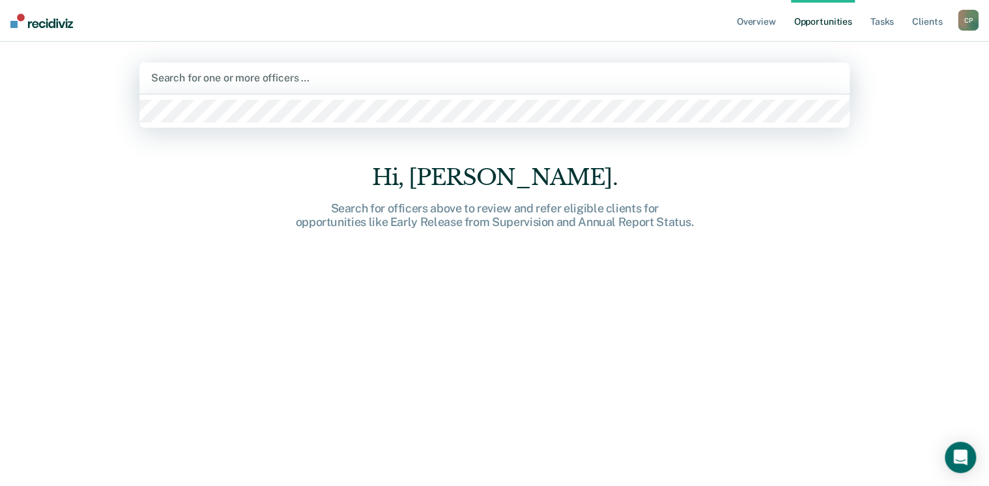
click at [219, 82] on div at bounding box center [494, 77] width 687 height 15
click at [236, 78] on div at bounding box center [494, 77] width 687 height 15
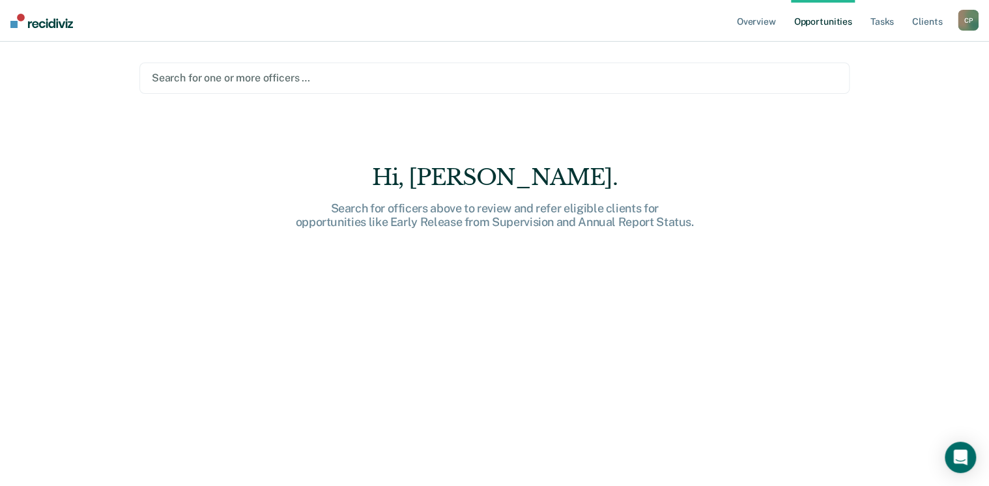
click at [342, 86] on div "Search for one or more officers …" at bounding box center [494, 78] width 711 height 31
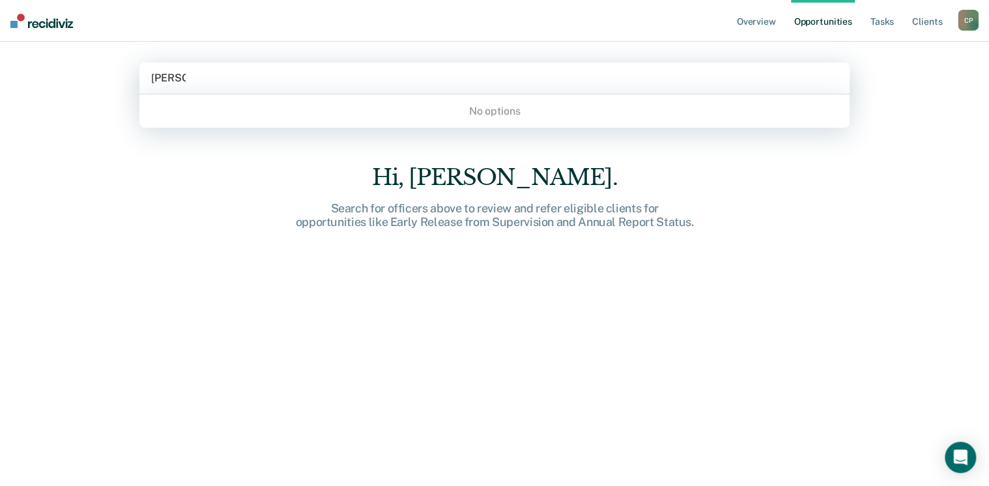
click at [348, 119] on div "No options" at bounding box center [494, 111] width 711 height 23
type input "valerie"
click at [289, 180] on div "Hi, Chad." at bounding box center [494, 177] width 417 height 27
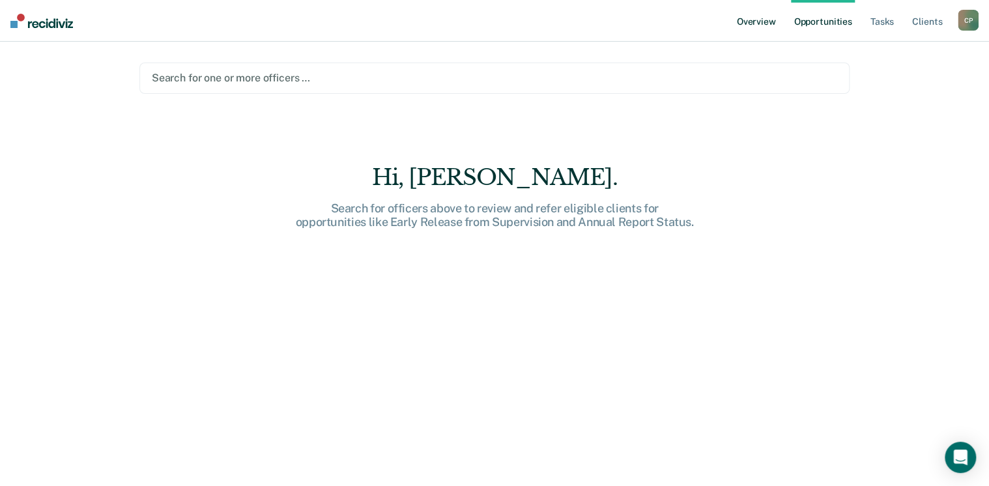
click at [767, 31] on link "Overview" at bounding box center [756, 21] width 44 height 42
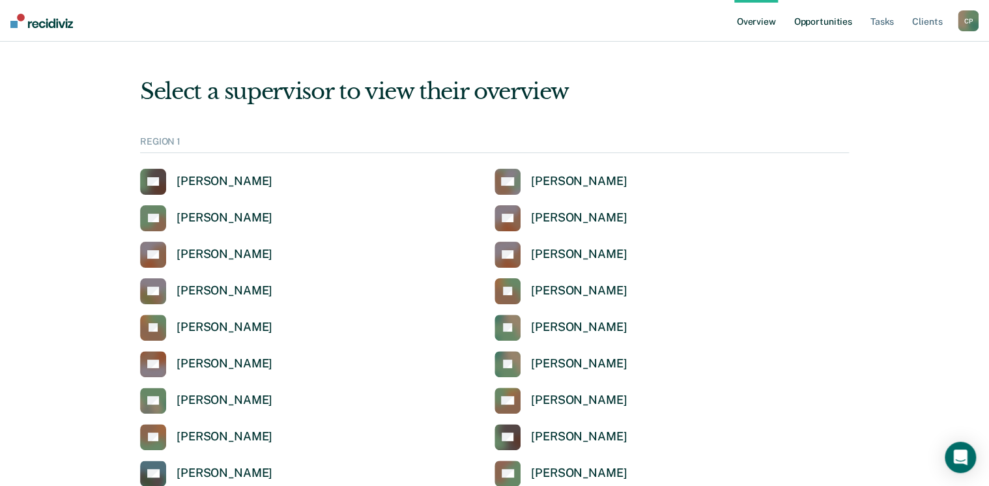
click at [819, 18] on link "Opportunities" at bounding box center [822, 21] width 63 height 42
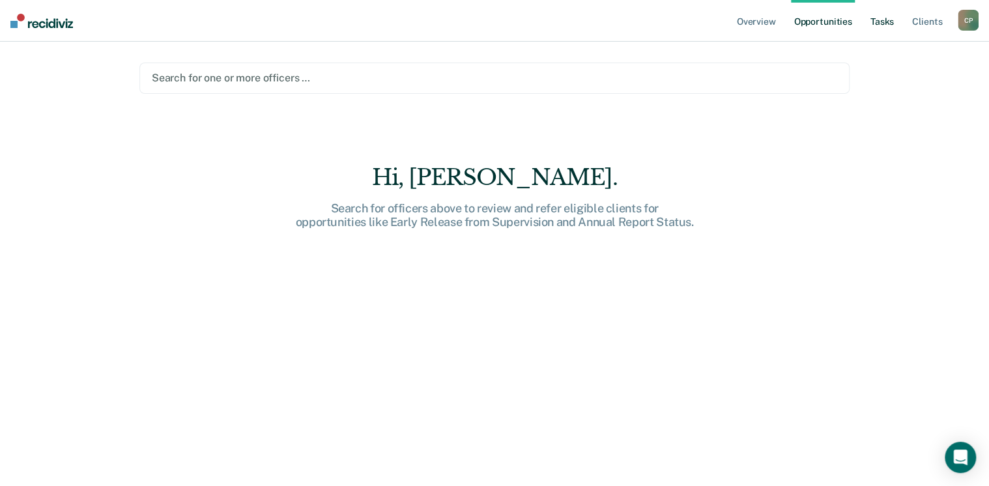
click at [879, 19] on link "Tasks" at bounding box center [882, 21] width 29 height 42
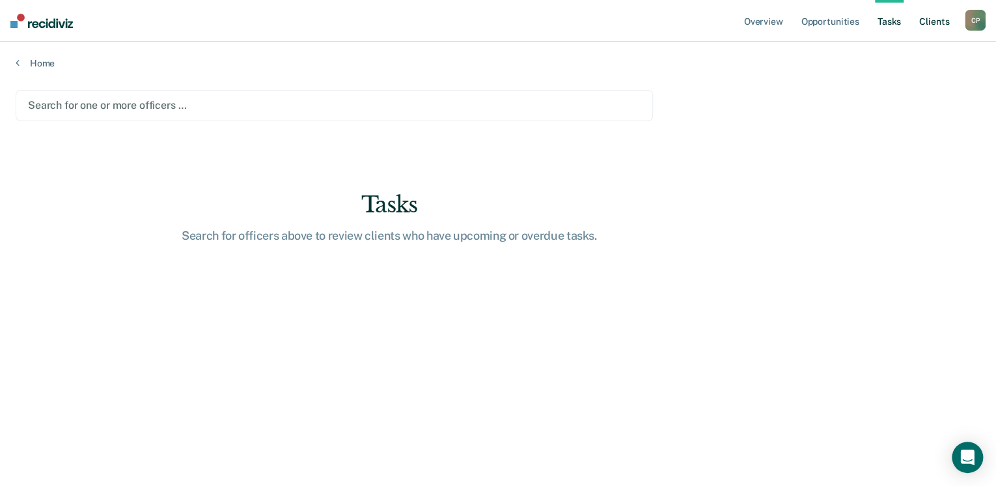
click at [922, 20] on link "Client s" at bounding box center [934, 21] width 35 height 42
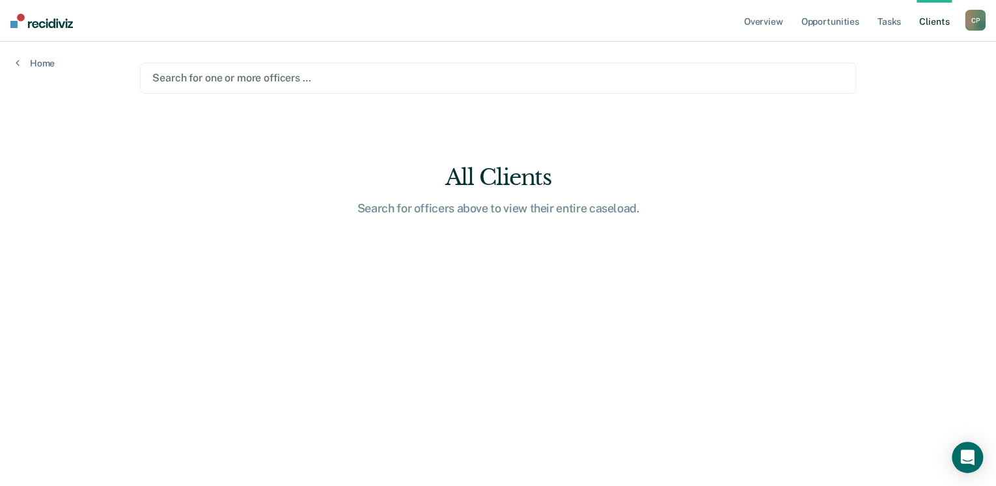
click at [383, 88] on div "Search for one or more officers …" at bounding box center [498, 78] width 716 height 31
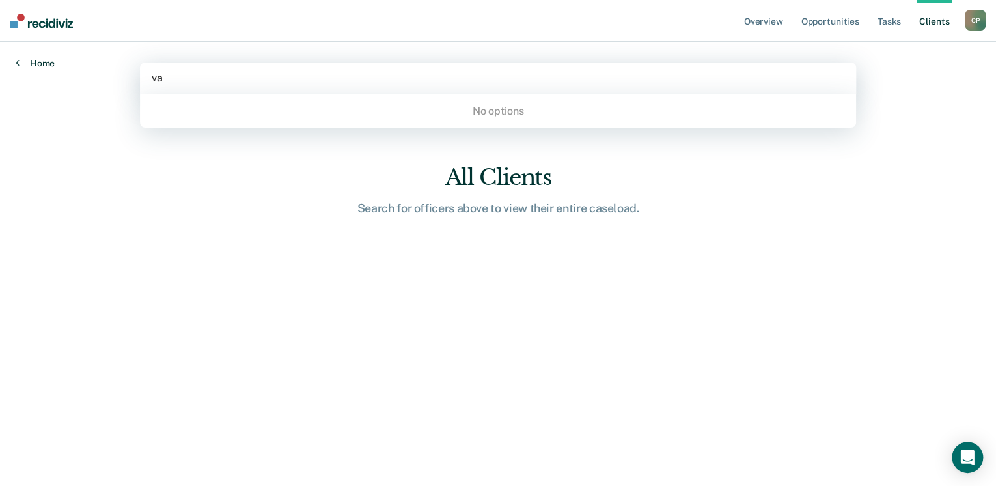
type input "va"
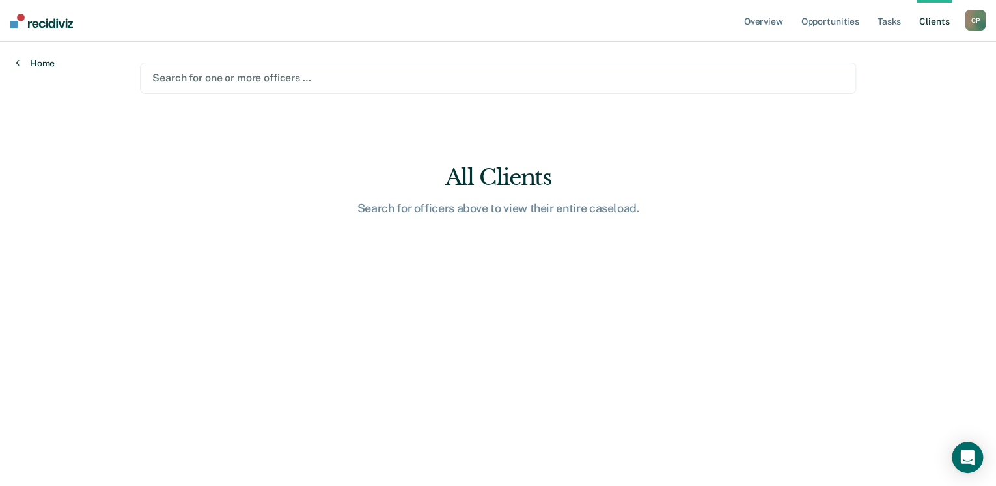
click at [38, 61] on link "Home" at bounding box center [35, 63] width 39 height 12
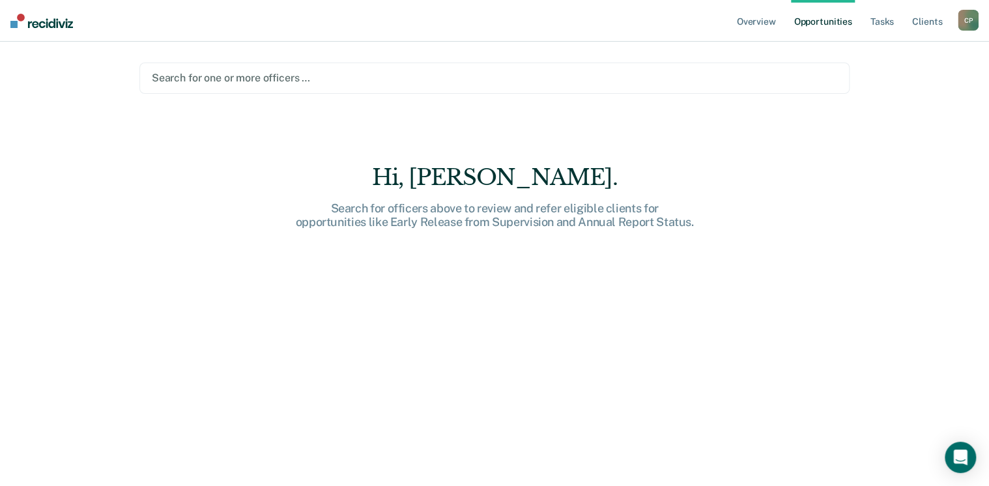
click at [41, 14] on img at bounding box center [41, 21] width 63 height 14
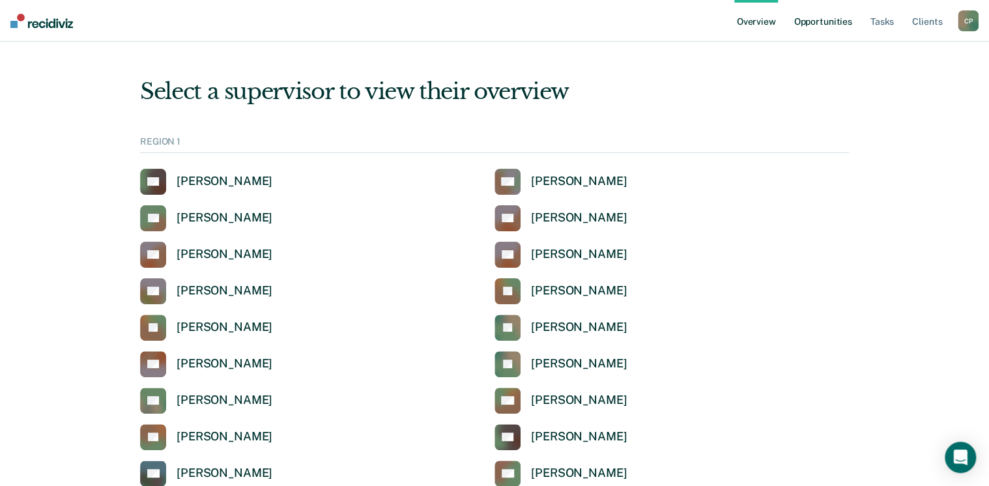
click at [812, 3] on link "Opportunities" at bounding box center [822, 21] width 63 height 42
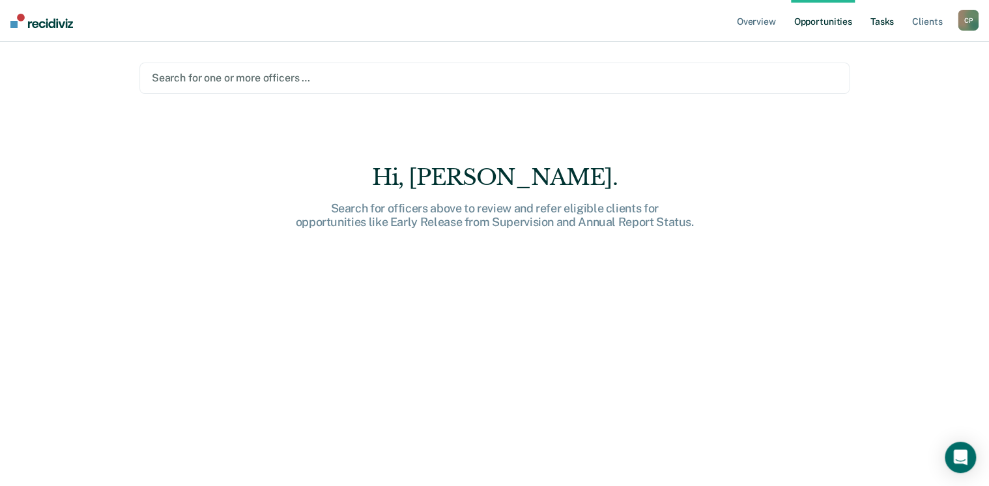
click at [889, 0] on link "Tasks" at bounding box center [882, 21] width 29 height 42
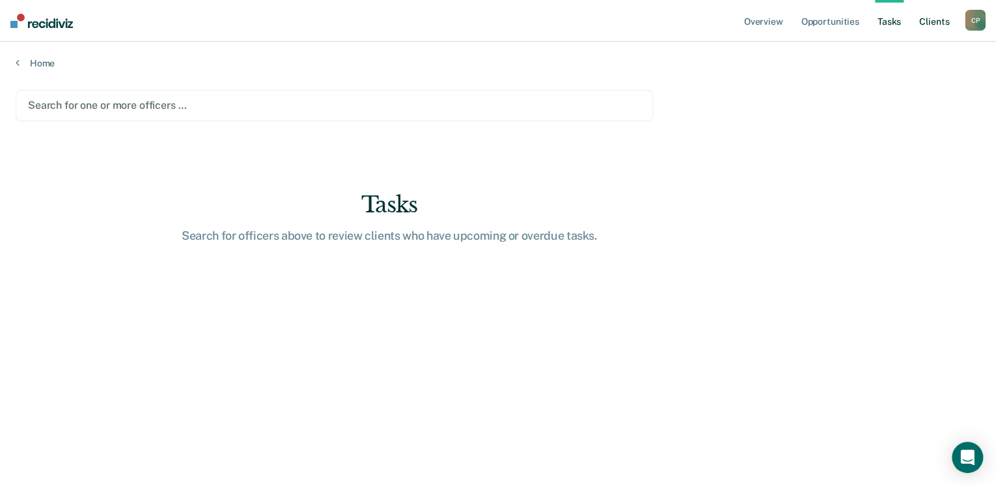
click at [925, 8] on link "Client s" at bounding box center [934, 21] width 35 height 42
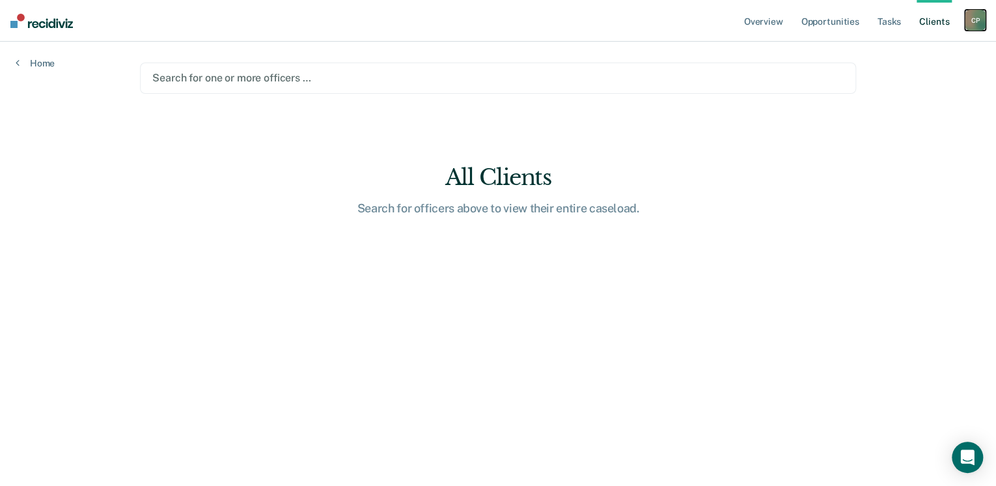
click at [965, 10] on div "Chad Paulson C P" at bounding box center [975, 20] width 21 height 21
click at [898, 48] on link "Profile" at bounding box center [923, 53] width 105 height 11
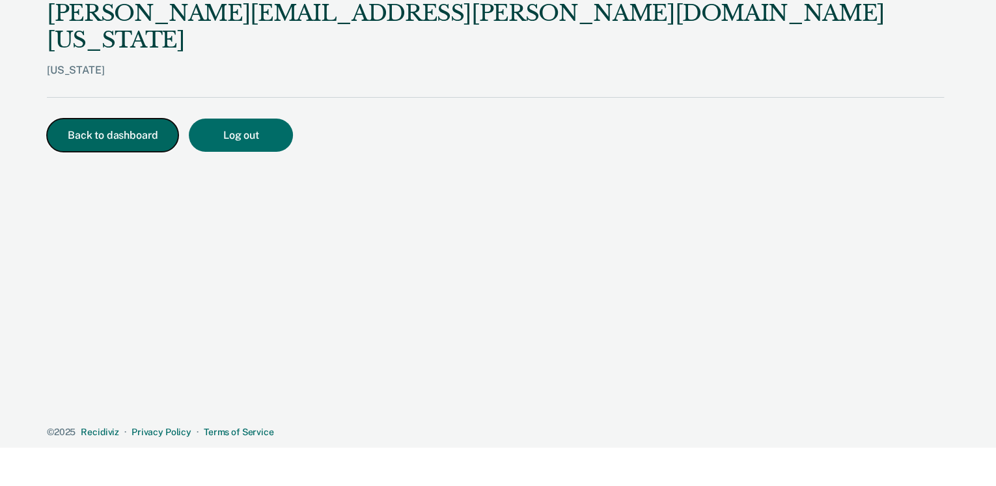
click at [111, 119] on button "Back to dashboard" at bounding box center [113, 135] width 132 height 33
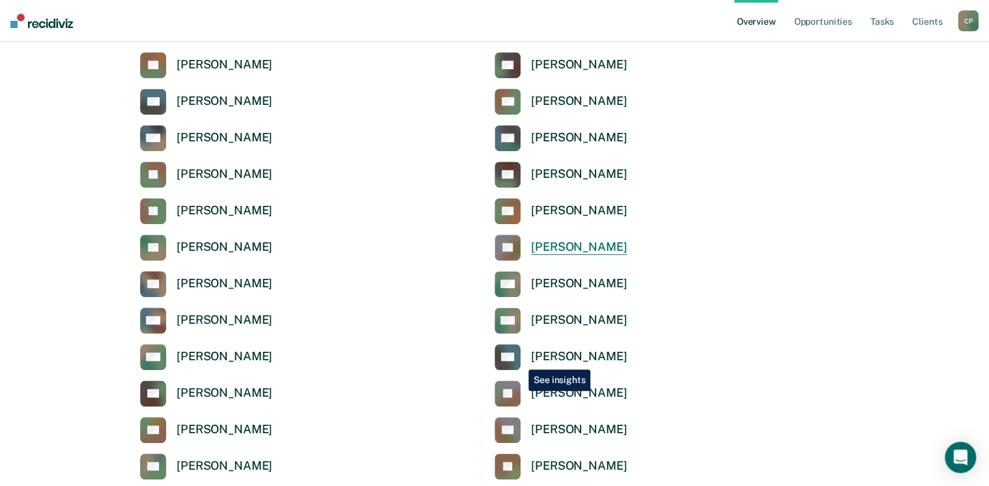
scroll to position [469, 0]
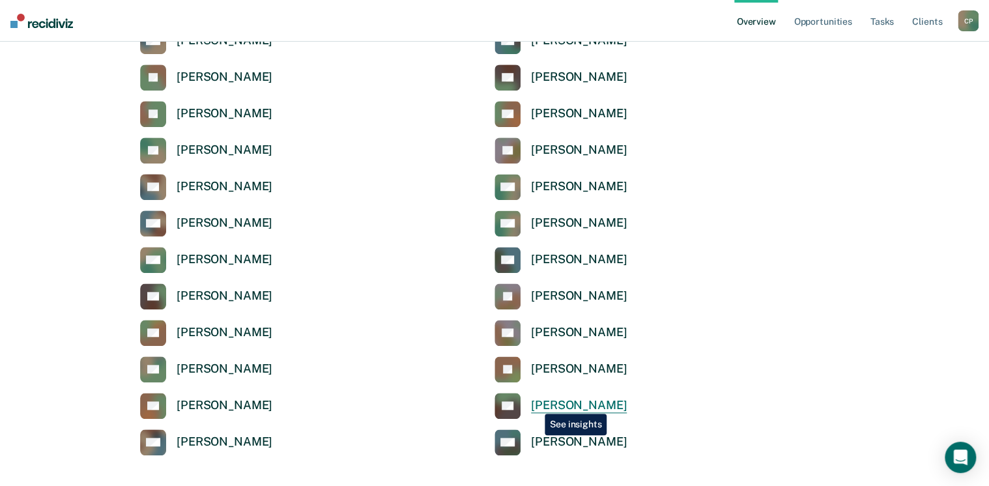
click at [535, 404] on div "Jimmy Wallace" at bounding box center [579, 405] width 96 height 15
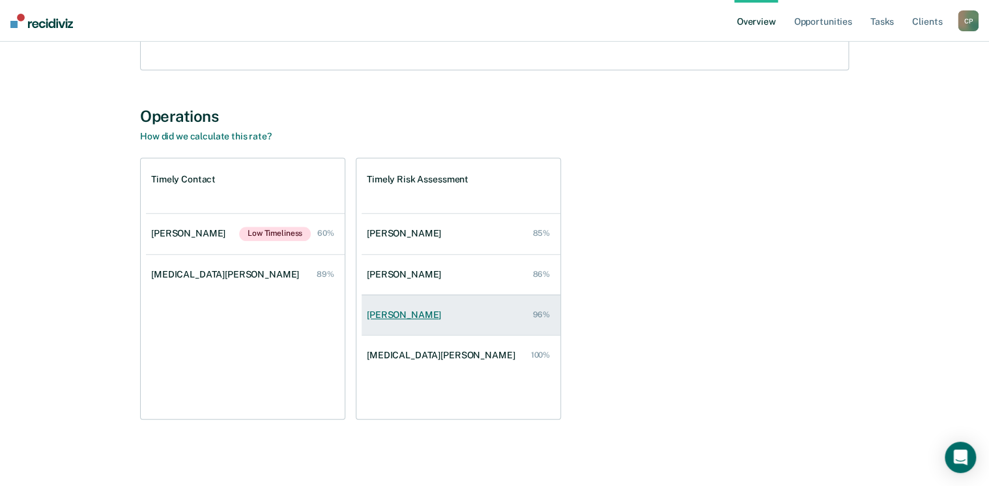
scroll to position [214, 0]
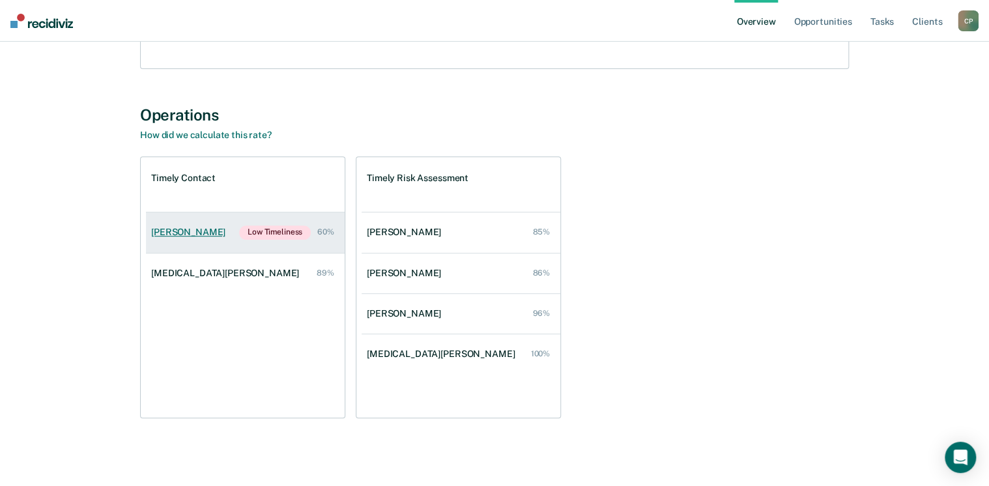
click at [201, 237] on div "Valerie Newman" at bounding box center [190, 232] width 79 height 11
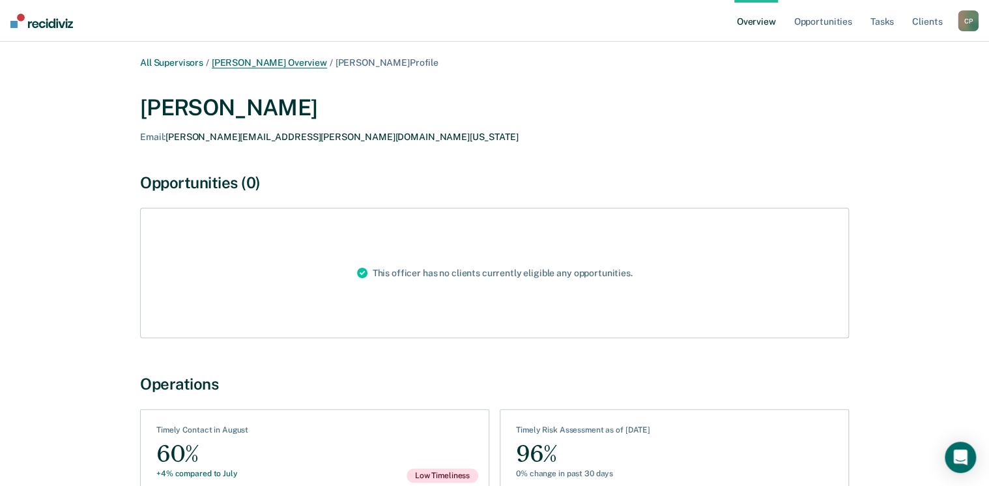
click at [259, 61] on link "Jimmy Wallace Overview" at bounding box center [269, 62] width 115 height 11
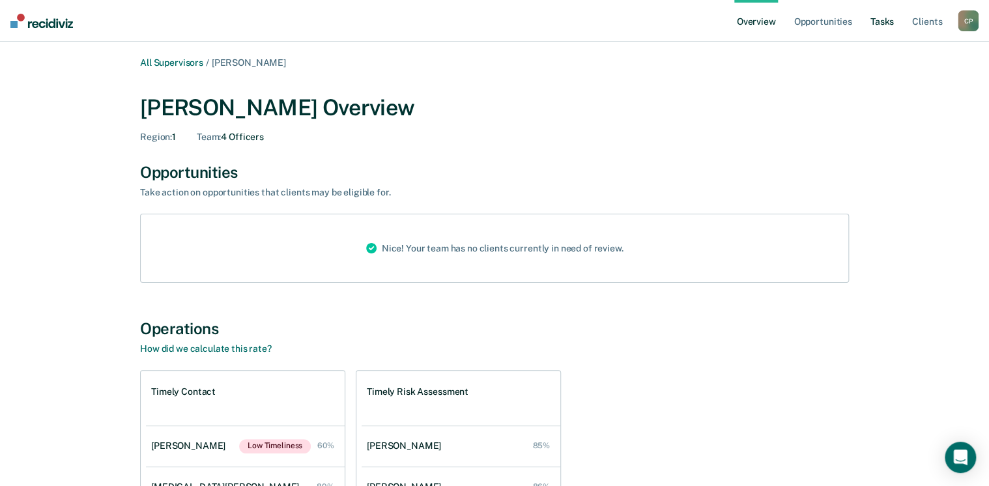
click at [881, 25] on link "Tasks" at bounding box center [882, 21] width 29 height 42
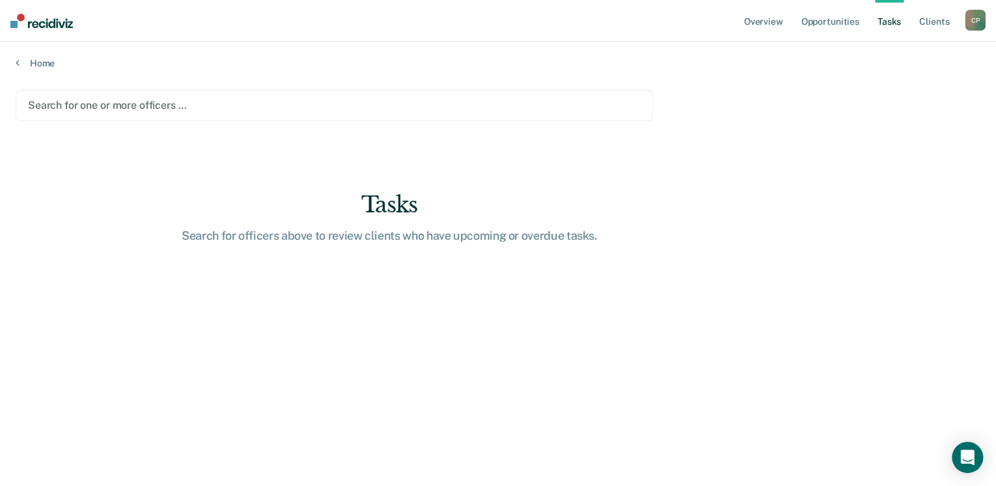
click at [302, 113] on div "Search for one or more officers …" at bounding box center [334, 105] width 615 height 18
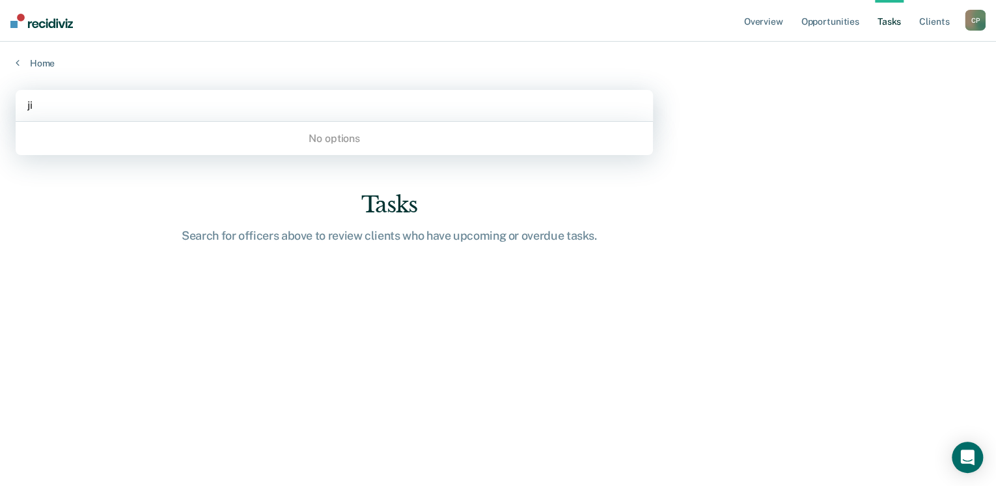
type input "ji"
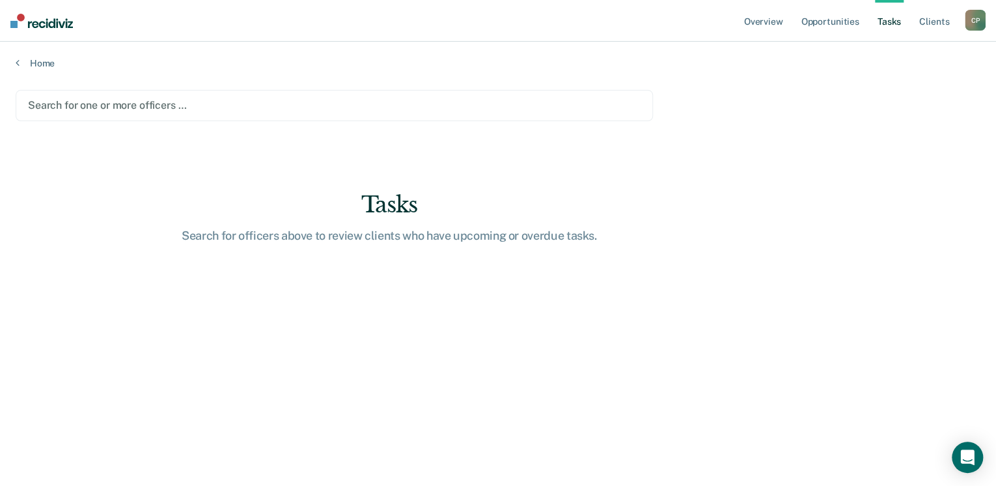
click at [196, 183] on main "Search for one or more officers … Tasks Search for officers above to review cli…" at bounding box center [498, 275] width 996 height 413
click at [18, 21] on img at bounding box center [41, 21] width 63 height 14
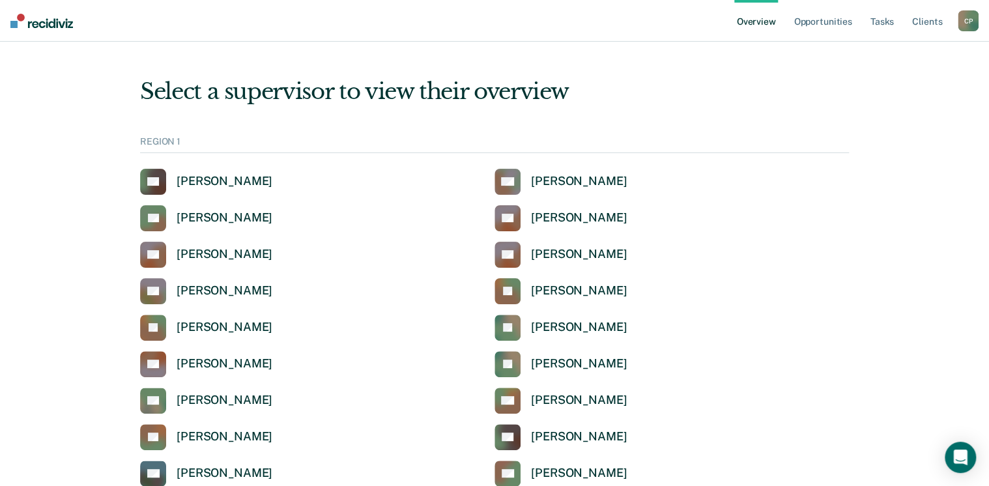
click at [41, 29] on nav "Overview Opportunities Tasks Client s Chad Paulson C P Profile How it works Log…" at bounding box center [494, 21] width 989 height 42
click at [42, 23] on img at bounding box center [41, 21] width 63 height 14
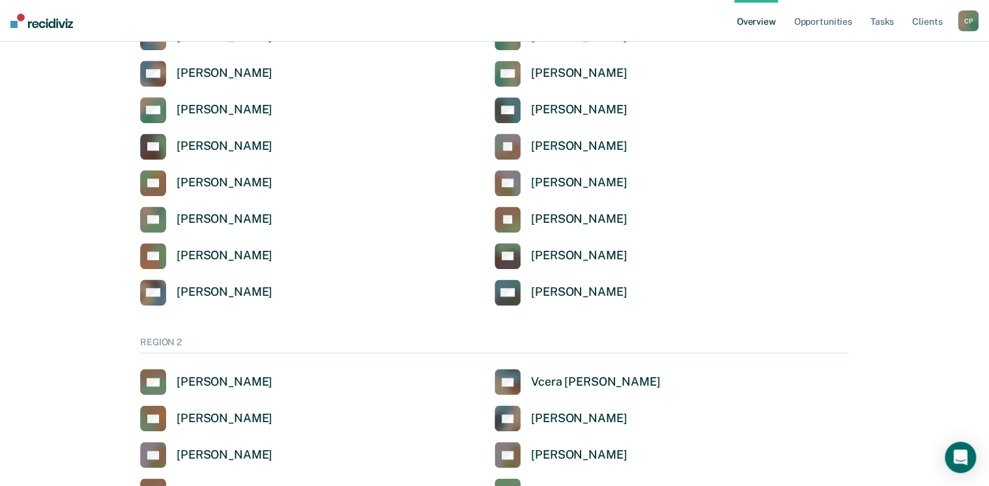
scroll to position [625, 0]
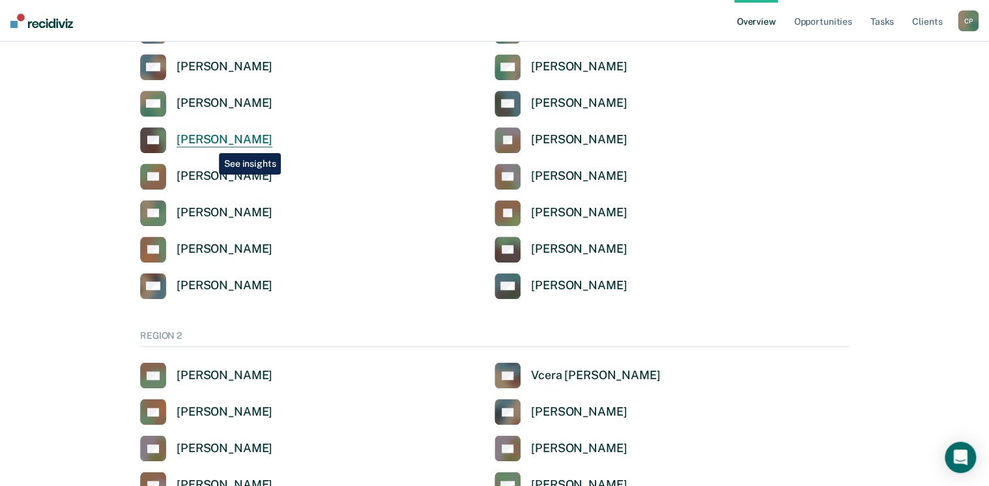
click at [209, 143] on div "[PERSON_NAME]" at bounding box center [224, 139] width 96 height 15
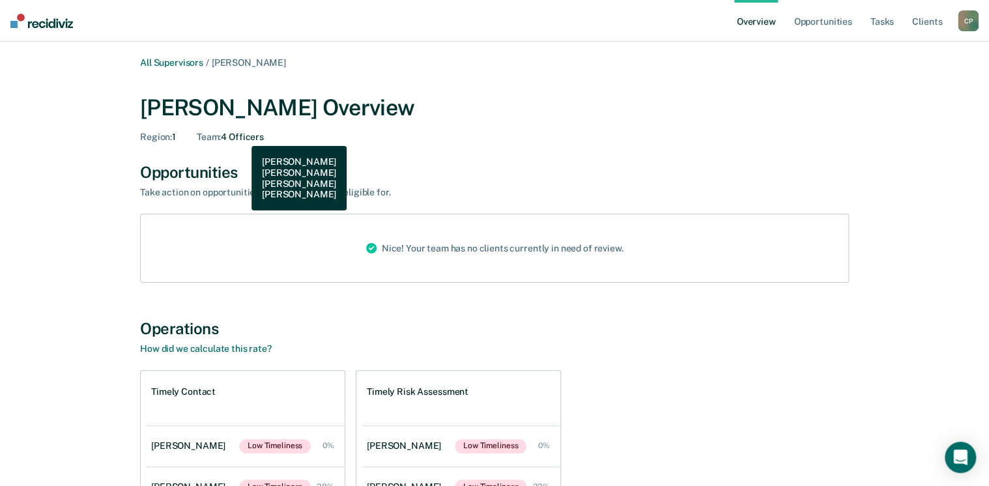
click at [242, 136] on div "Team : 4 Officers" at bounding box center [230, 137] width 67 height 11
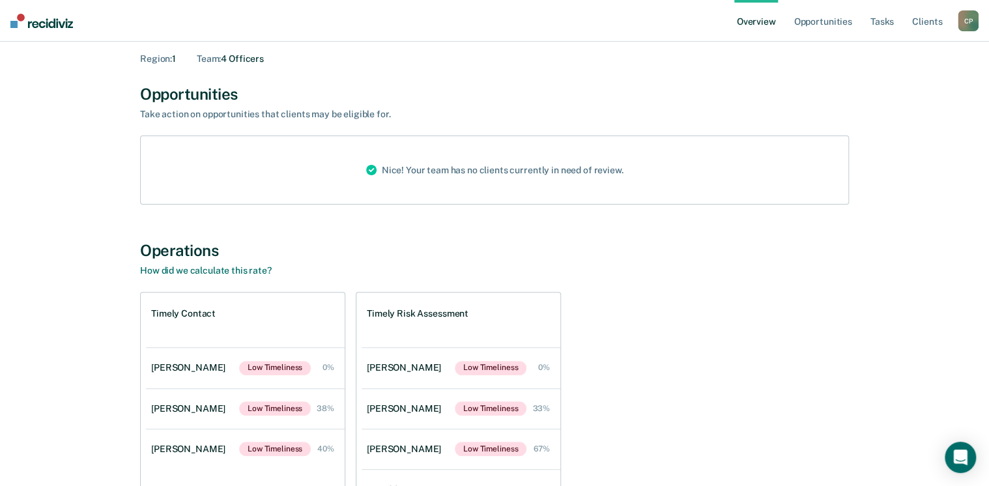
scroll to position [156, 0]
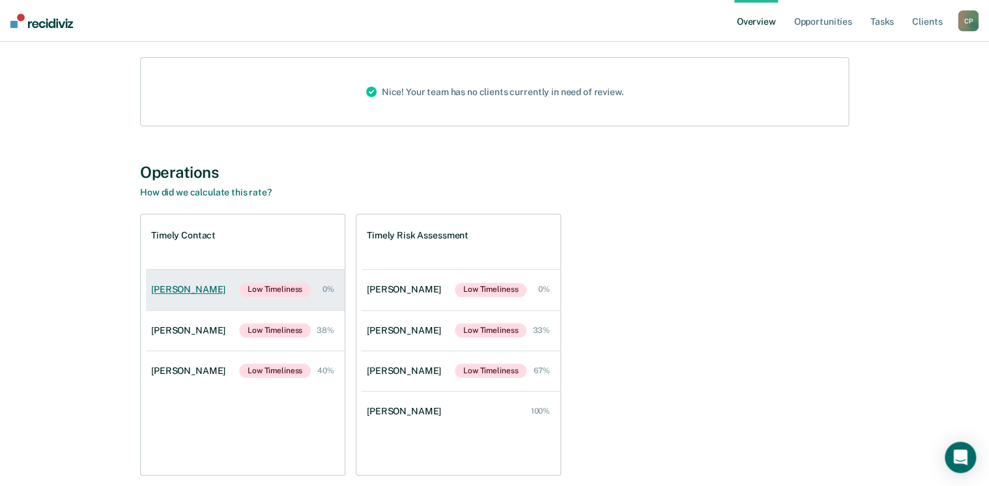
click at [191, 286] on div "Anna Ronning-Batton" at bounding box center [190, 289] width 79 height 11
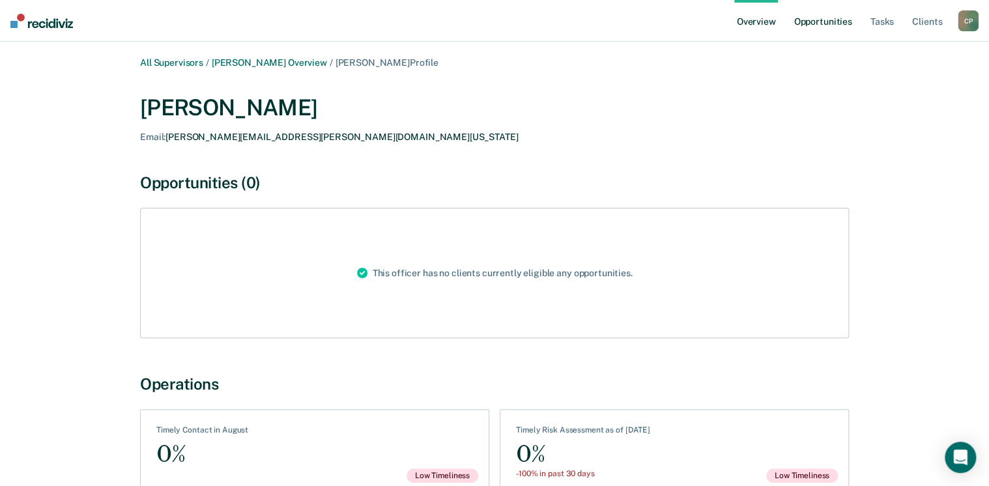
click at [831, 24] on link "Opportunities" at bounding box center [822, 21] width 63 height 42
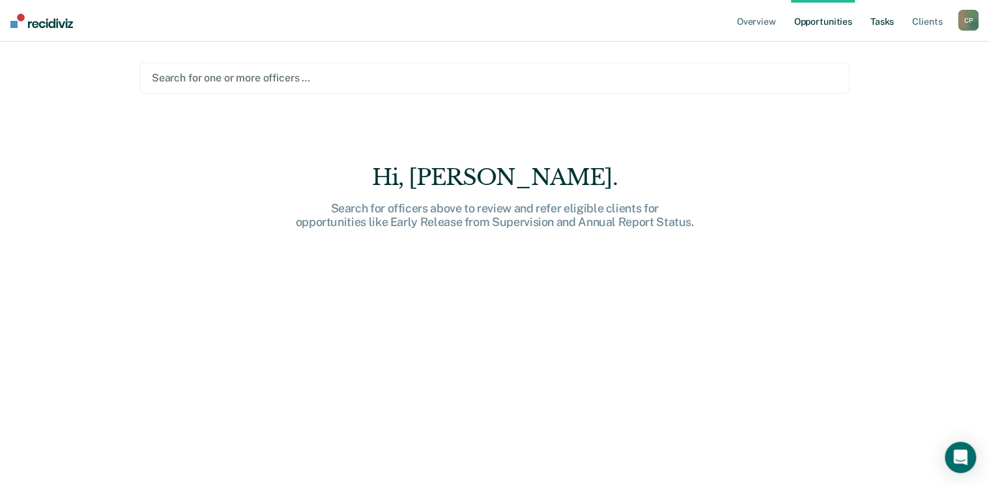
click at [890, 20] on link "Tasks" at bounding box center [882, 21] width 29 height 42
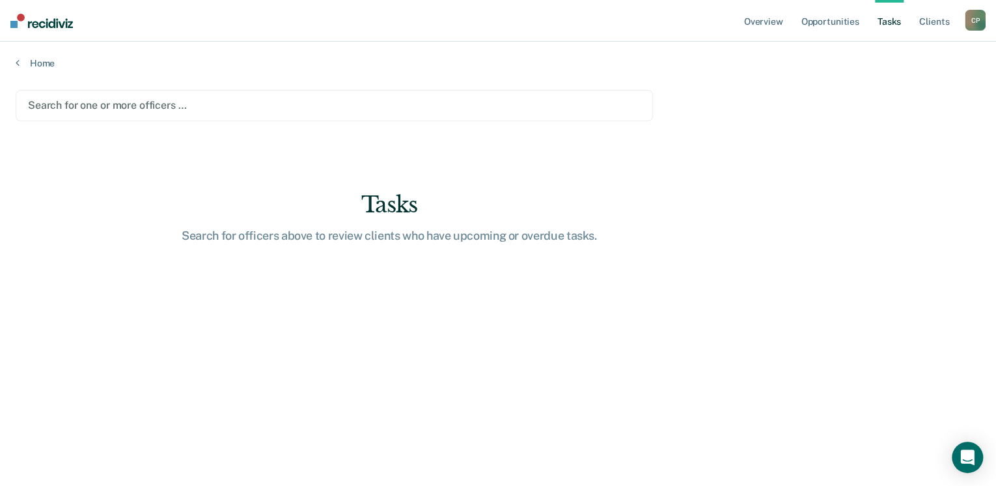
click at [313, 233] on div "Search for officers above to review clients who have upcoming or overdue tasks." at bounding box center [389, 236] width 417 height 14
click at [268, 76] on main "Search for one or more officers … Tasks Search for officers above to review cli…" at bounding box center [498, 275] width 996 height 413
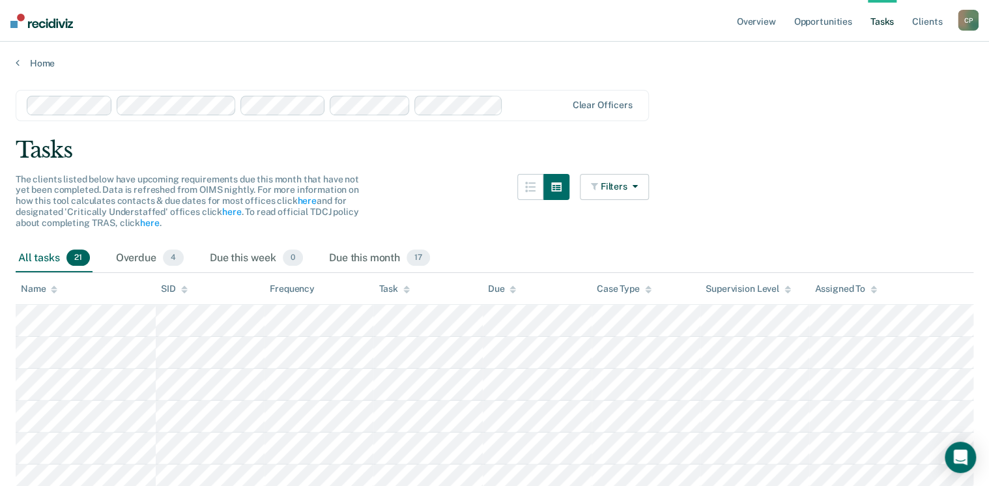
click at [509, 109] on input "text" at bounding box center [509, 105] width 3 height 12
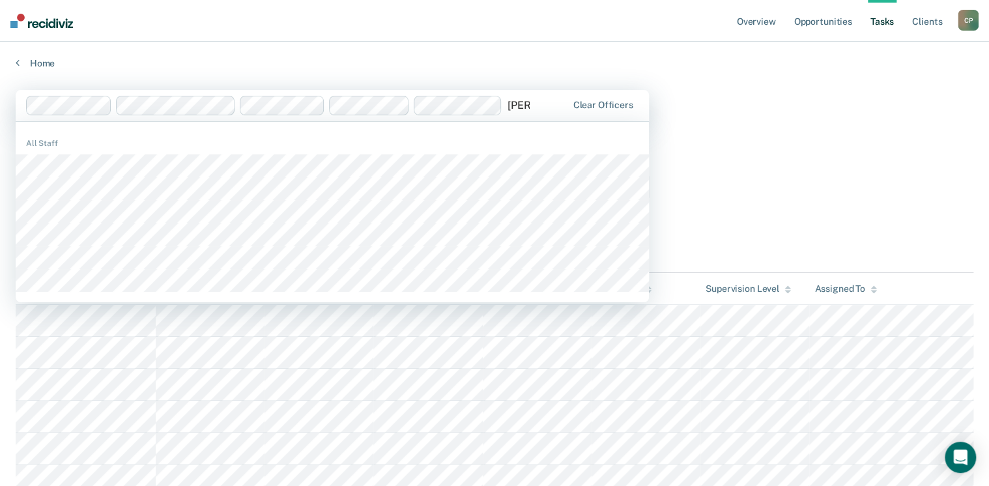
type input "[PERSON_NAME]"
click at [695, 151] on div "Tasks" at bounding box center [494, 150] width 957 height 27
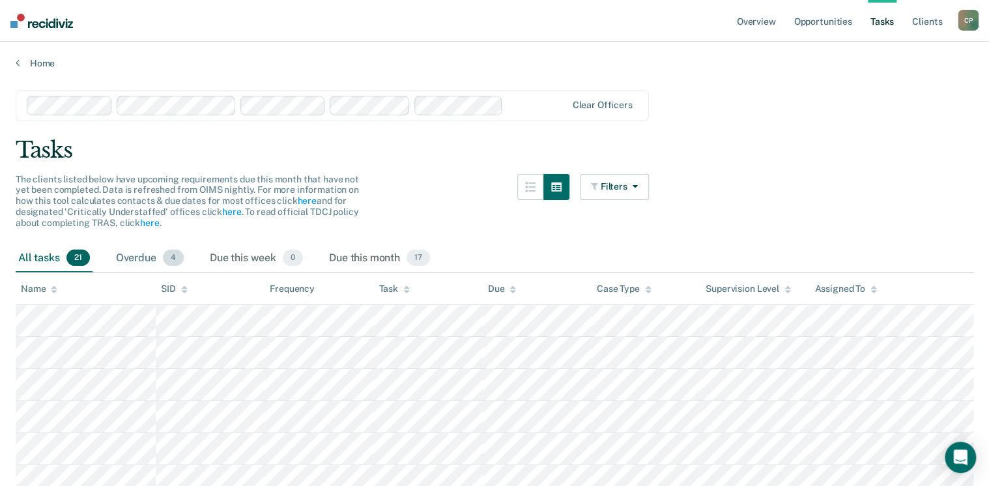
click at [136, 262] on div "Overdue 4" at bounding box center [149, 258] width 73 height 29
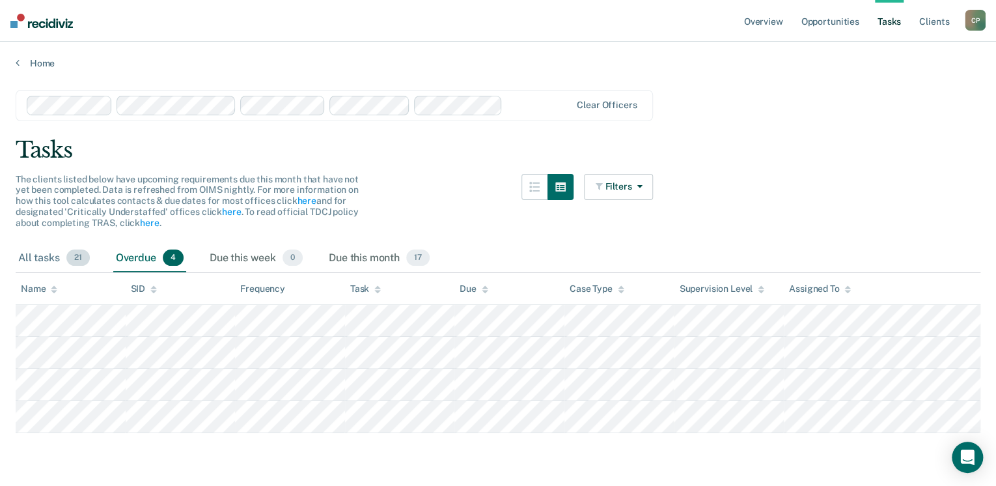
click at [49, 255] on div "All tasks 21" at bounding box center [54, 258] width 77 height 29
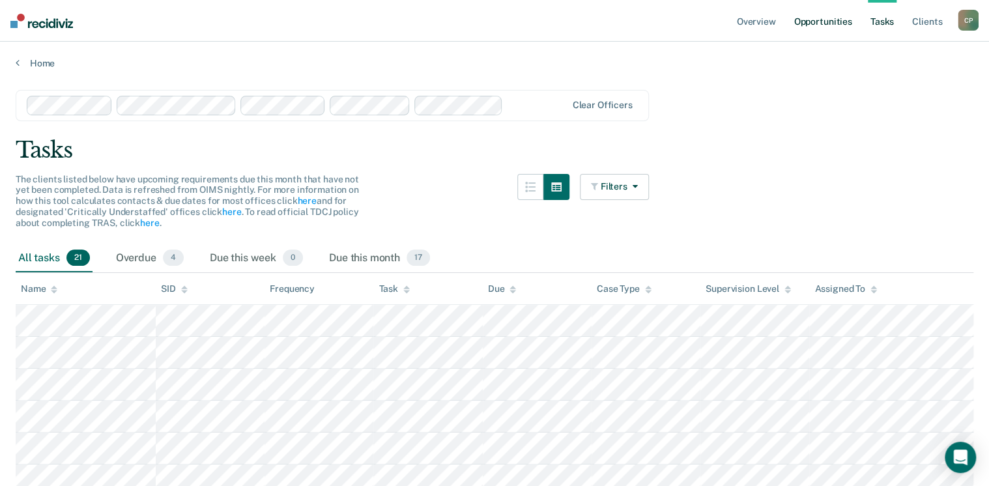
click at [810, 26] on link "Opportunities" at bounding box center [822, 21] width 63 height 42
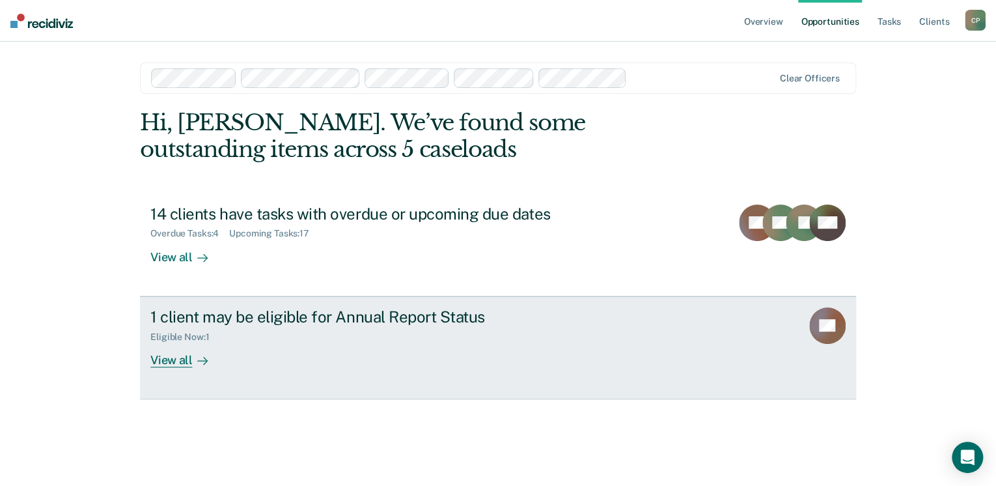
click at [172, 359] on div "View all" at bounding box center [186, 354] width 73 height 25
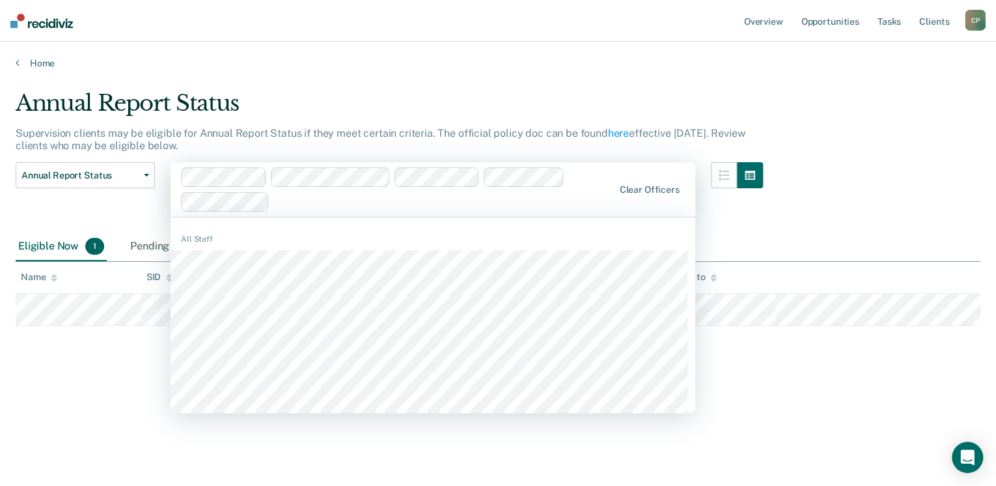
click at [353, 199] on div at bounding box center [444, 201] width 339 height 15
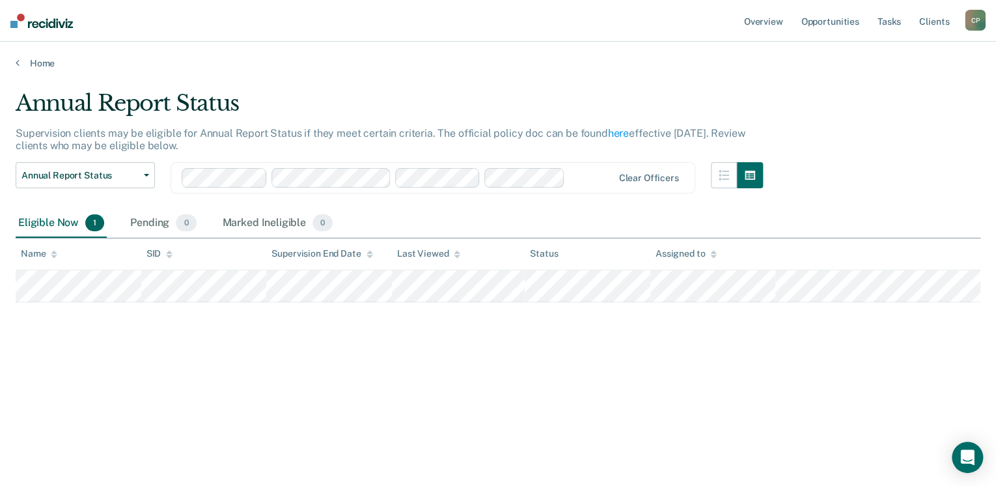
click at [574, 177] on div at bounding box center [592, 177] width 42 height 15
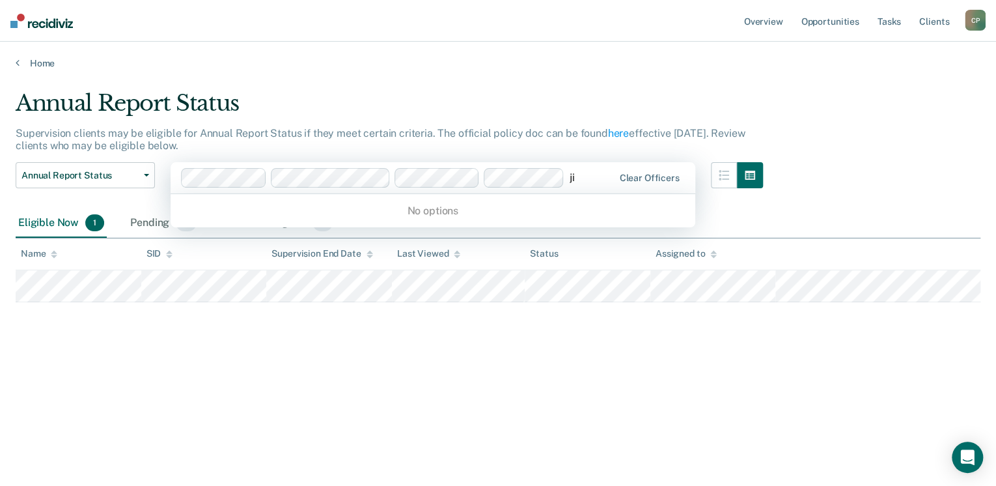
type input "j"
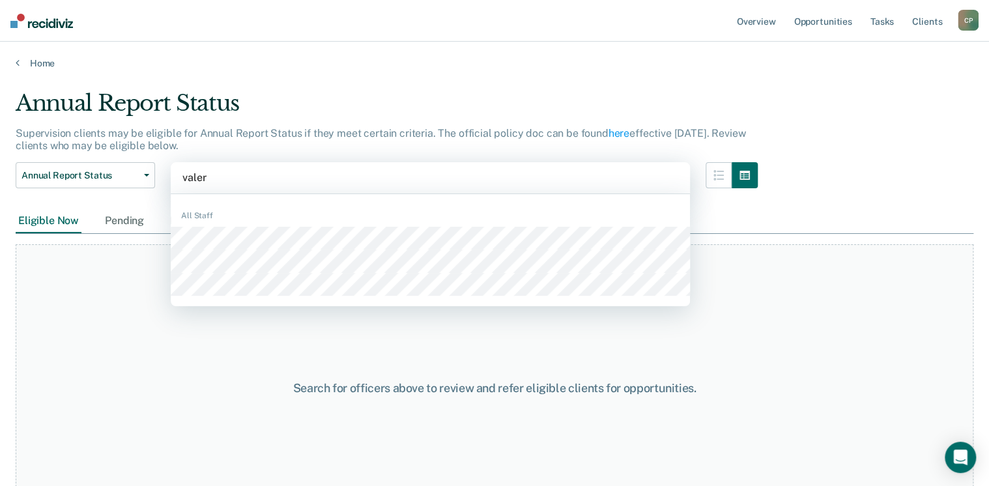
type input "[PERSON_NAME]"
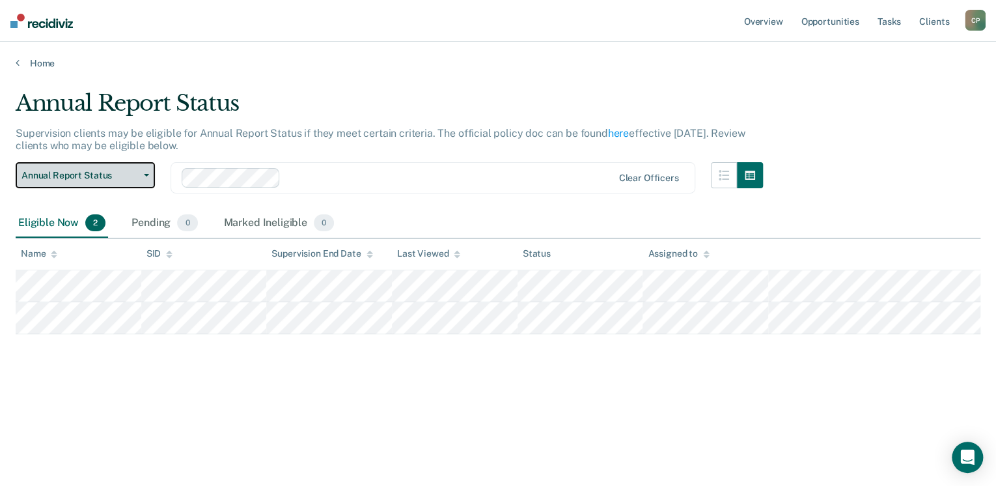
click at [136, 174] on span "Annual Report Status" at bounding box center [79, 175] width 117 height 11
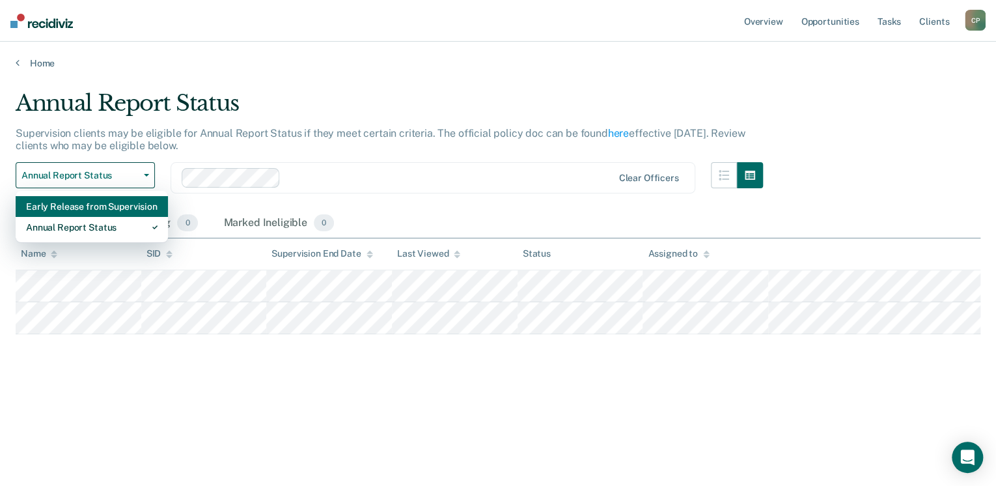
click at [98, 214] on div "Early Release from Supervision" at bounding box center [92, 206] width 132 height 21
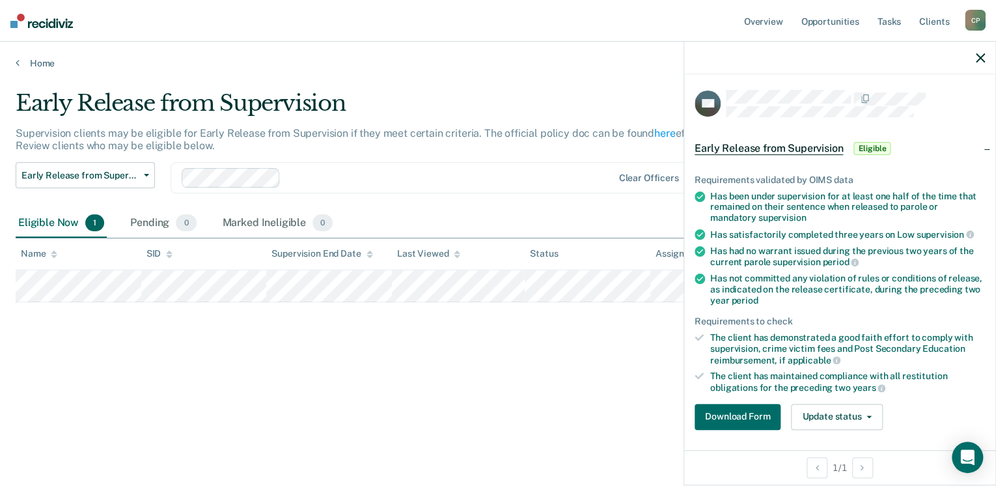
click at [323, 386] on div "Early Release from Supervision Supervision clients may be eligible for Early Re…" at bounding box center [498, 239] width 965 height 298
click at [867, 416] on icon "button" at bounding box center [869, 417] width 5 height 3
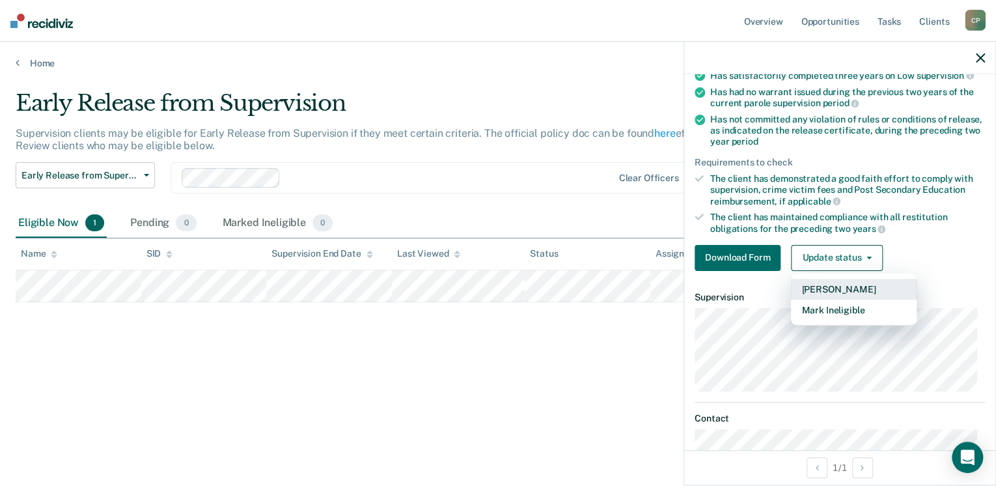
scroll to position [162, 0]
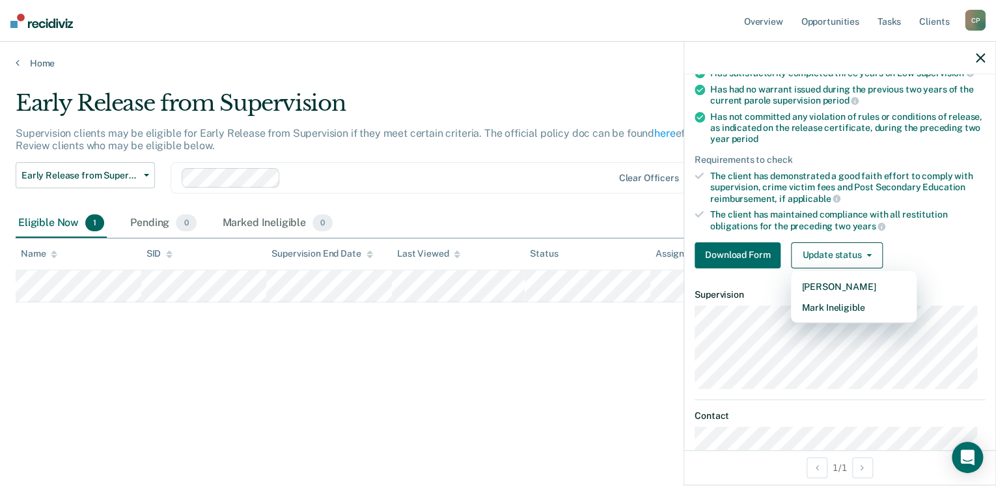
click at [525, 370] on div "Early Release from Supervision Supervision clients may be eligible for Early Re…" at bounding box center [498, 239] width 965 height 298
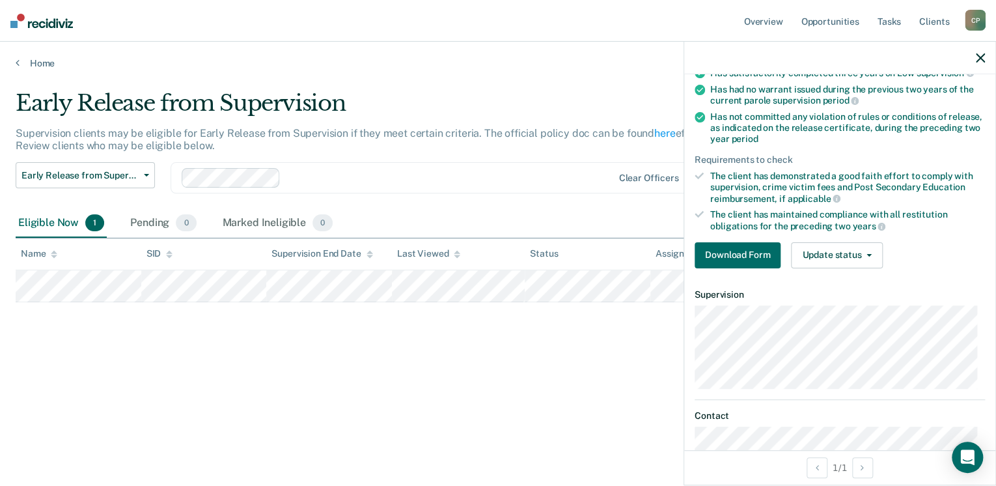
click at [987, 60] on div at bounding box center [839, 58] width 311 height 33
click at [982, 59] on icon "button" at bounding box center [980, 57] width 9 height 9
